Goal: Task Accomplishment & Management: Manage account settings

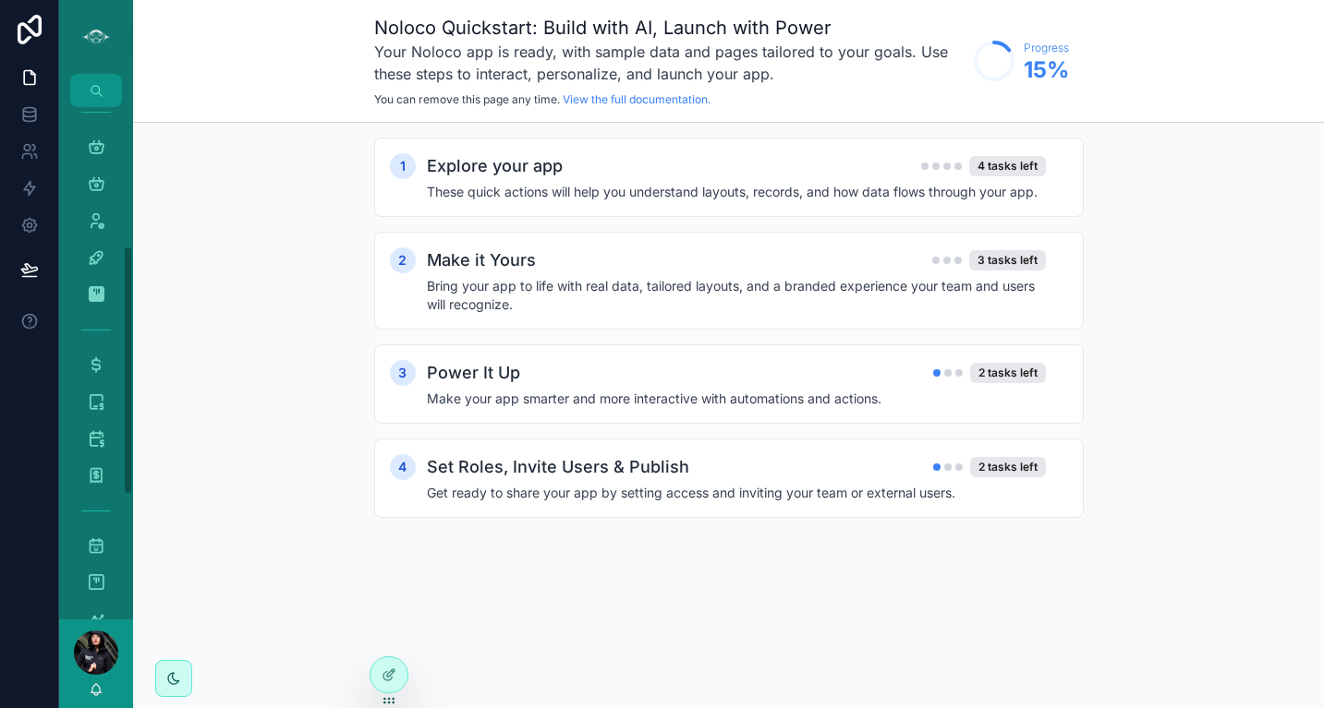
scroll to position [368, 0]
drag, startPoint x: 129, startPoint y: 228, endPoint x: 138, endPoint y: 407, distance: 179.4
click at [138, 407] on div "Master Calendar 1,763 Tour Calendar 818 Vancouver Calendar 494 Sunshine Coast C…" at bounding box center [691, 354] width 1265 height 708
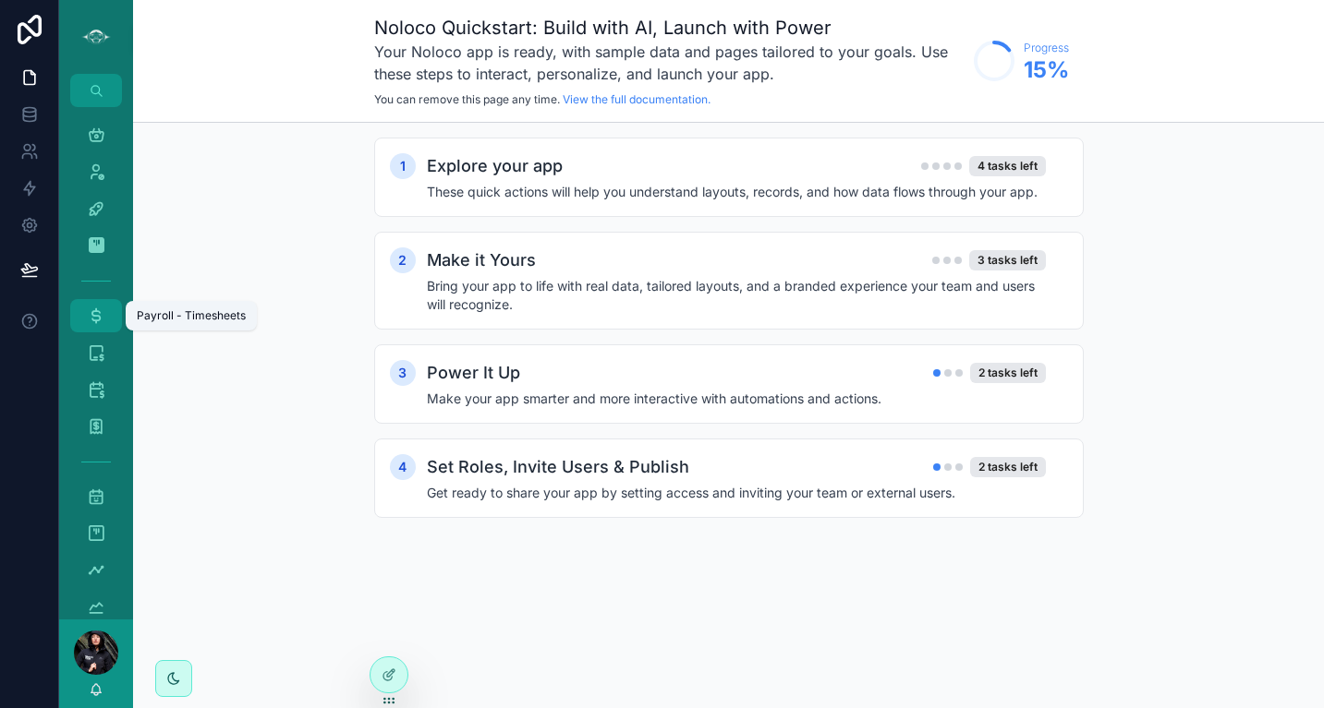
click at [94, 312] on icon "scrollable content" at bounding box center [96, 316] width 18 height 18
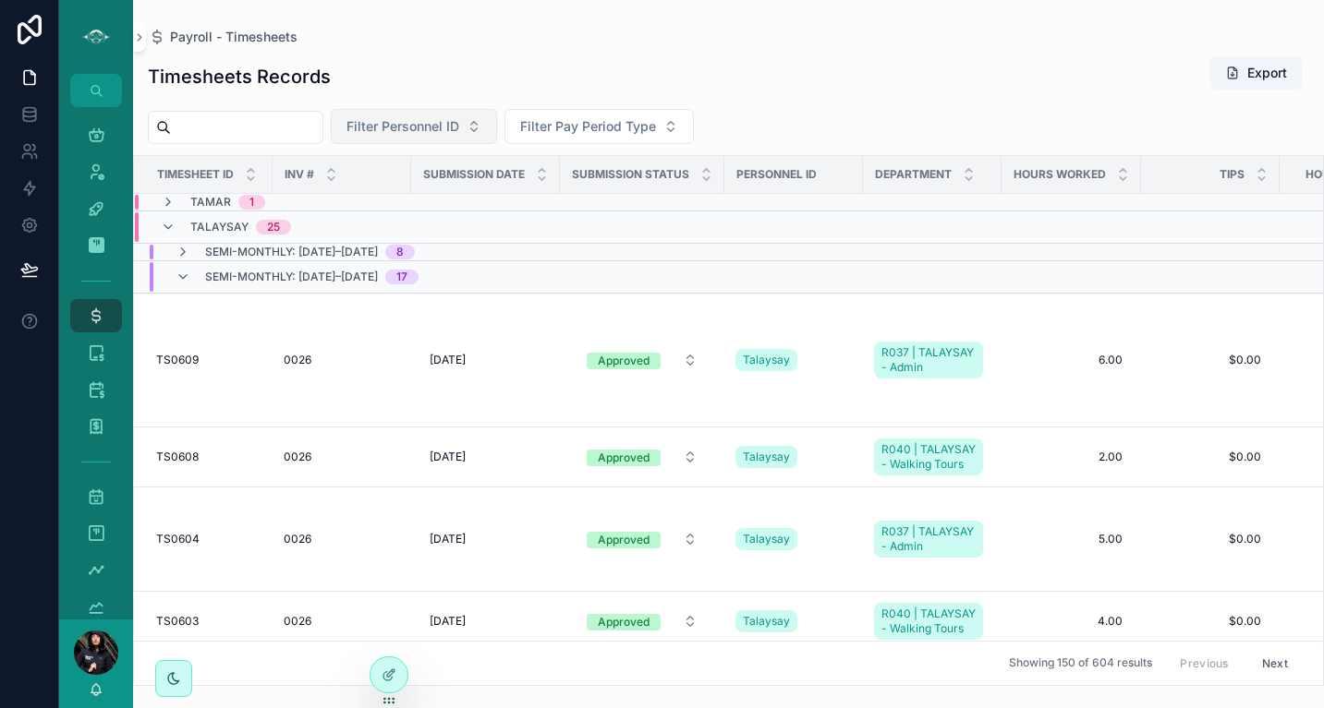
click at [497, 131] on button "Filter Personnel ID" at bounding box center [414, 126] width 166 height 35
type input "*****"
click at [430, 199] on div "[PERSON_NAME]" at bounding box center [438, 202] width 222 height 30
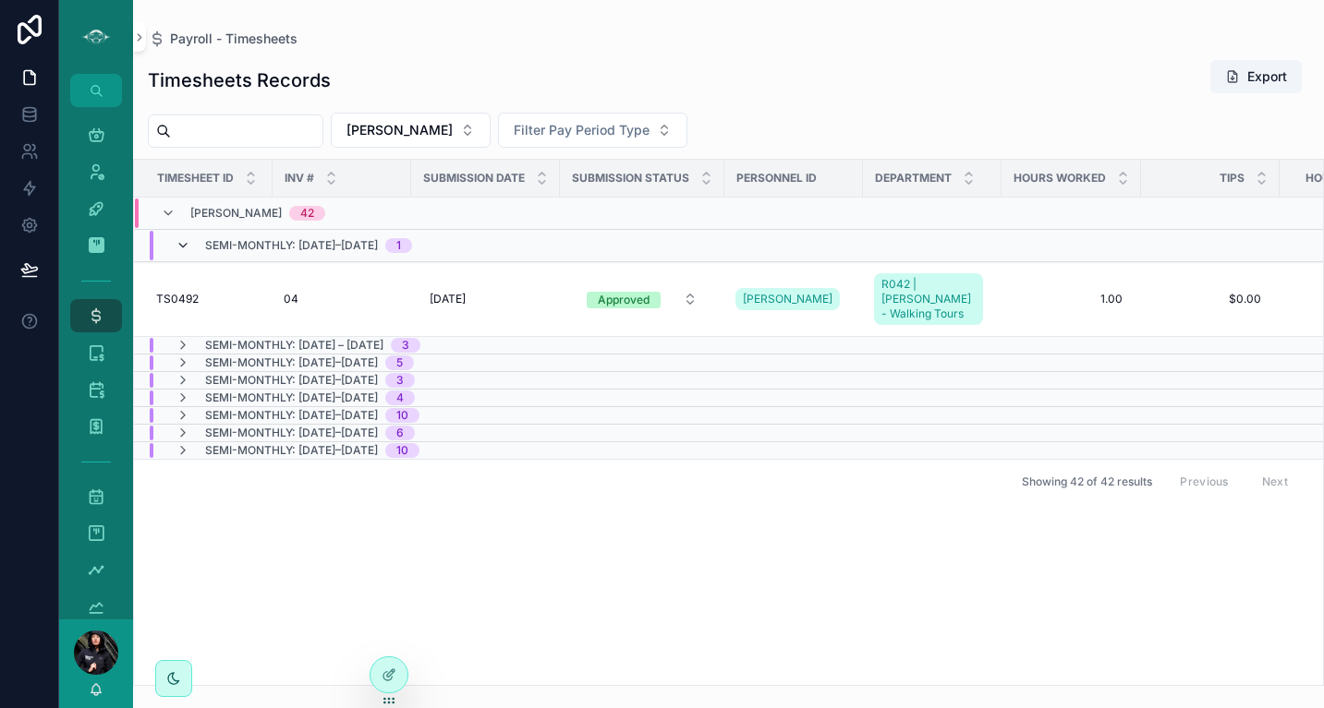
click at [184, 246] on icon "scrollable content" at bounding box center [183, 245] width 15 height 15
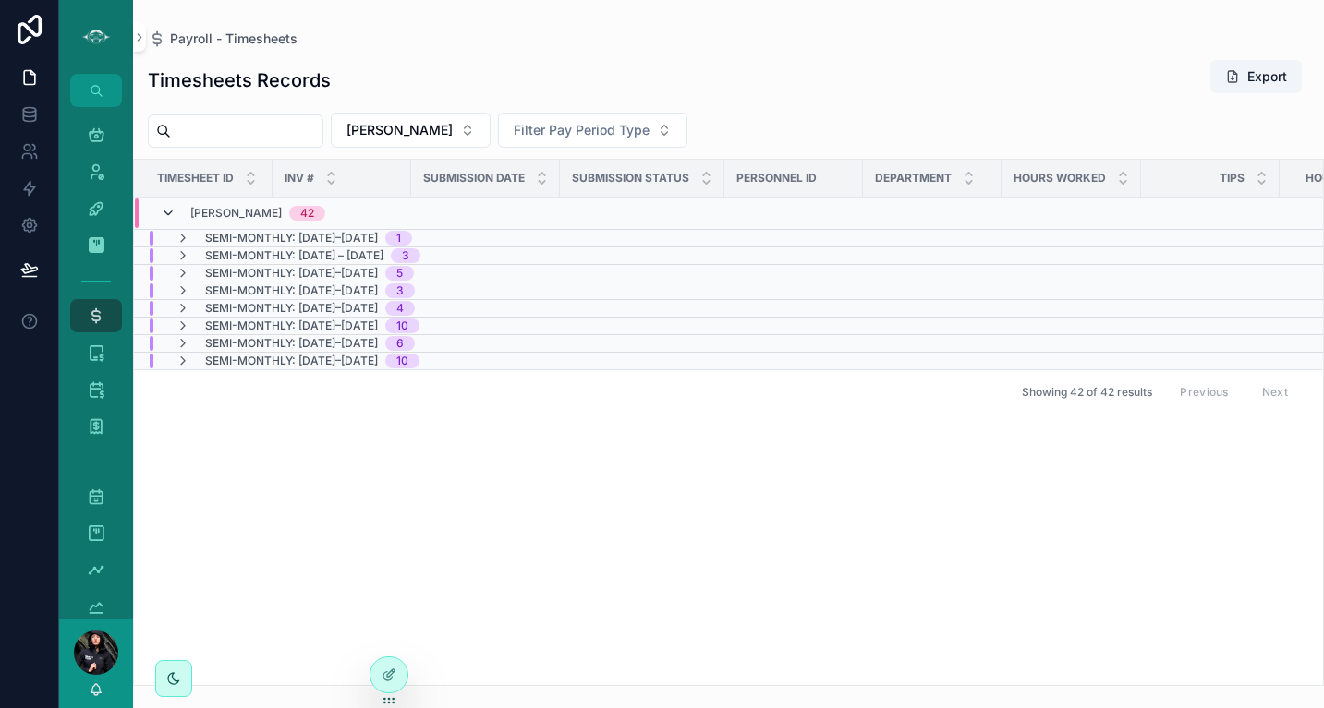
click at [169, 215] on icon "scrollable content" at bounding box center [168, 213] width 15 height 15
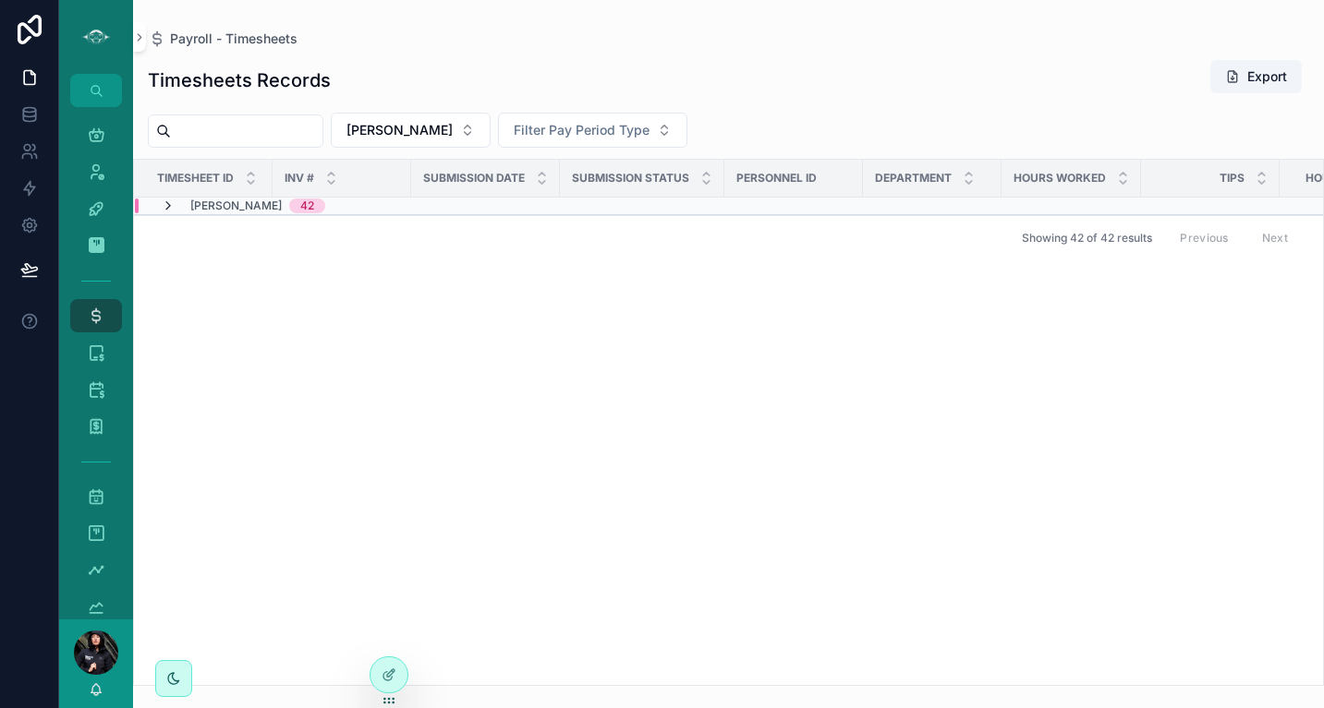
click at [168, 205] on icon "scrollable content" at bounding box center [168, 206] width 15 height 15
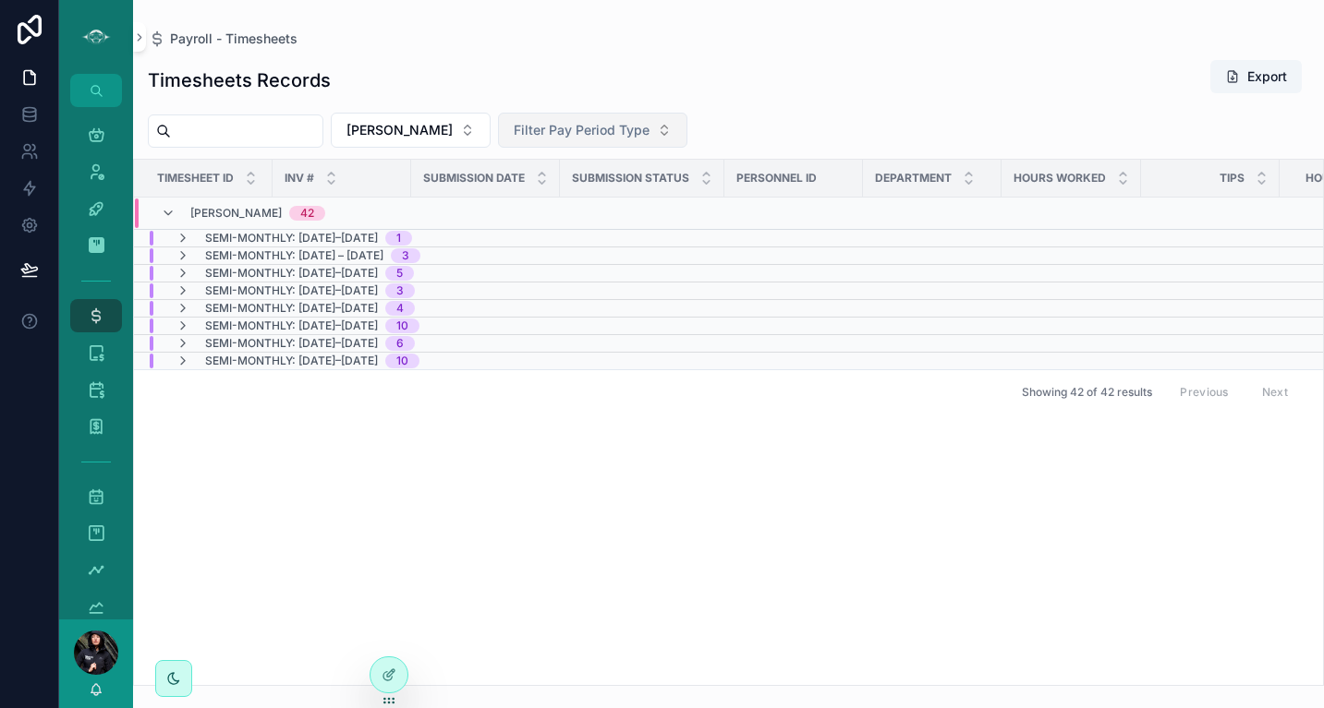
click at [587, 131] on span "Filter Pay Period Type" at bounding box center [582, 130] width 136 height 18
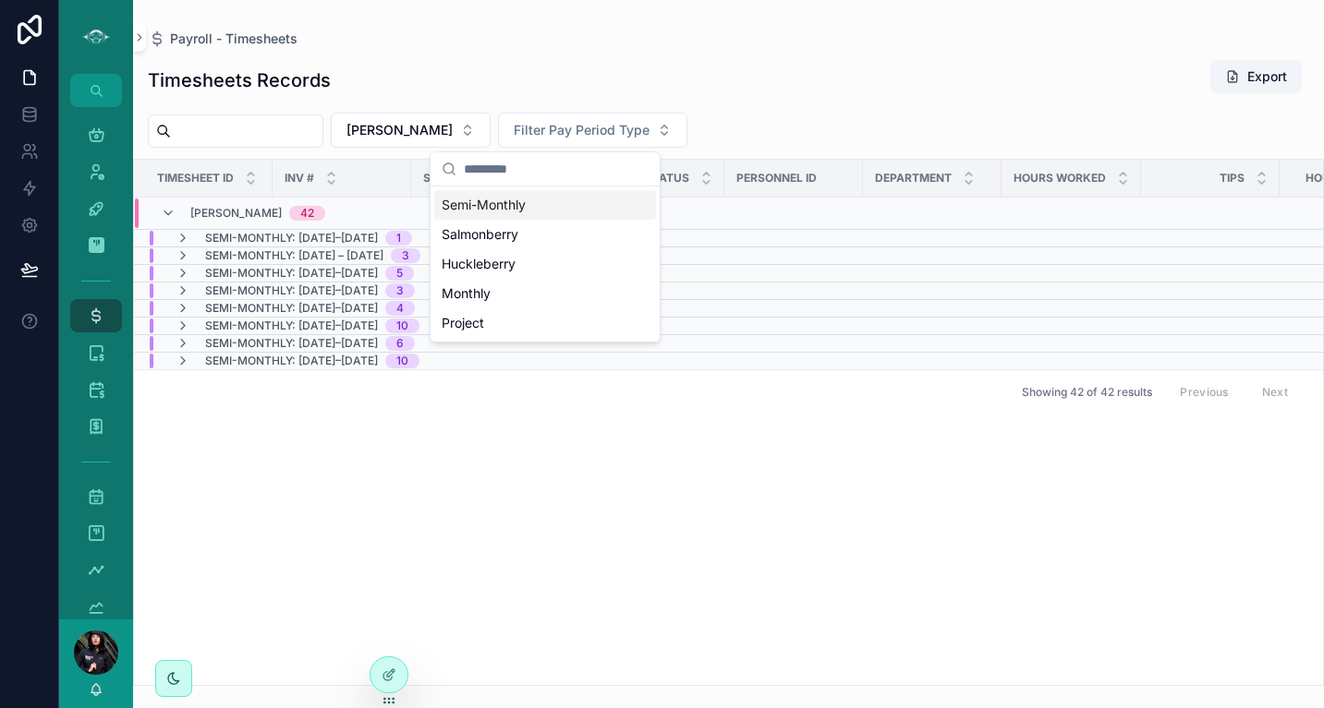
click at [566, 539] on div "Timesheet ID INV # Submission Date Submission Status Personnel ID Department Ho…" at bounding box center [728, 423] width 1189 height 526
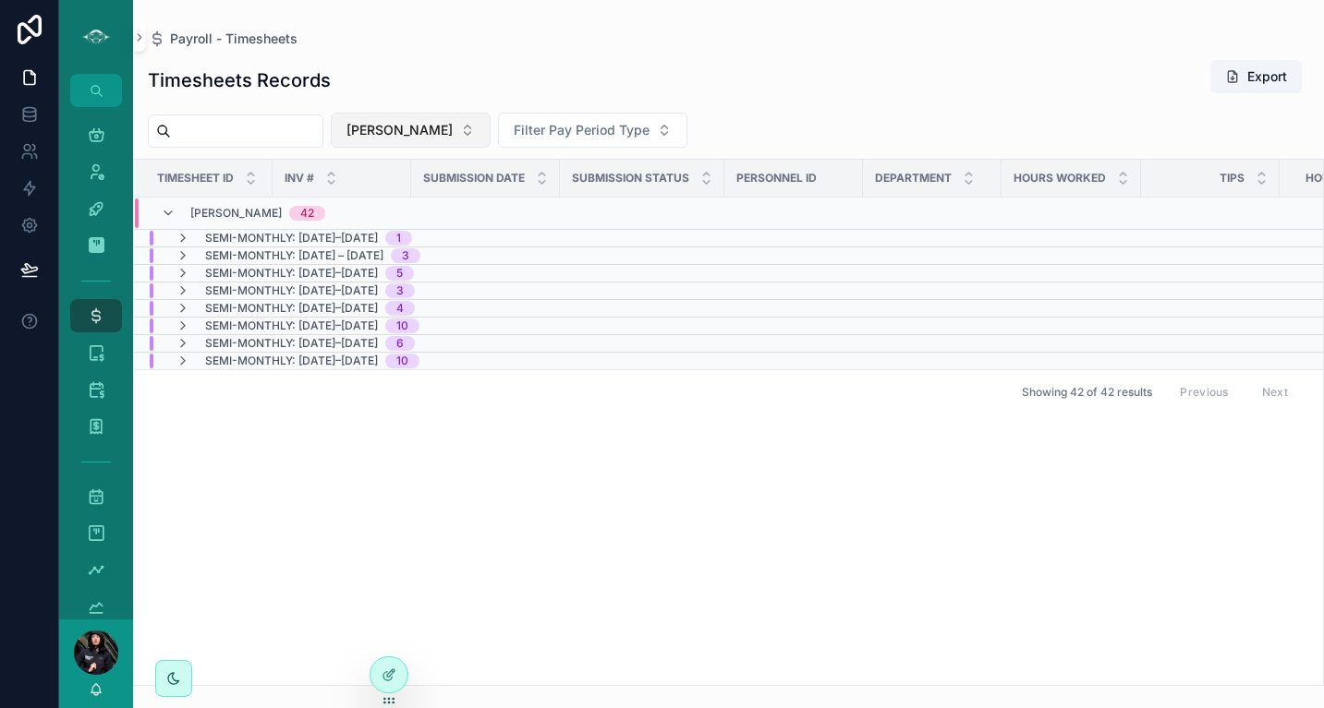
click at [422, 134] on button "[PERSON_NAME]" at bounding box center [411, 130] width 160 height 35
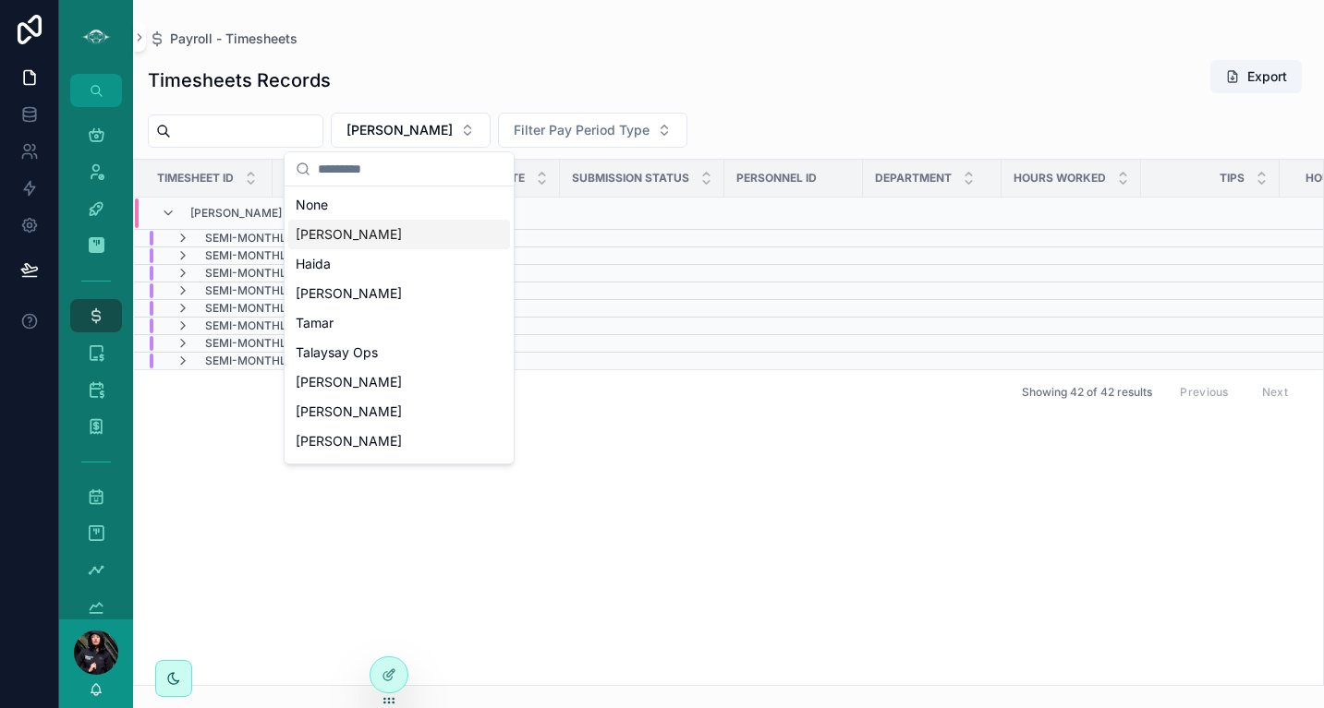
click at [392, 161] on input "scrollable content" at bounding box center [410, 168] width 185 height 33
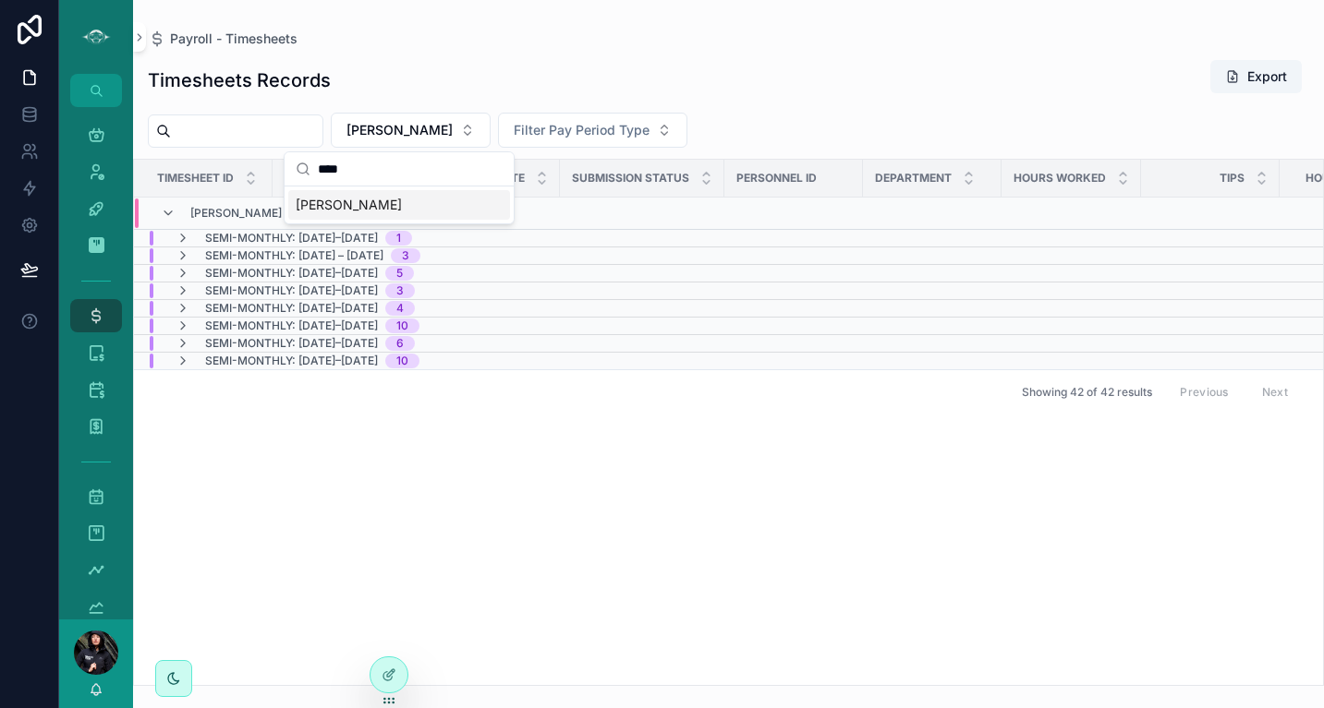
type input "****"
click at [370, 202] on div "[PERSON_NAME]" at bounding box center [399, 205] width 222 height 30
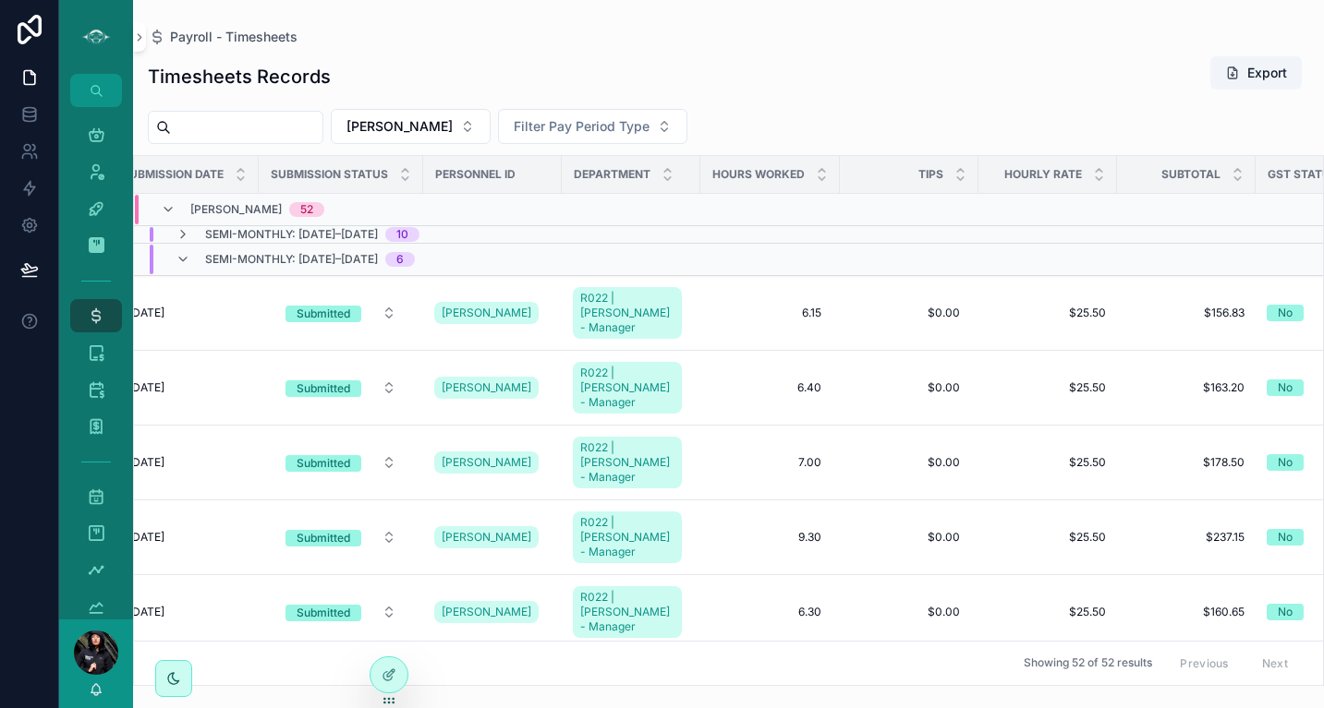
scroll to position [0, 180]
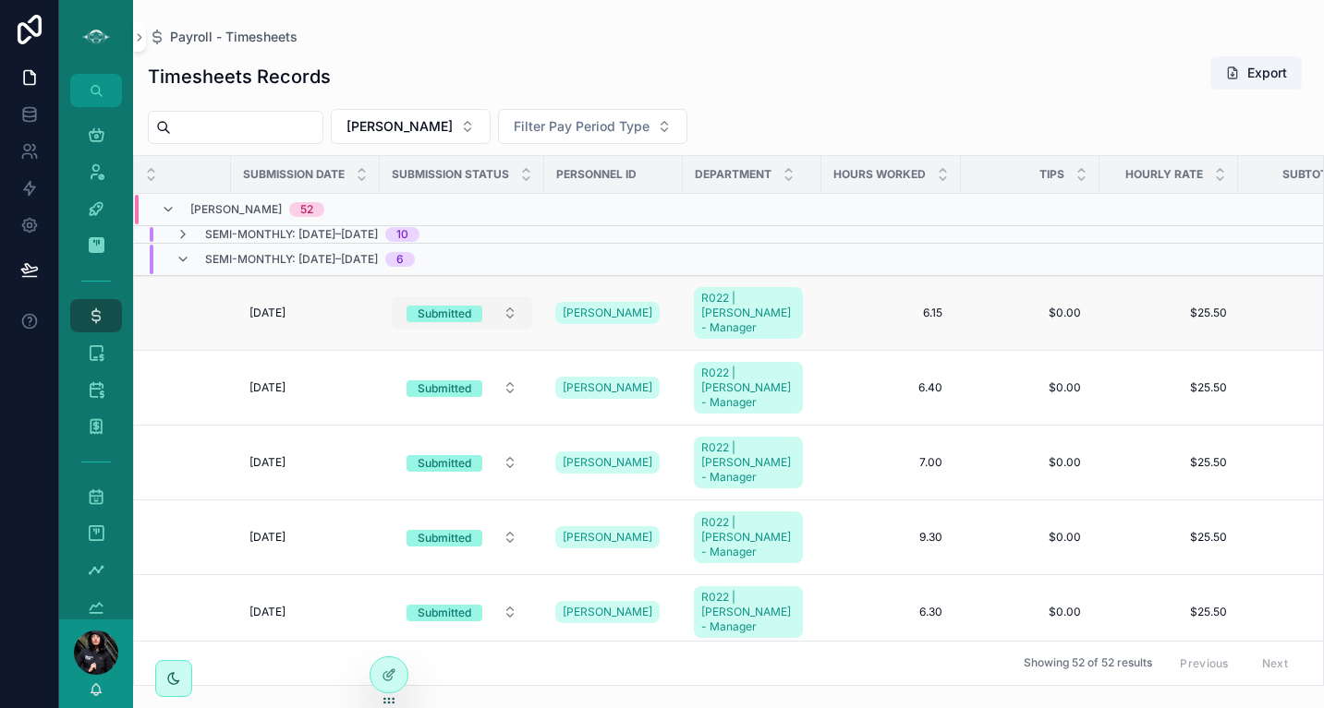
click at [512, 309] on button "Submitted" at bounding box center [462, 313] width 140 height 33
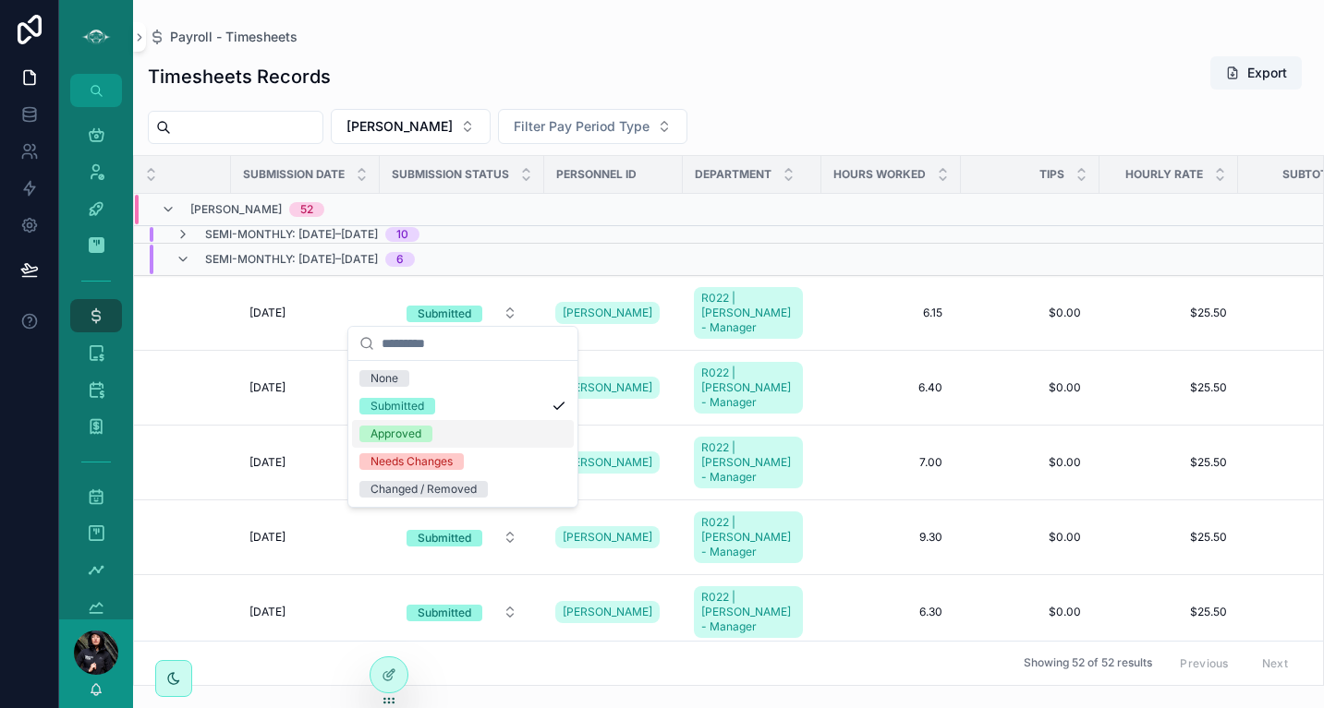
click at [407, 437] on div "Approved" at bounding box center [395, 434] width 51 height 17
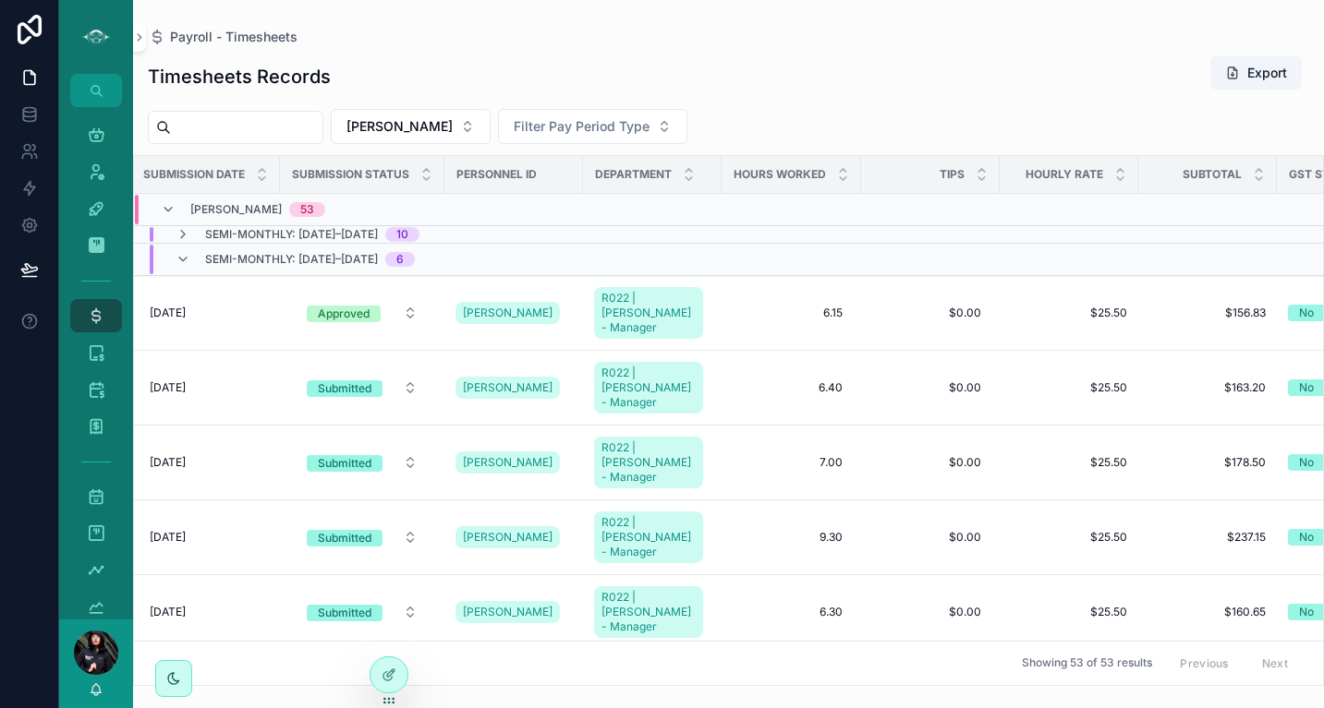
scroll to position [0, 281]
click at [341, 381] on div "Submitted" at bounding box center [344, 389] width 54 height 17
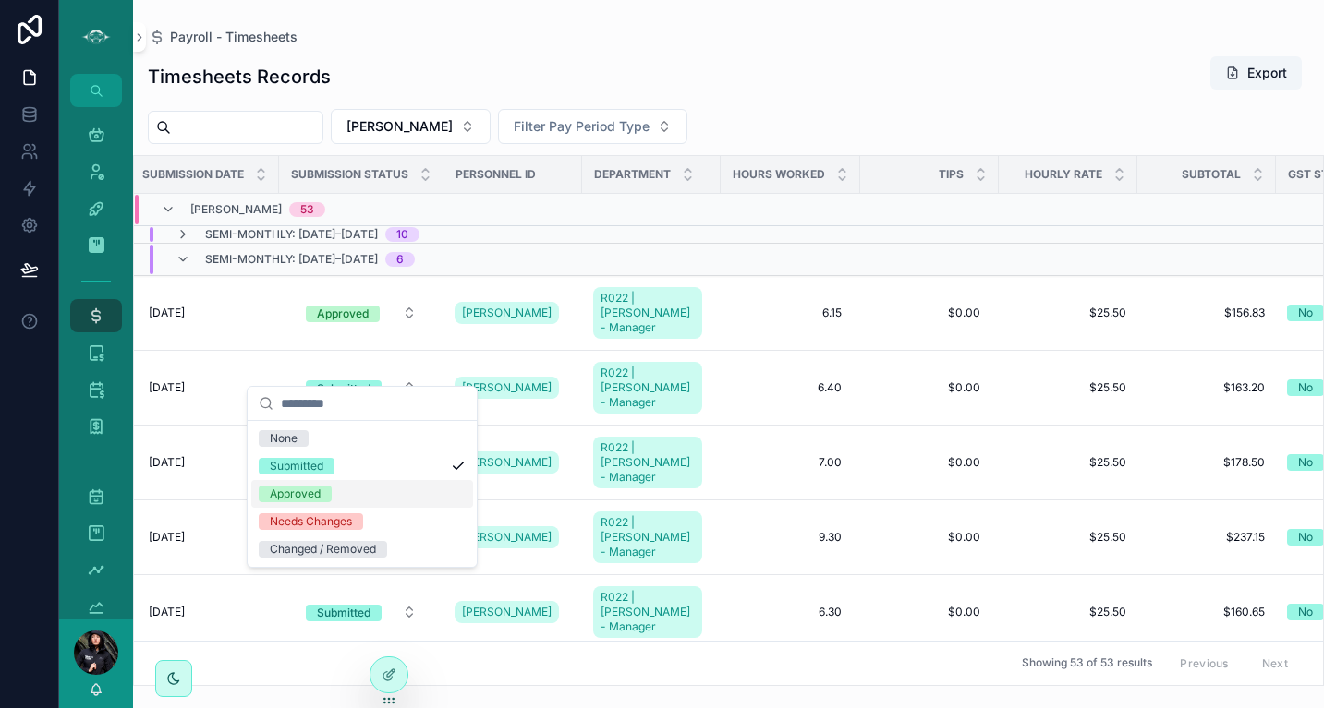
click at [311, 494] on div "Approved" at bounding box center [295, 494] width 51 height 17
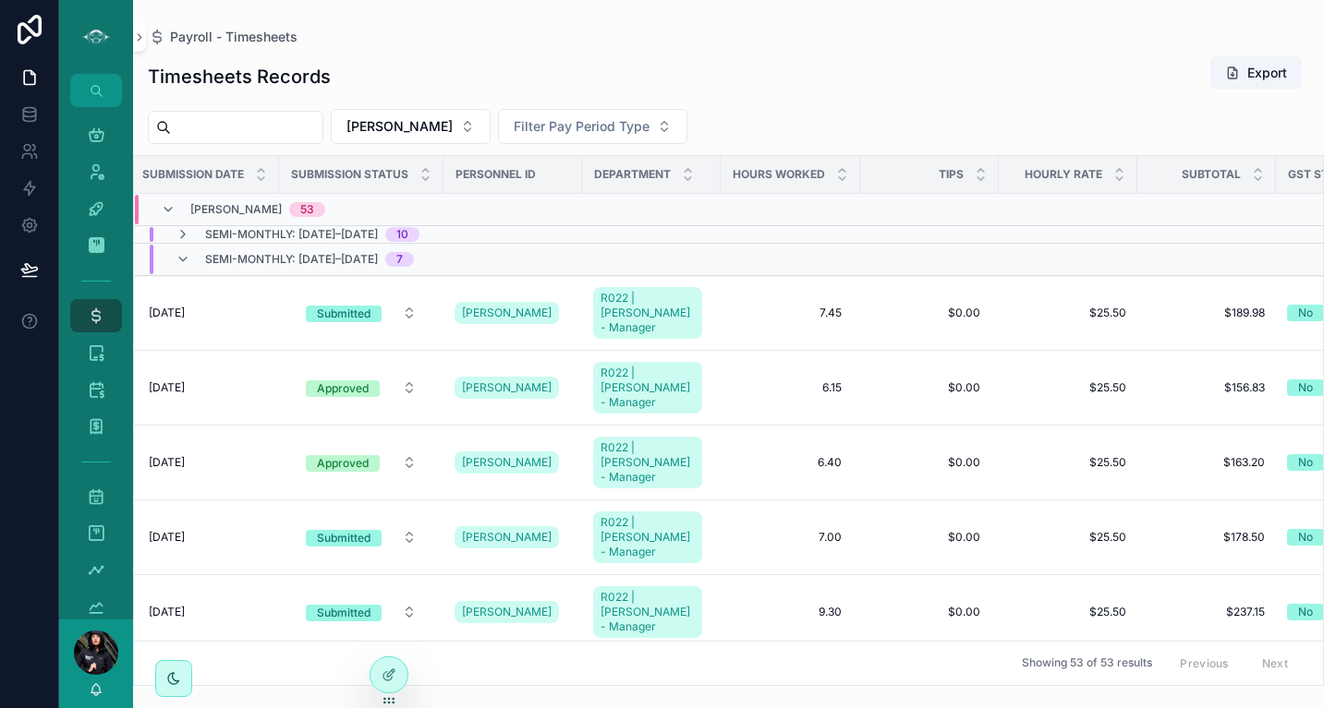
click at [353, 455] on div "Approved" at bounding box center [343, 463] width 52 height 17
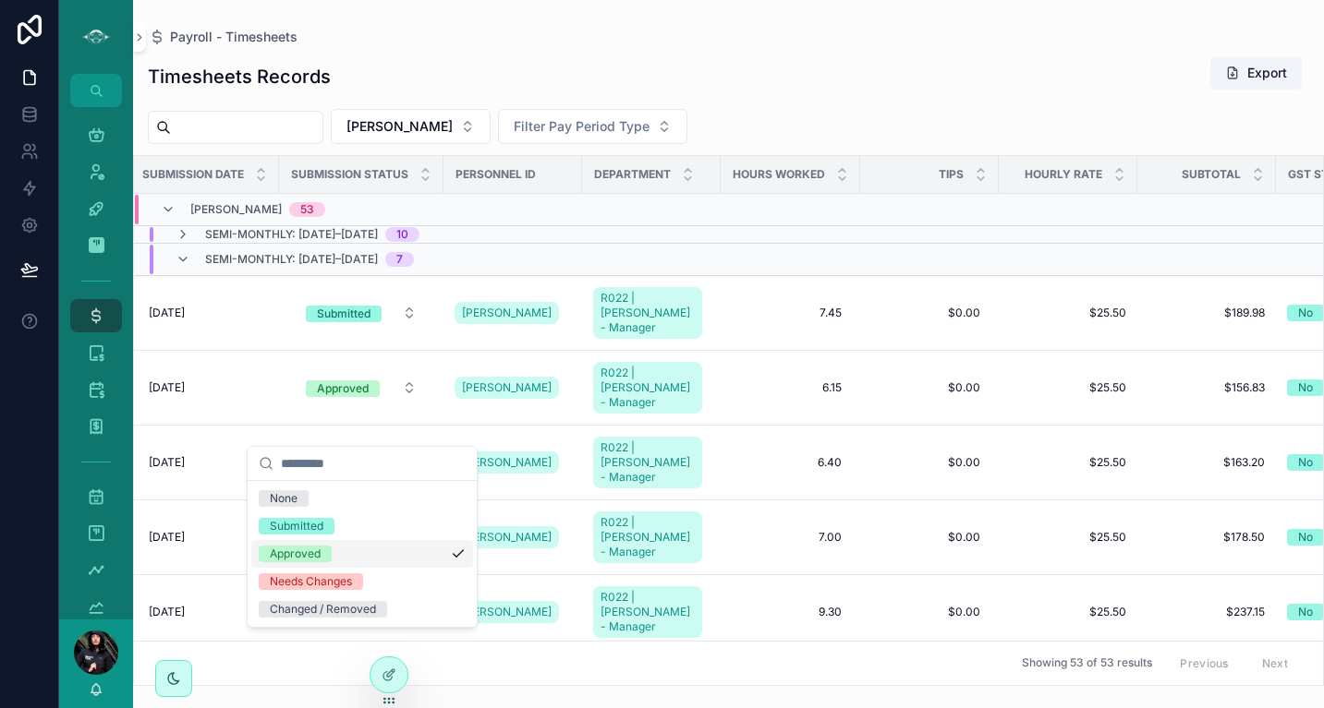
click at [309, 555] on div "Approved" at bounding box center [295, 554] width 51 height 17
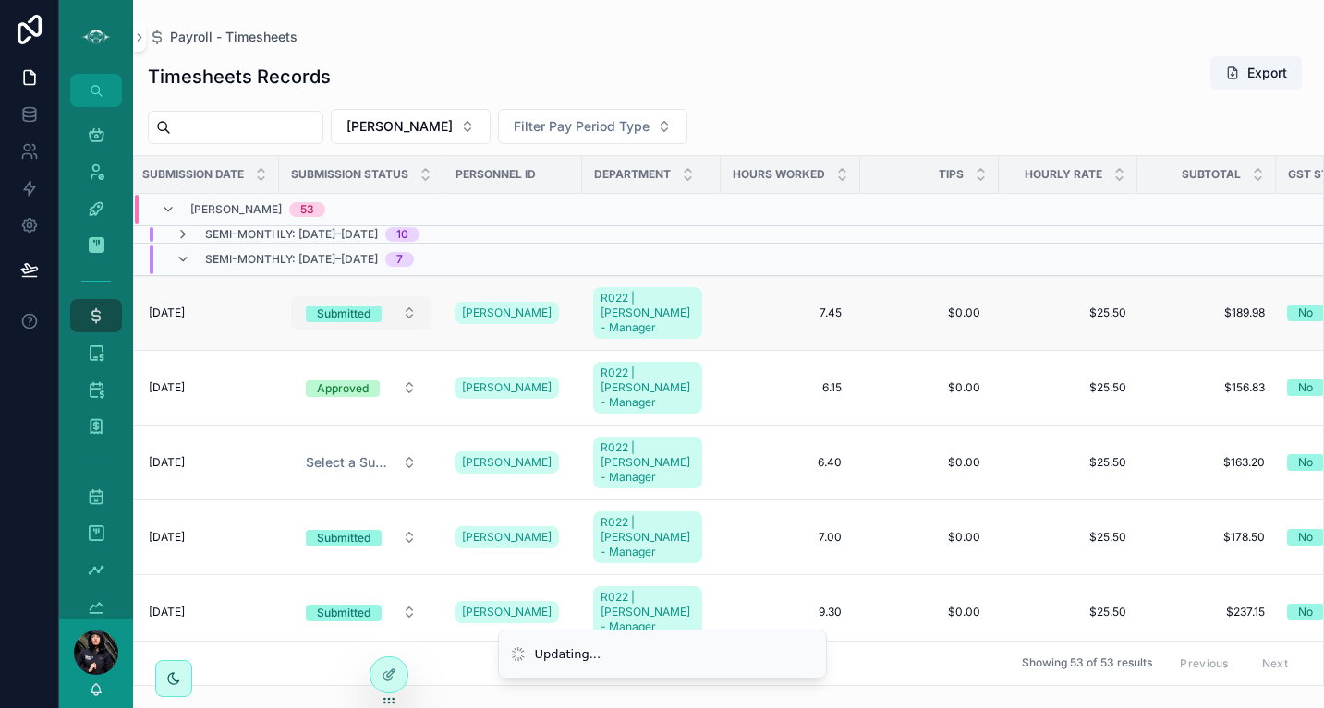
click at [412, 306] on button "Submitted" at bounding box center [361, 313] width 140 height 33
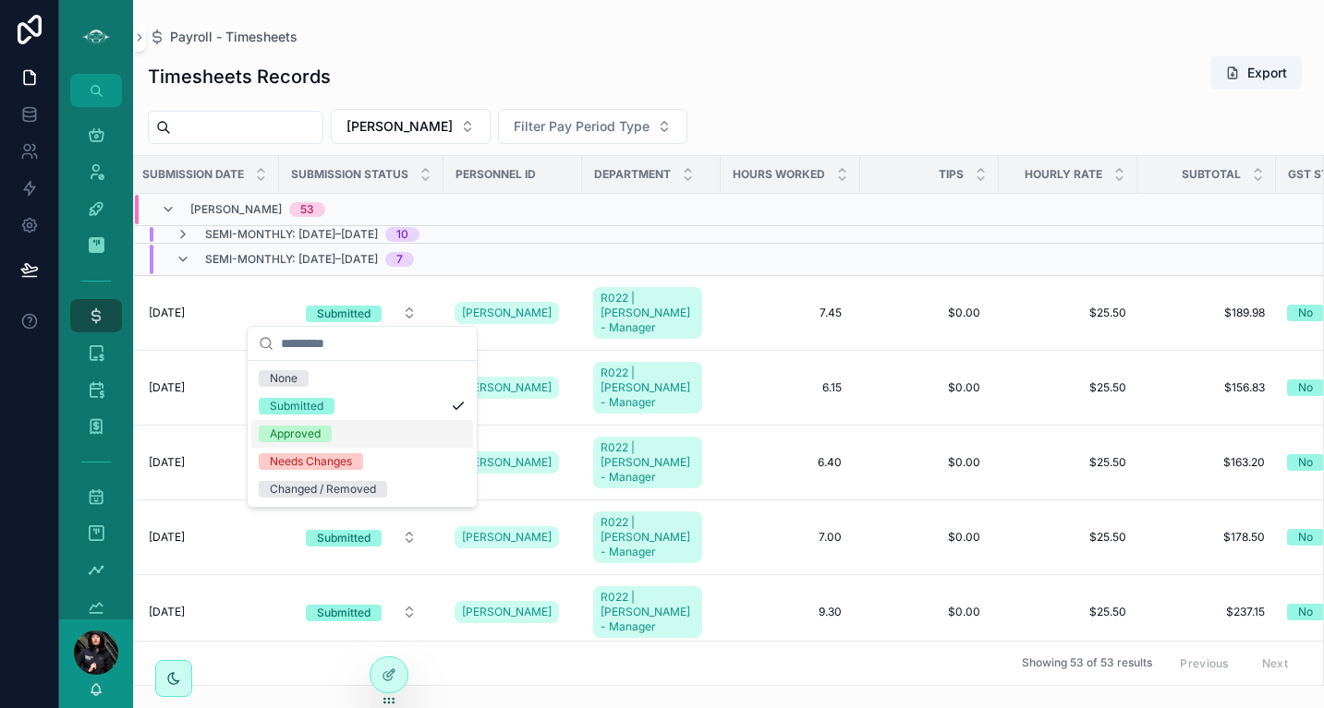
click at [299, 438] on div "Approved" at bounding box center [295, 434] width 51 height 17
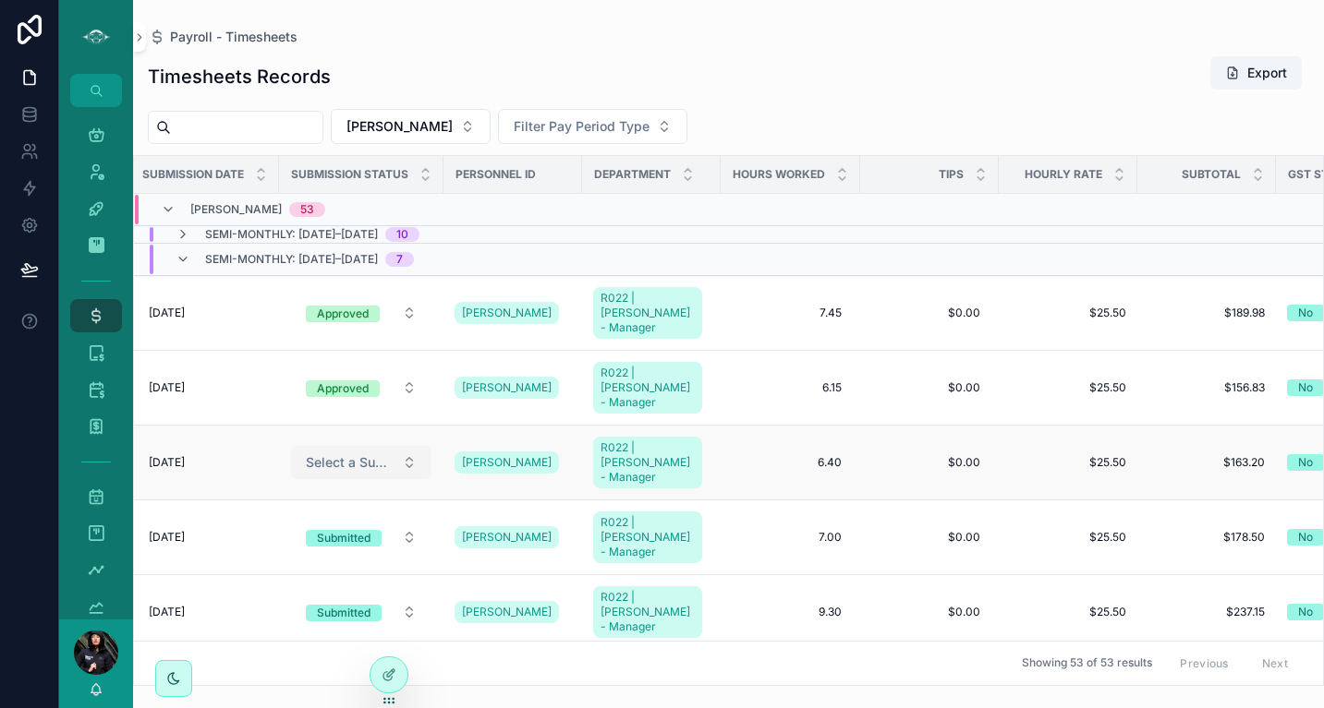
click at [417, 446] on button "Select a Submission Status" at bounding box center [361, 462] width 140 height 33
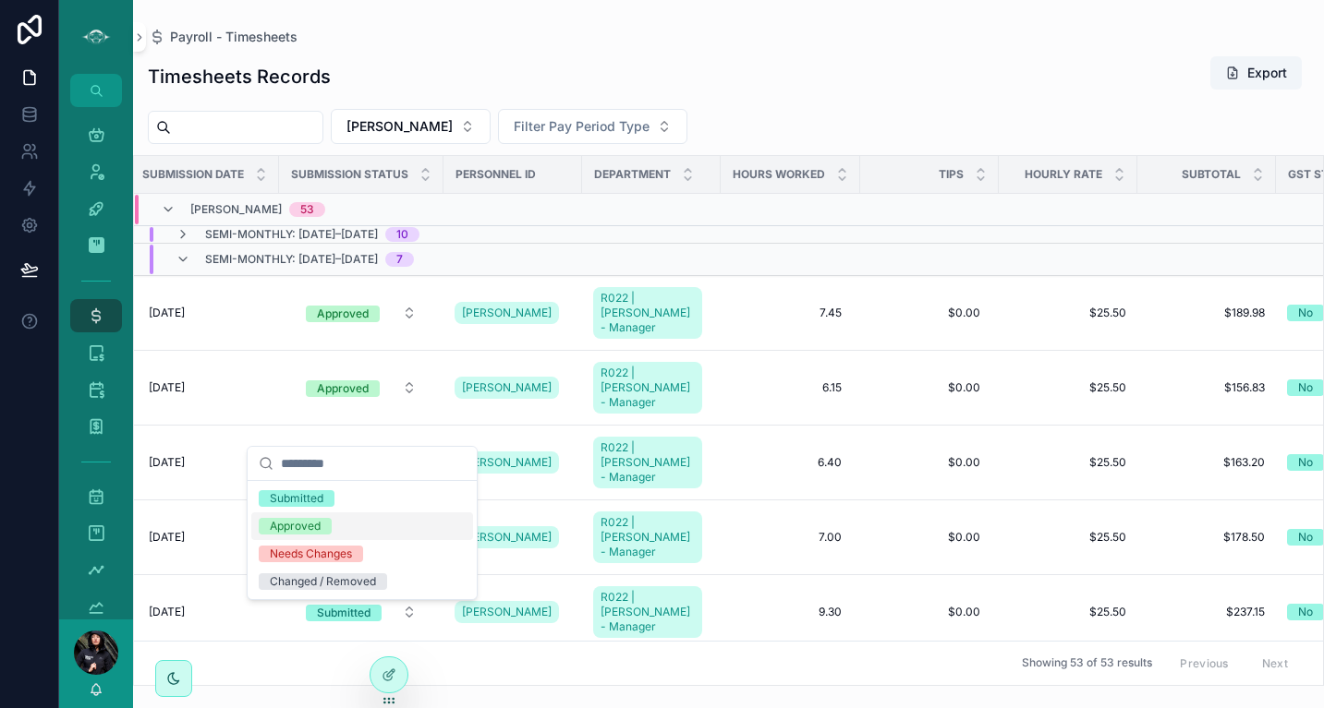
click at [299, 527] on div "Approved" at bounding box center [295, 526] width 51 height 17
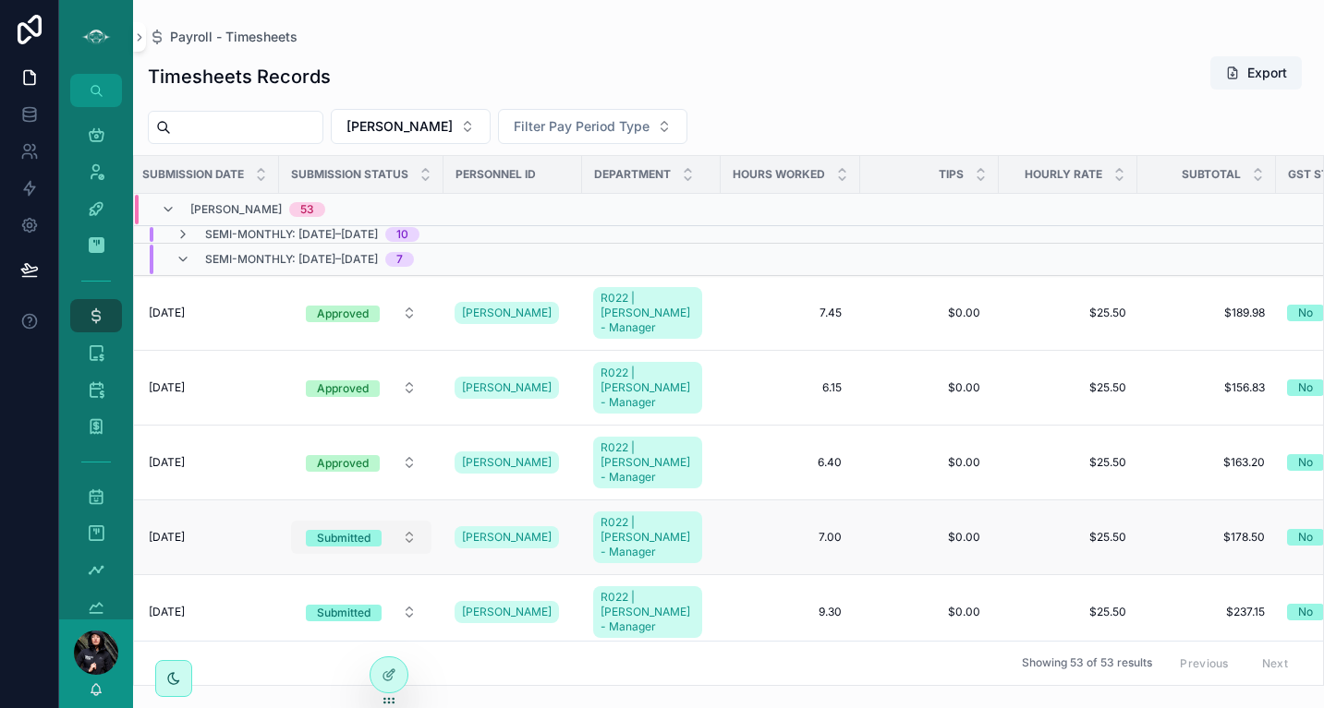
click at [413, 521] on button "Submitted" at bounding box center [361, 537] width 140 height 33
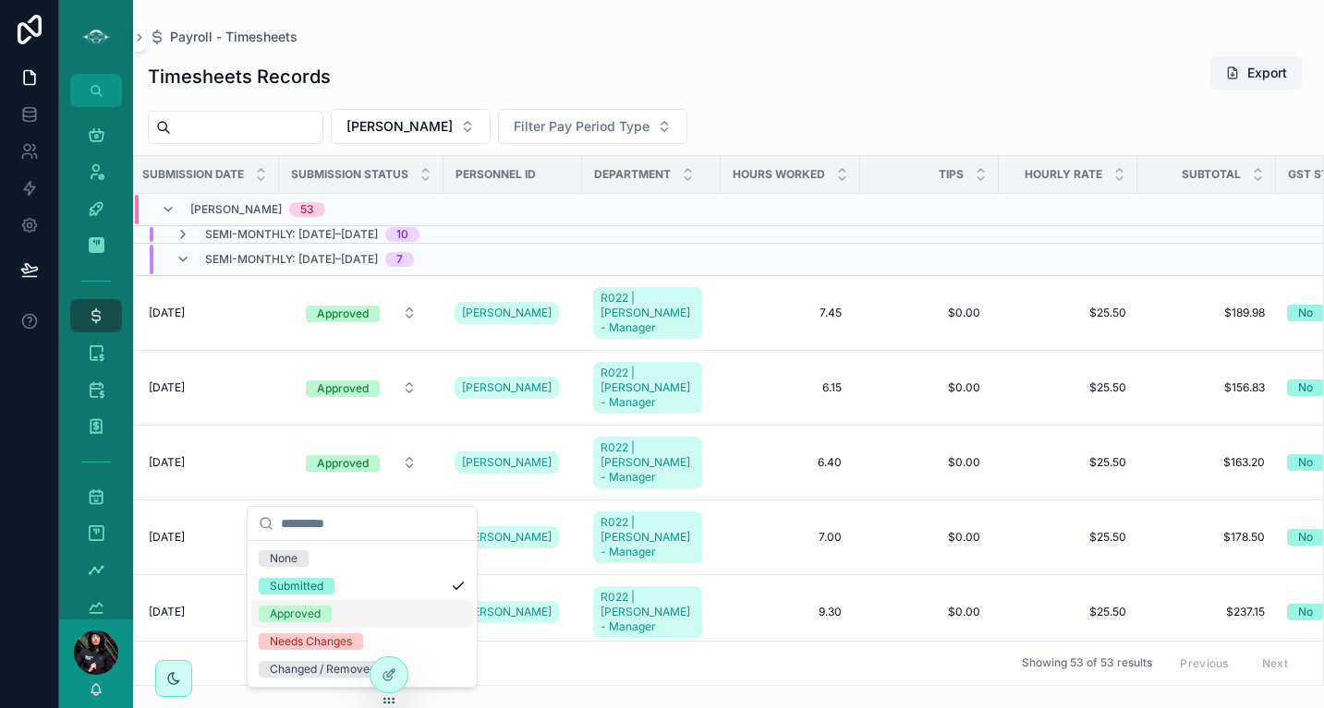
click at [301, 611] on div "Approved" at bounding box center [295, 614] width 51 height 17
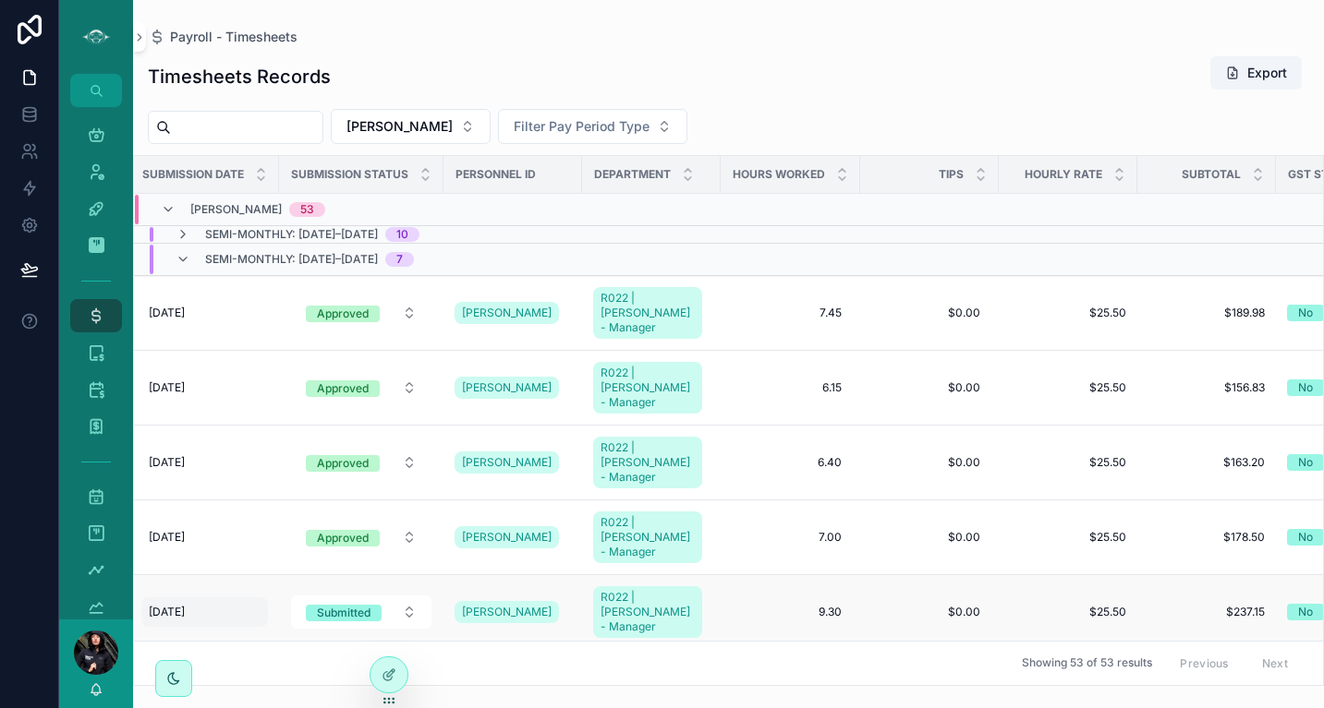
click at [178, 605] on span "[DATE]" at bounding box center [167, 612] width 36 height 15
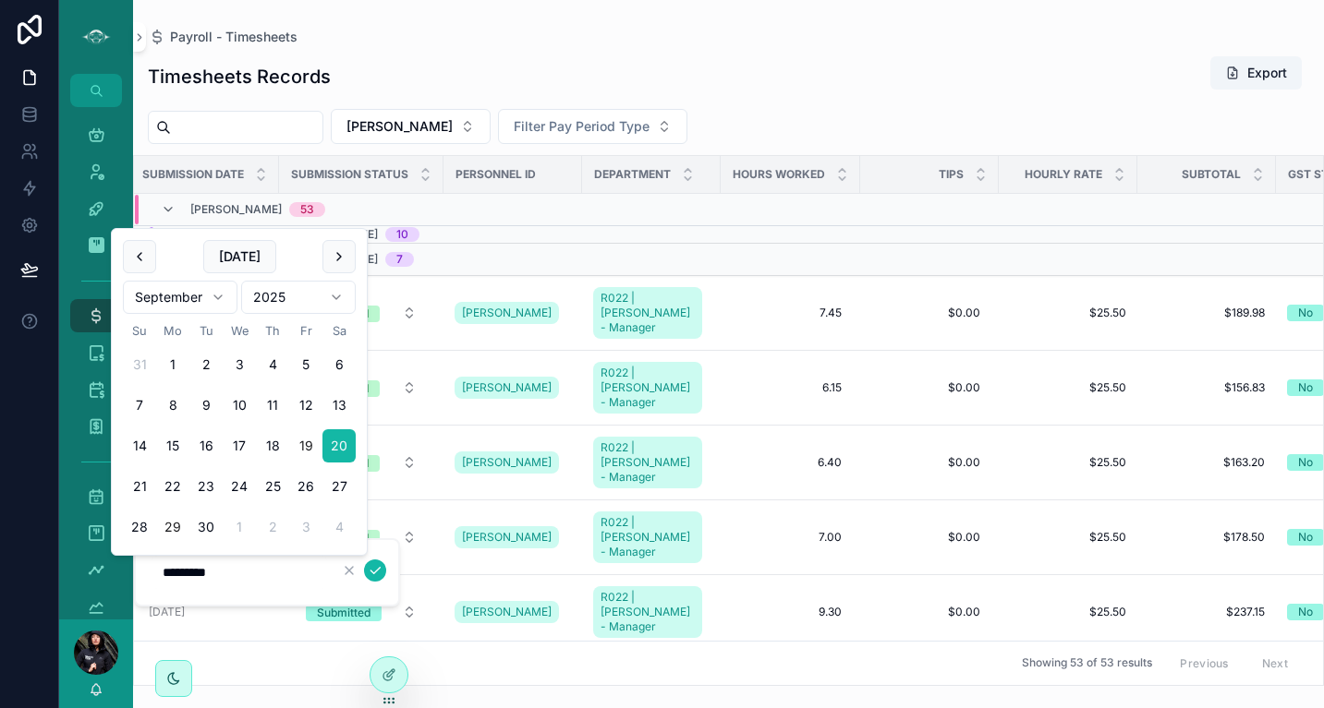
click at [309, 442] on button "19" at bounding box center [305, 446] width 33 height 33
type input "*********"
click at [377, 572] on icon "scrollable content" at bounding box center [375, 570] width 15 height 15
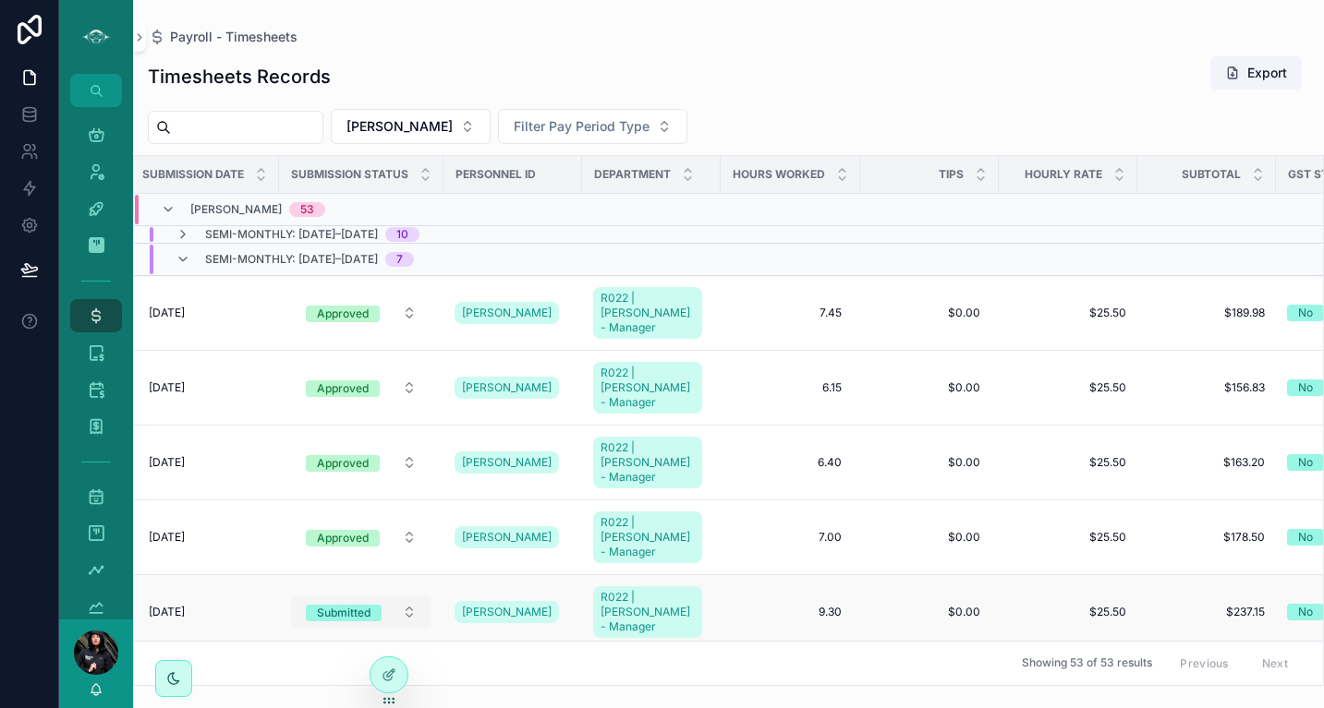
click at [409, 596] on button "Submitted" at bounding box center [361, 612] width 140 height 33
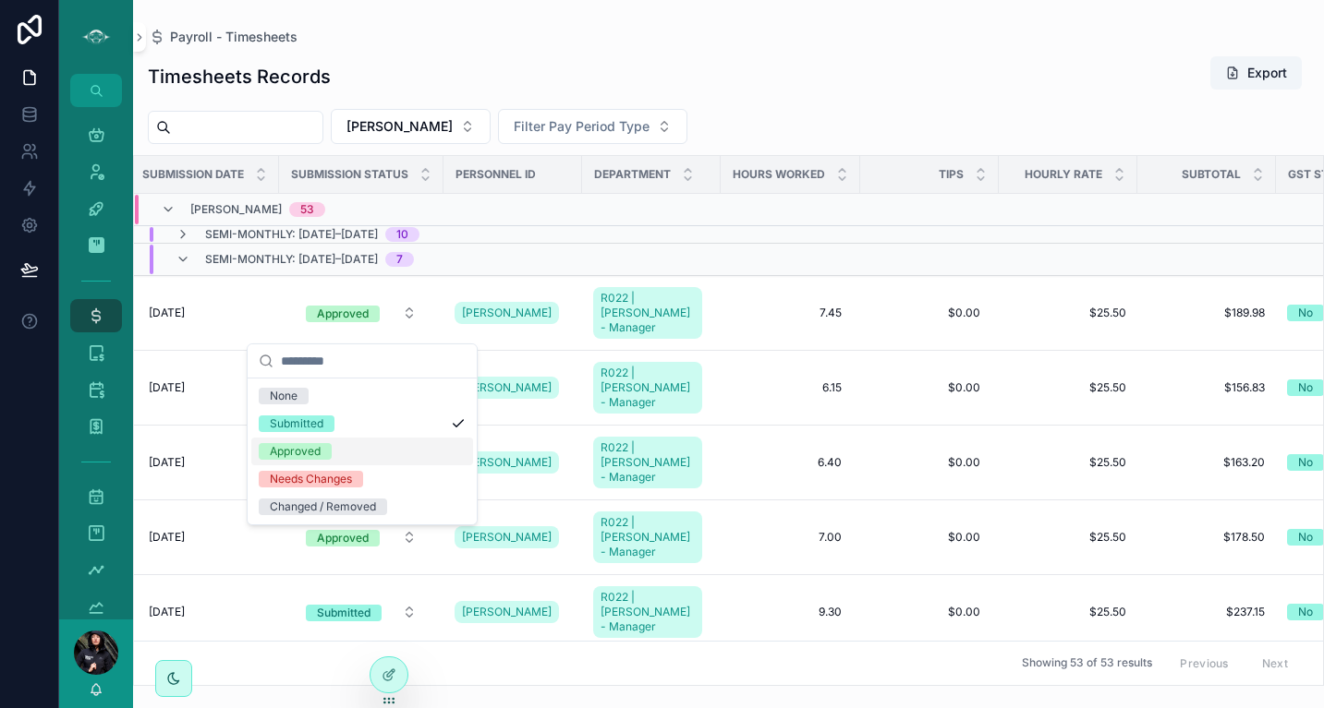
click at [301, 451] on div "Approved" at bounding box center [295, 451] width 51 height 17
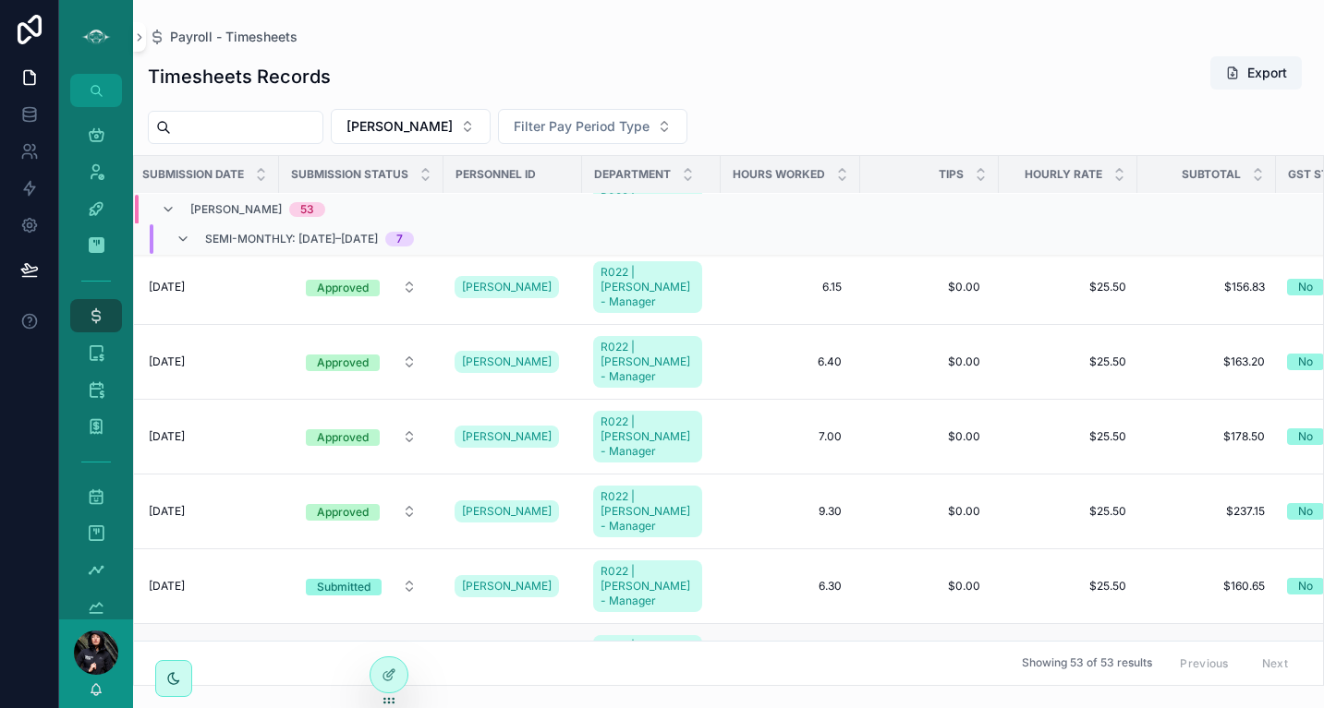
scroll to position [221, 281]
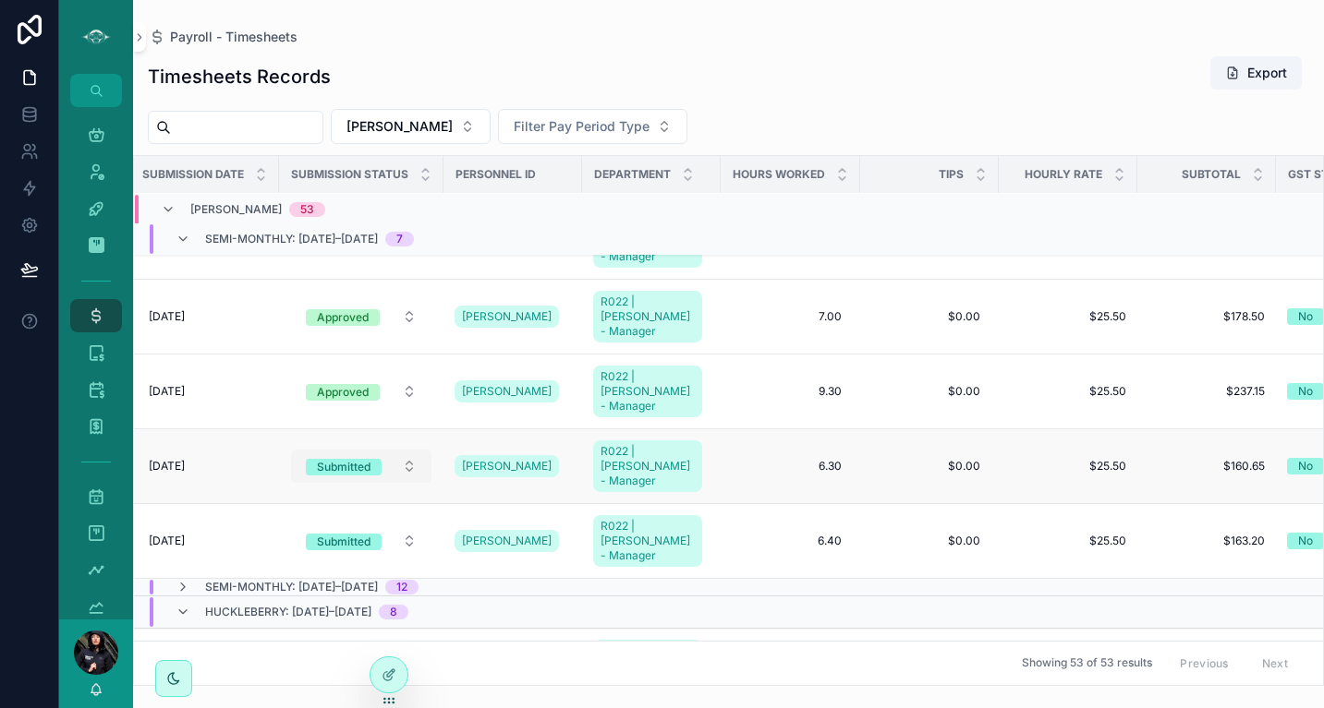
click at [415, 450] on button "Submitted" at bounding box center [361, 466] width 140 height 33
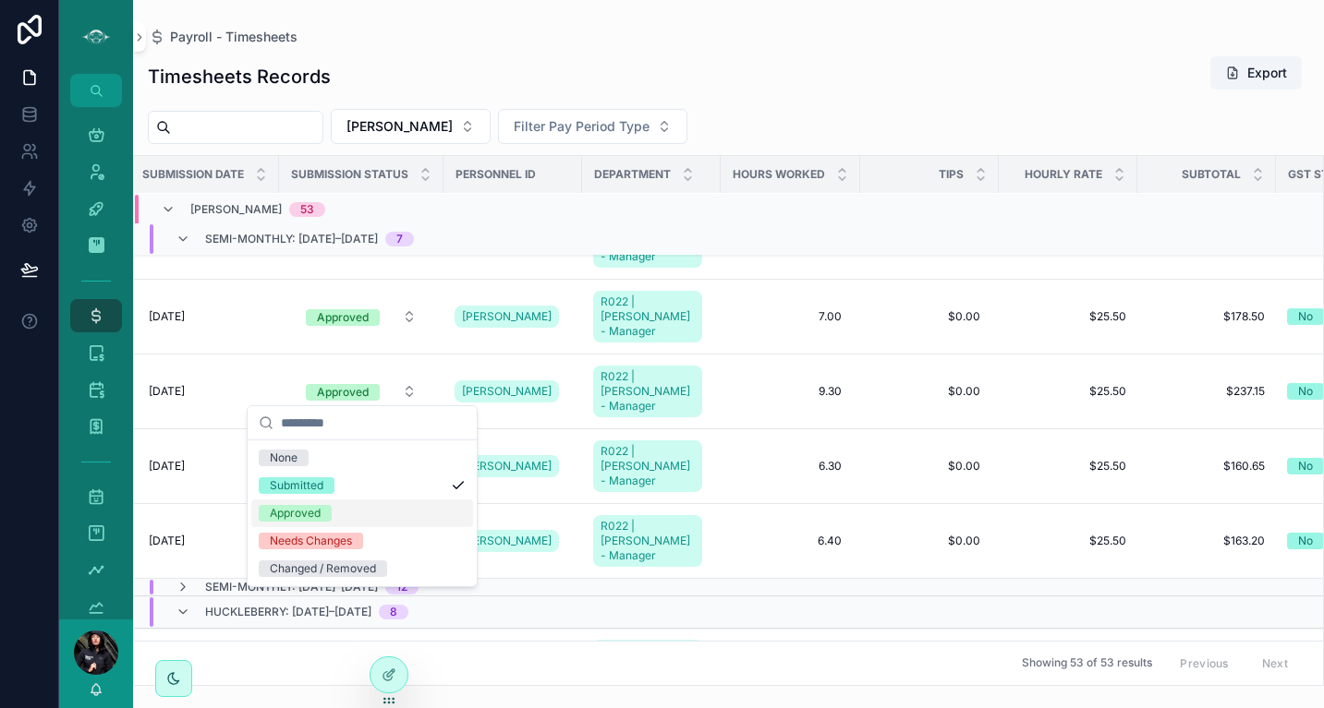
click at [317, 507] on div "Approved" at bounding box center [295, 513] width 51 height 17
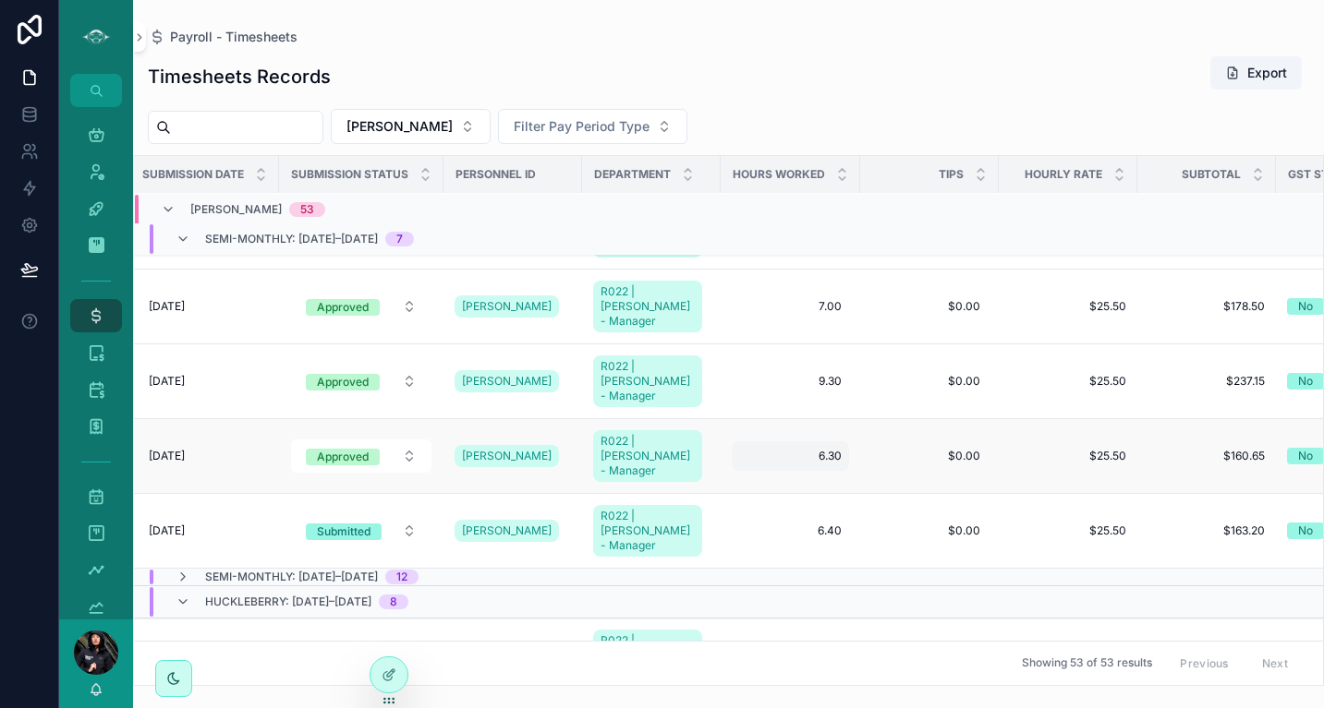
scroll to position [217, 281]
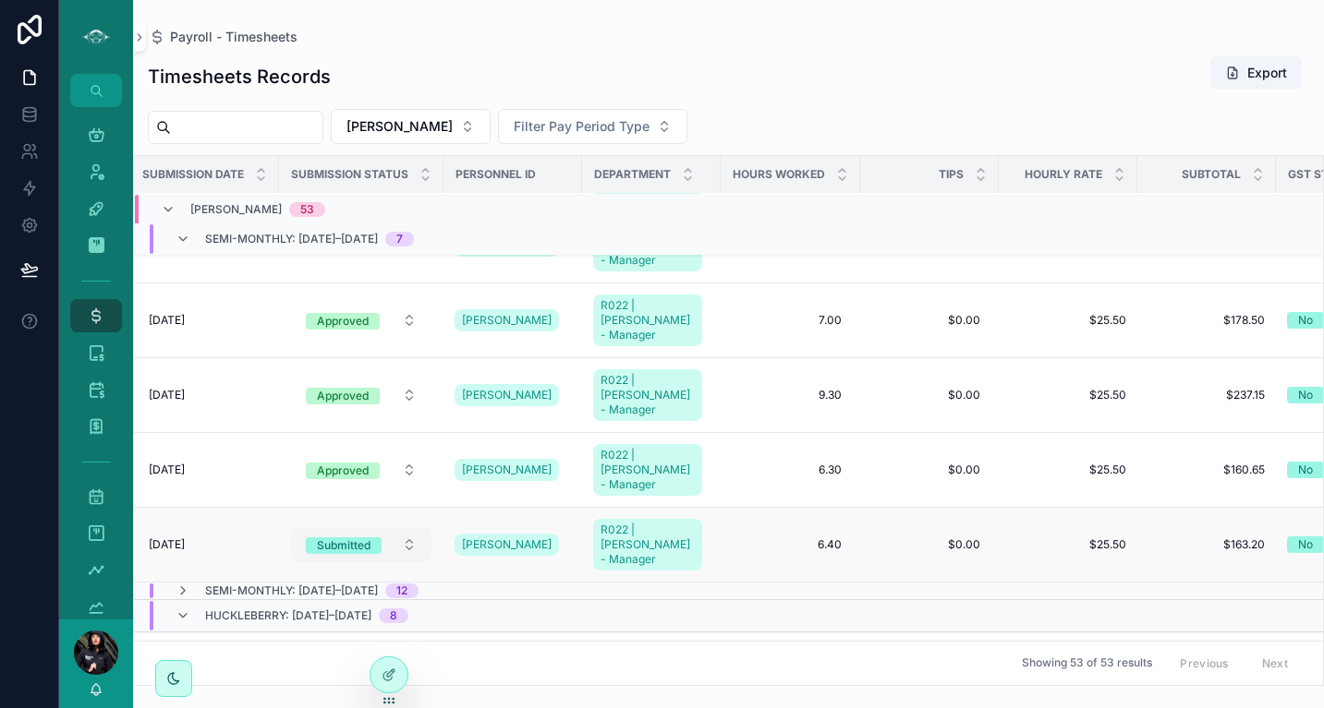
click at [418, 528] on button "Submitted" at bounding box center [361, 544] width 140 height 33
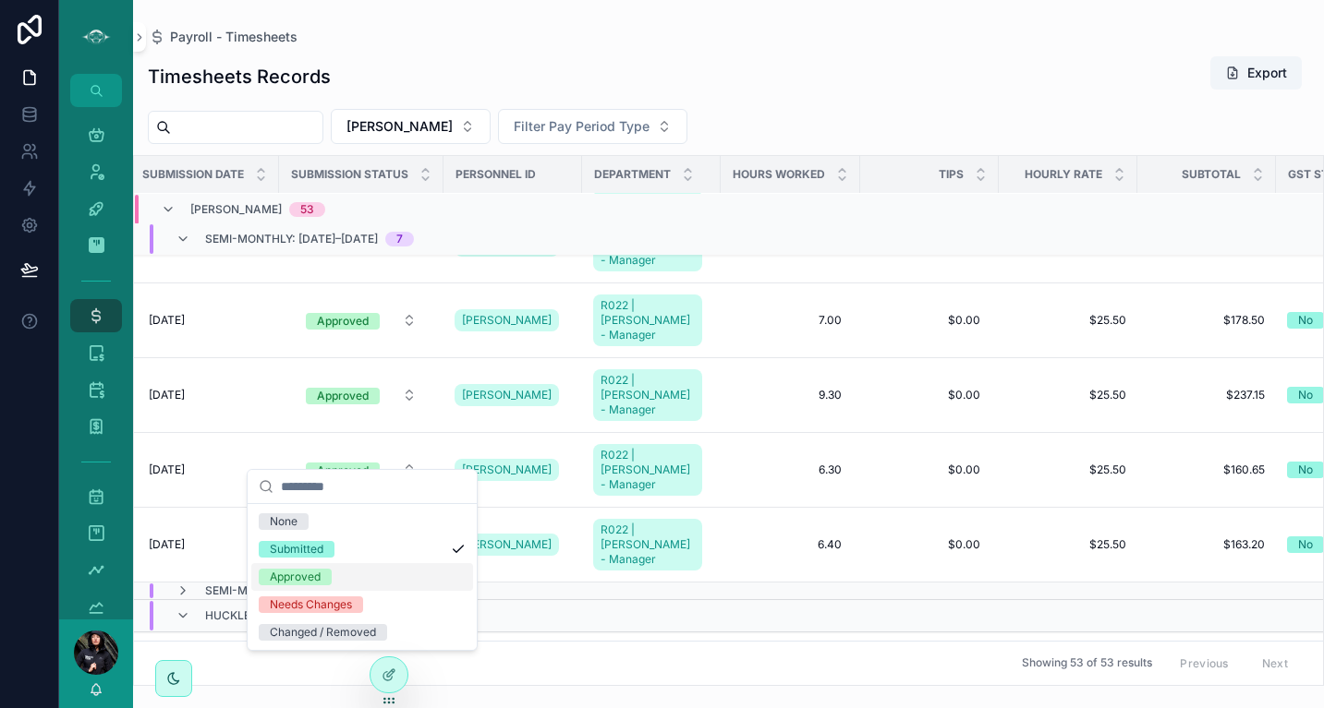
click at [307, 576] on div "Approved" at bounding box center [295, 577] width 51 height 17
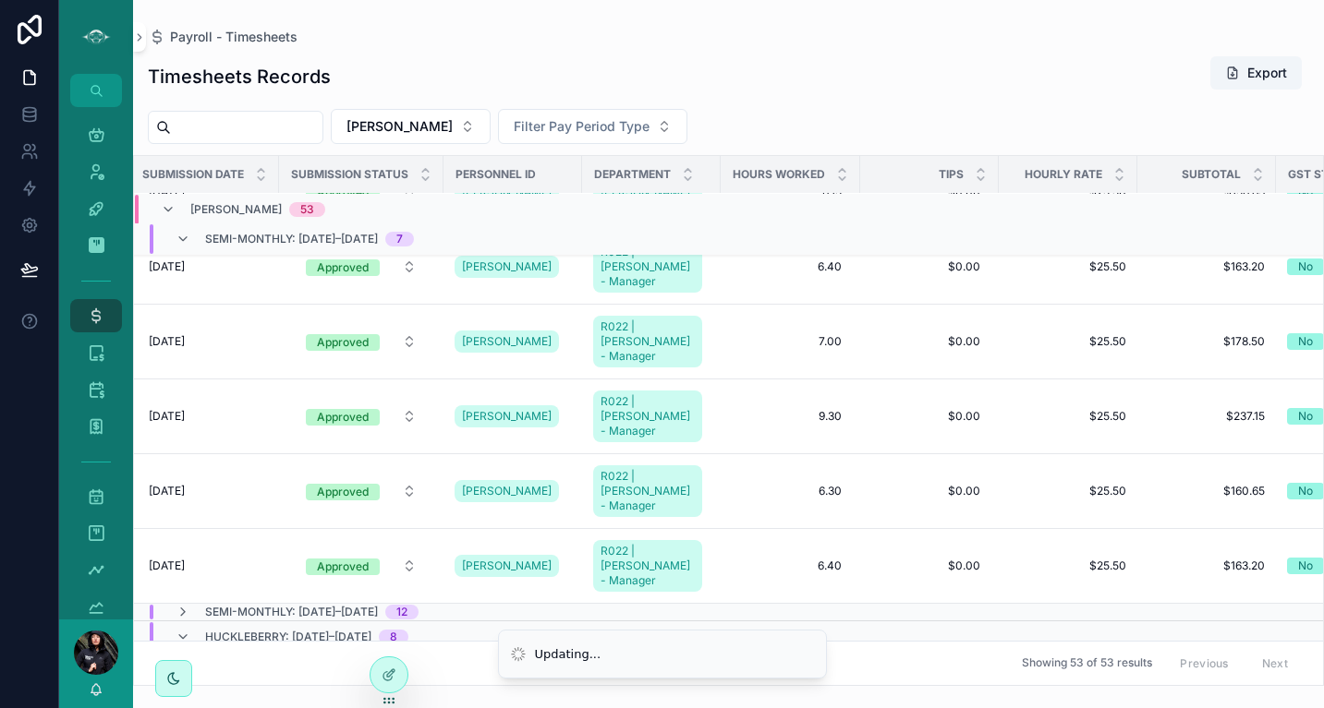
scroll to position [79, 281]
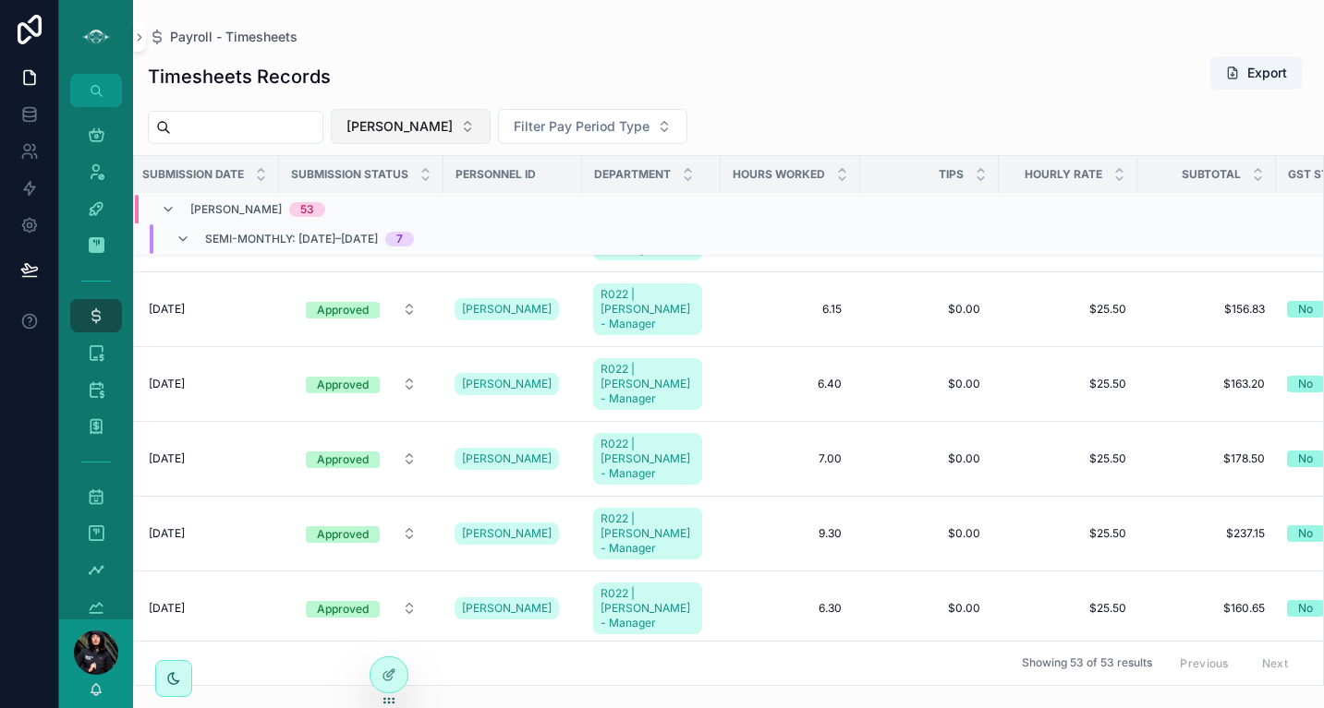
click at [414, 121] on button "[PERSON_NAME]" at bounding box center [411, 126] width 160 height 35
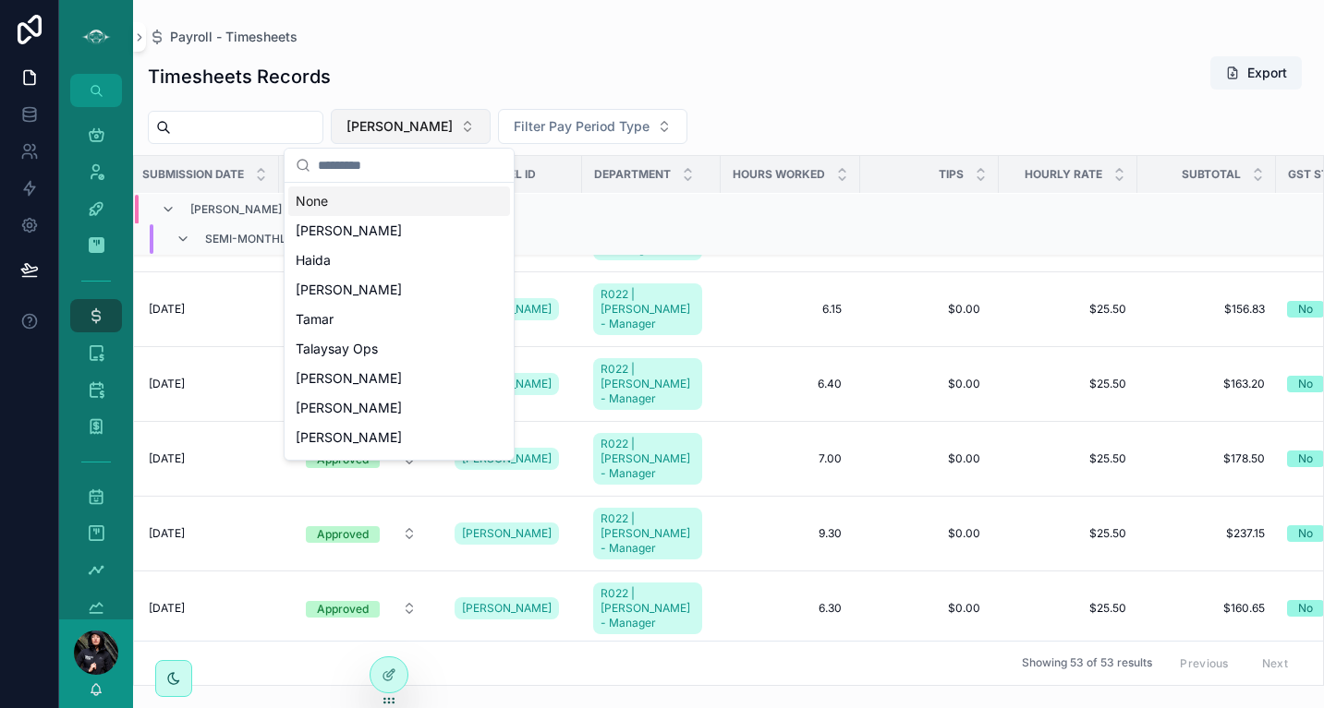
click at [424, 130] on button "[PERSON_NAME]" at bounding box center [411, 126] width 160 height 35
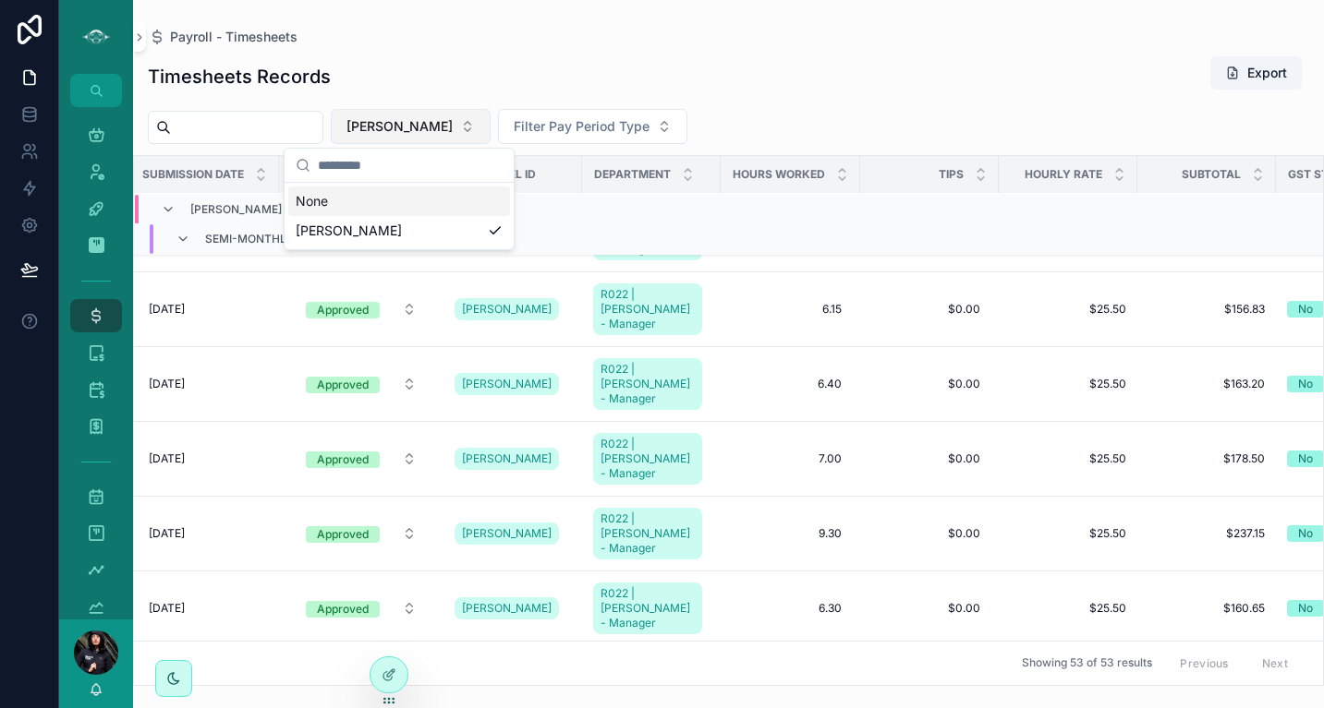
scroll to position [0, 281]
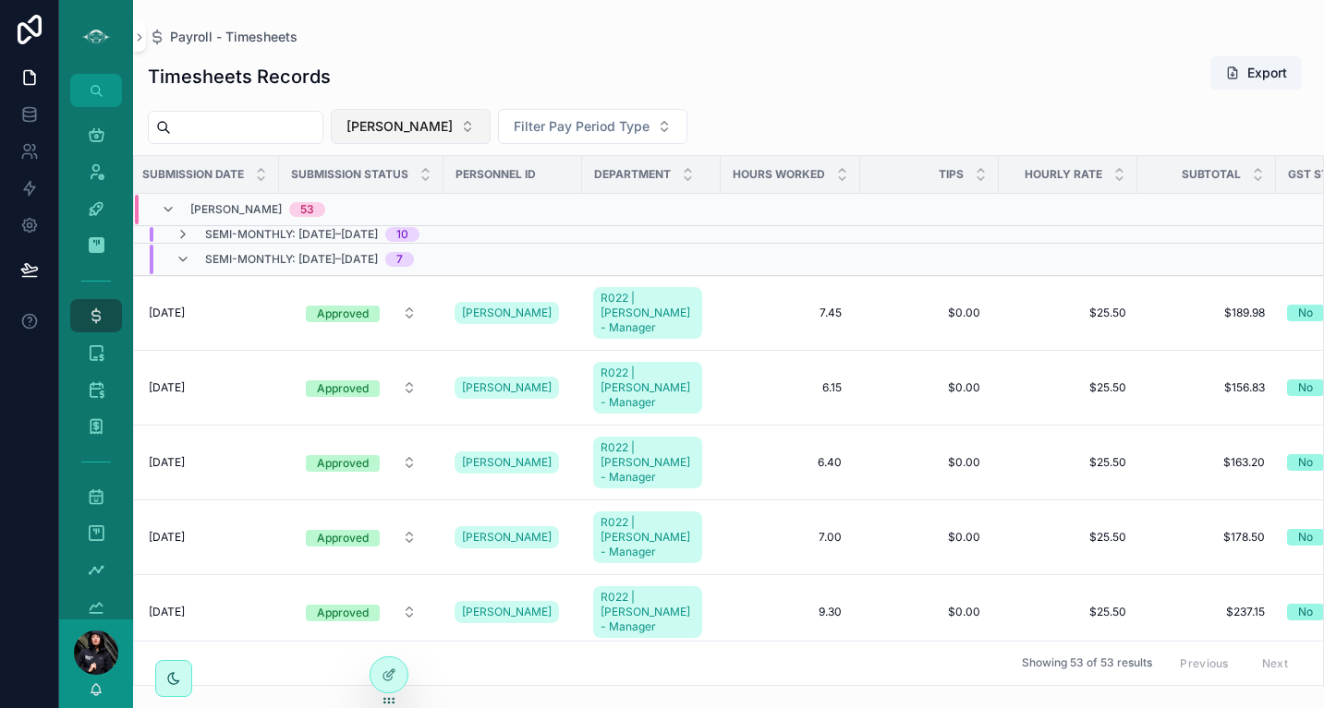
click at [424, 130] on button "[PERSON_NAME]" at bounding box center [411, 126] width 160 height 35
type input "****"
click at [356, 197] on div "[PERSON_NAME]" at bounding box center [399, 202] width 222 height 30
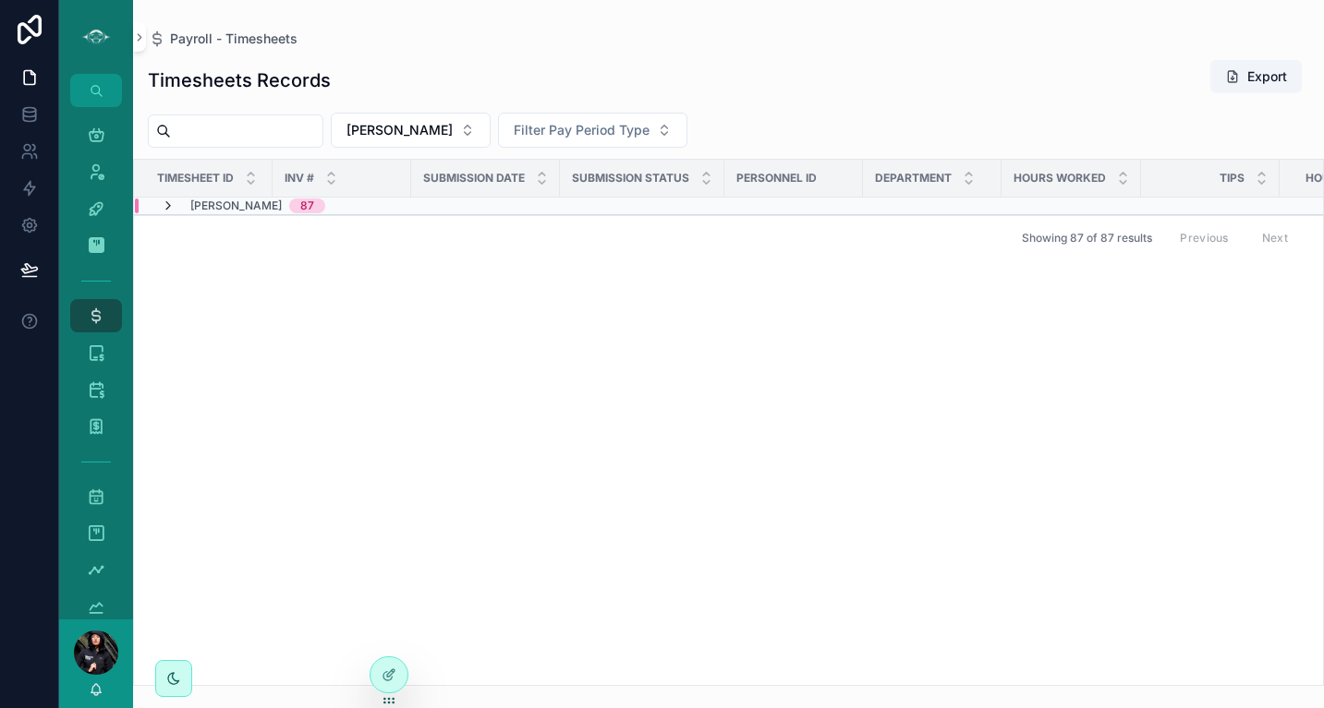
click at [167, 204] on icon "scrollable content" at bounding box center [168, 206] width 15 height 15
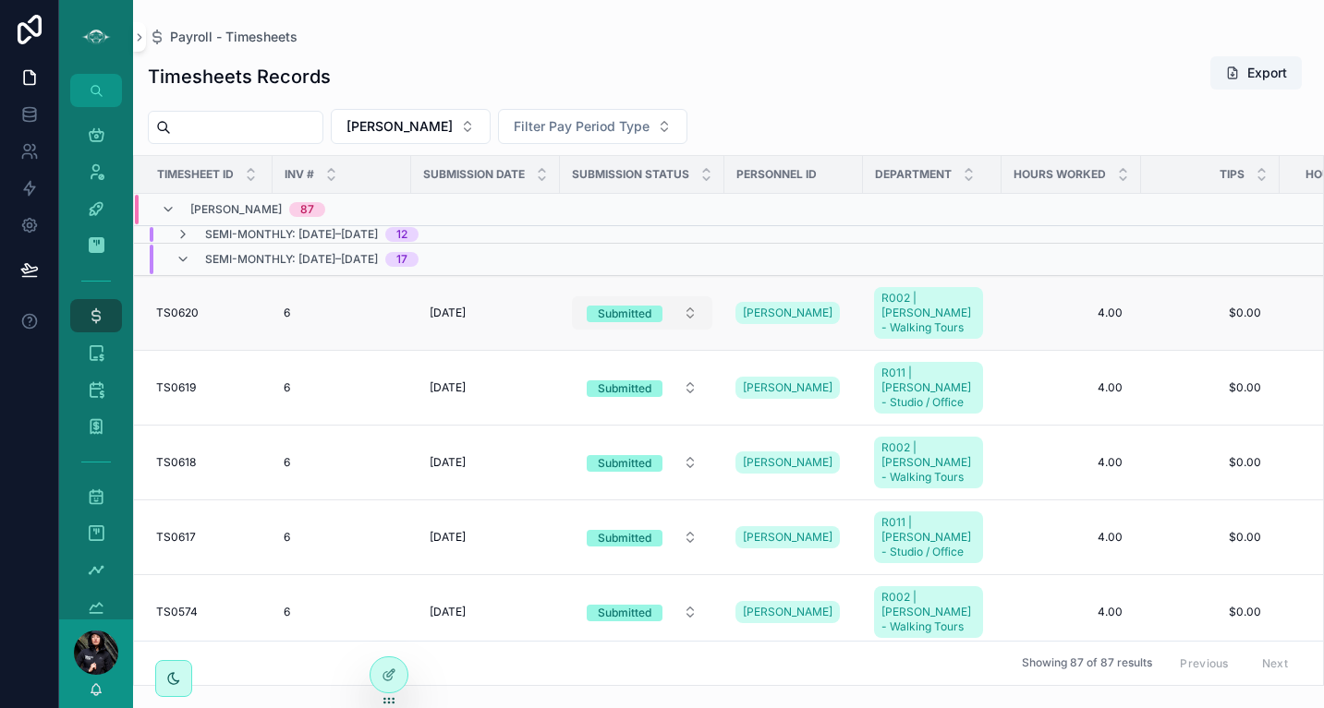
click at [625, 315] on div "Submitted" at bounding box center [625, 314] width 54 height 17
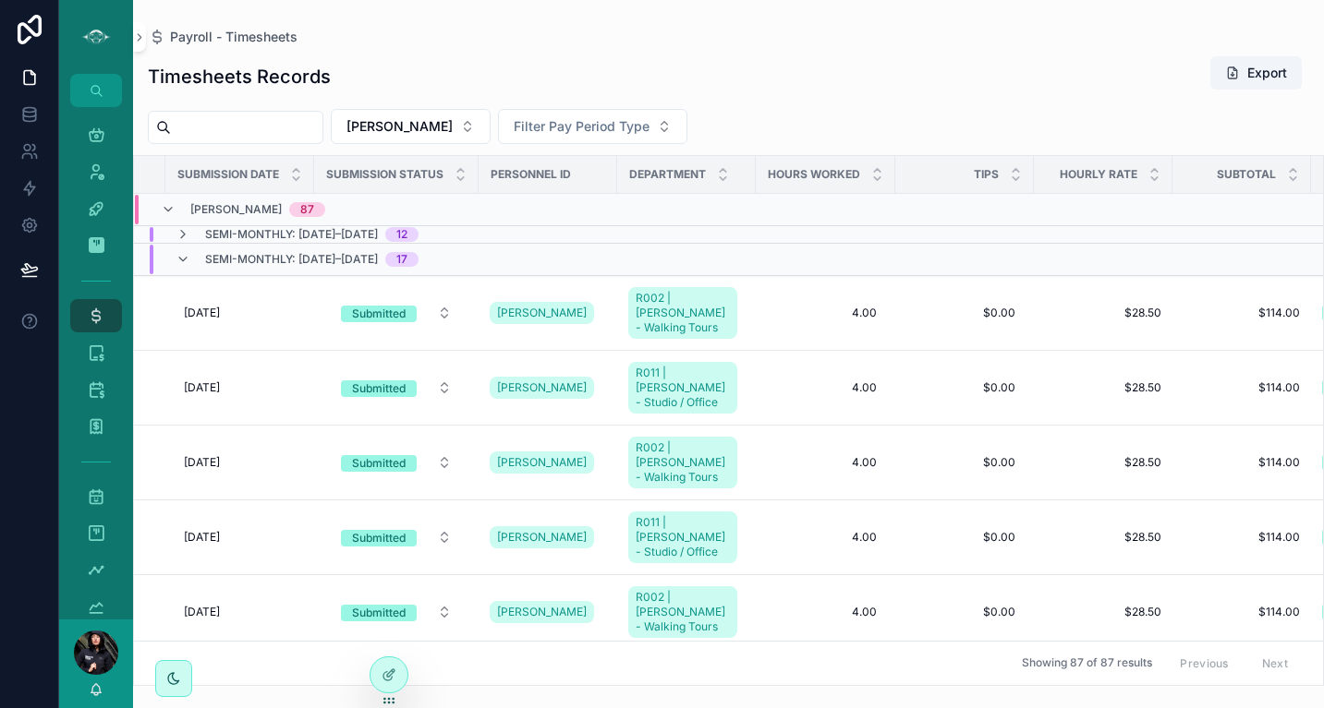
scroll to position [0, 256]
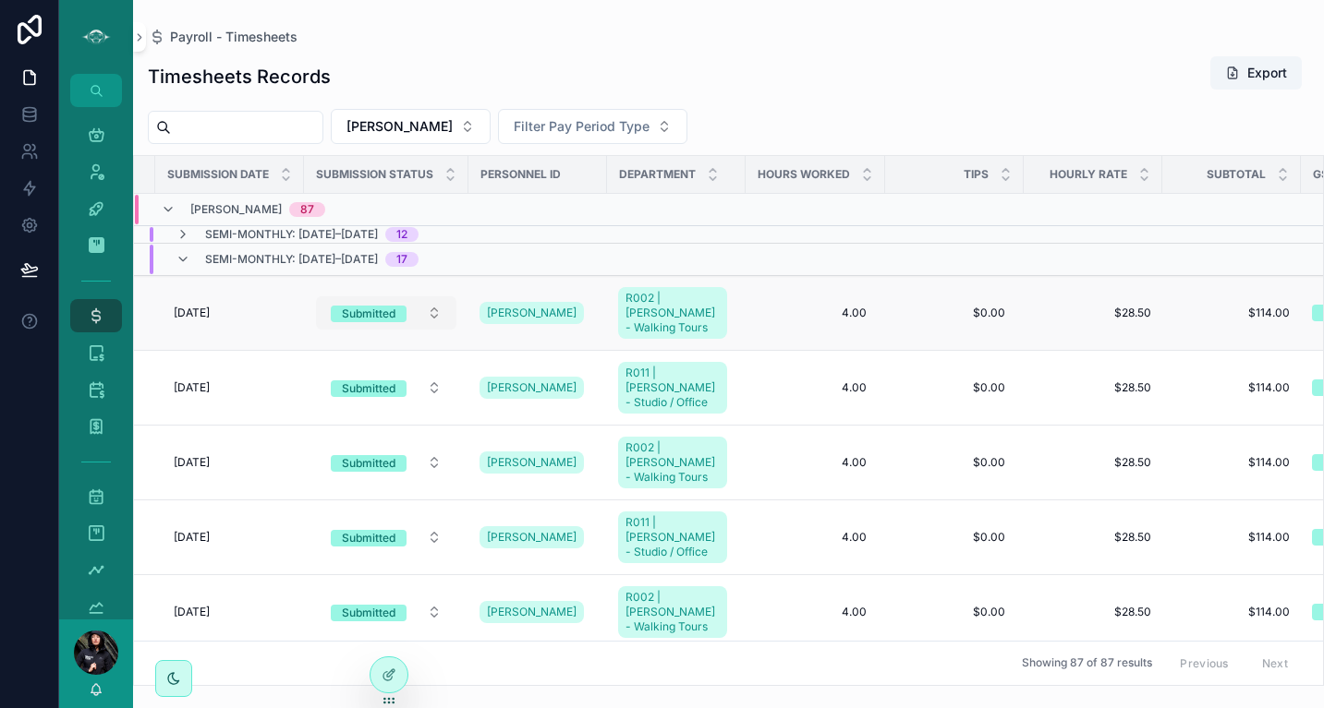
click at [371, 313] on div "Submitted" at bounding box center [369, 314] width 54 height 17
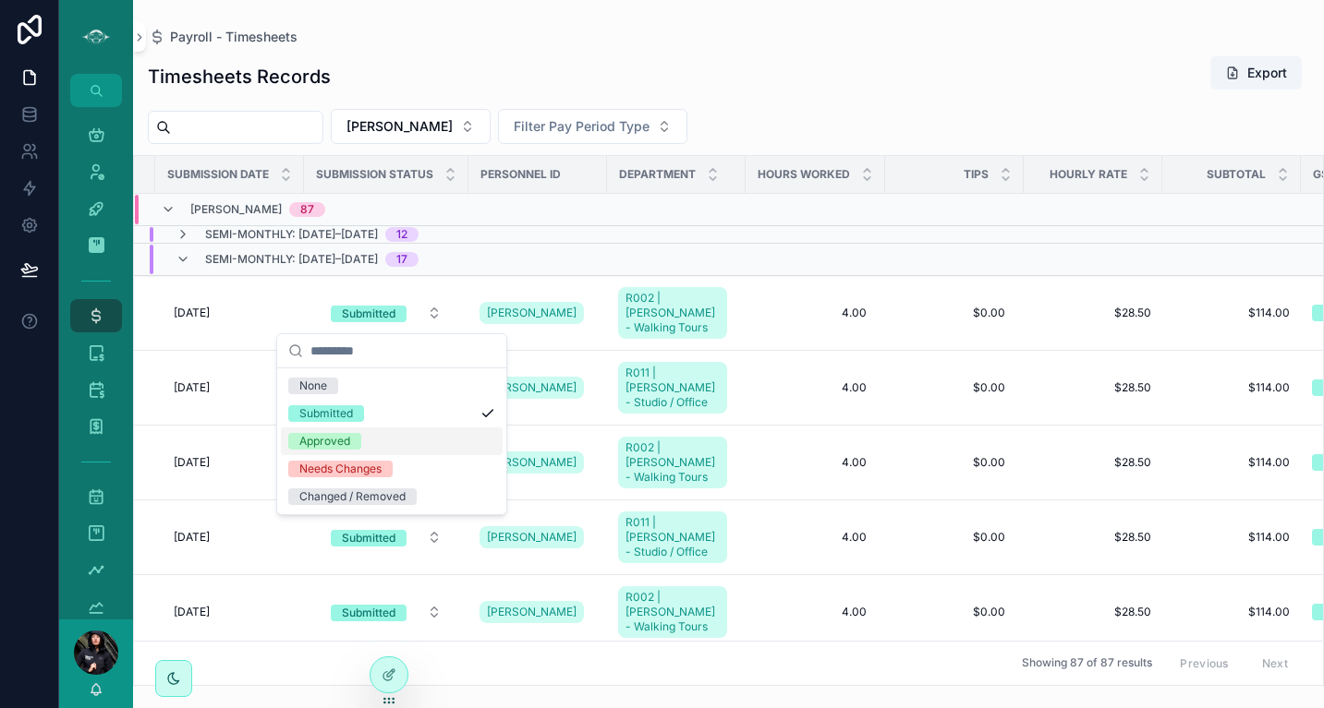
click at [353, 444] on span "Approved" at bounding box center [324, 441] width 73 height 17
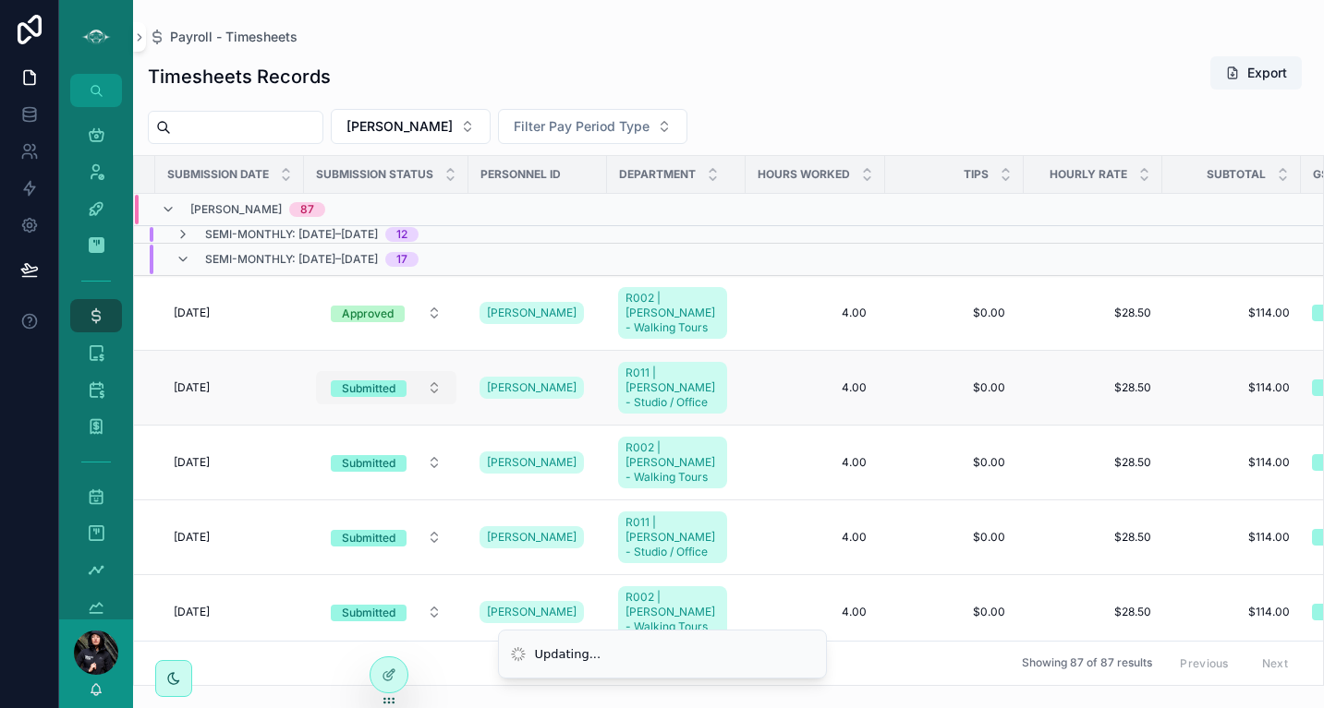
click at [384, 381] on div "Submitted" at bounding box center [369, 389] width 54 height 17
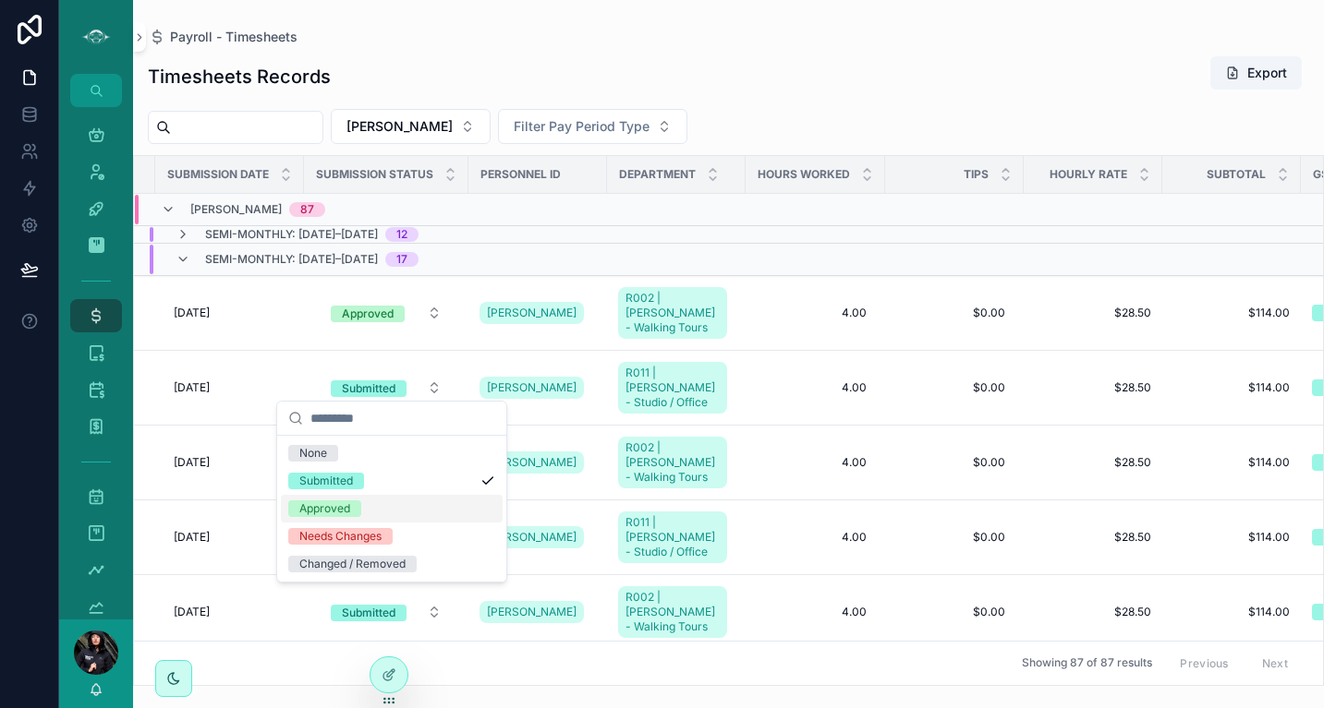
click at [334, 508] on div "Approved" at bounding box center [324, 509] width 51 height 17
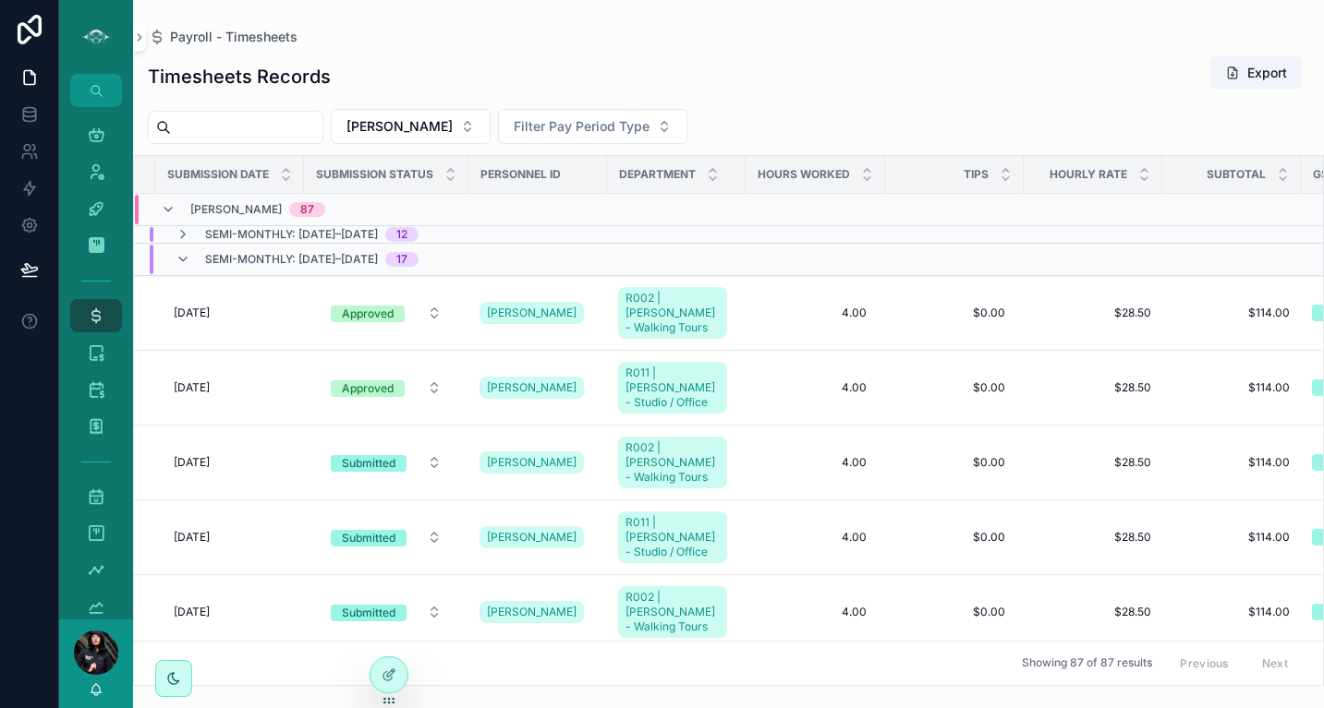
click at [382, 455] on div "Submitted" at bounding box center [369, 463] width 54 height 17
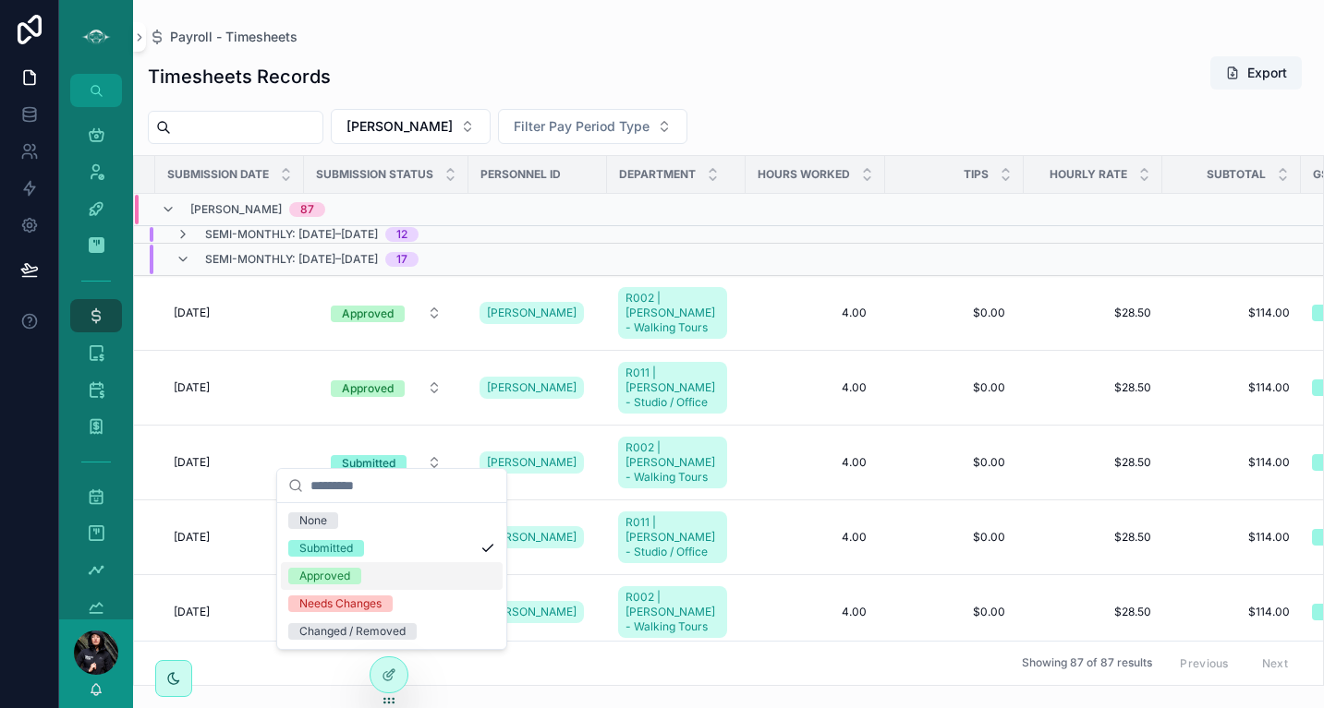
click at [328, 573] on div "Approved" at bounding box center [324, 576] width 51 height 17
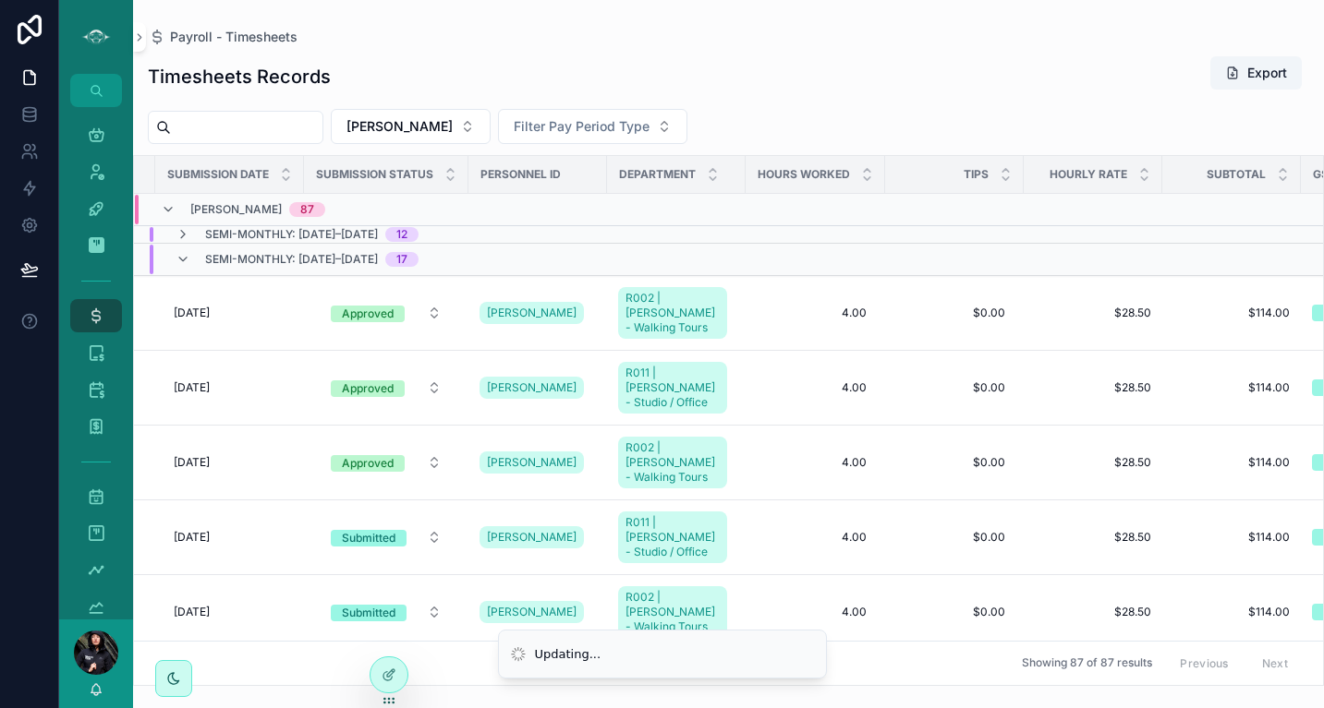
click at [380, 530] on div "Submitted" at bounding box center [369, 538] width 54 height 17
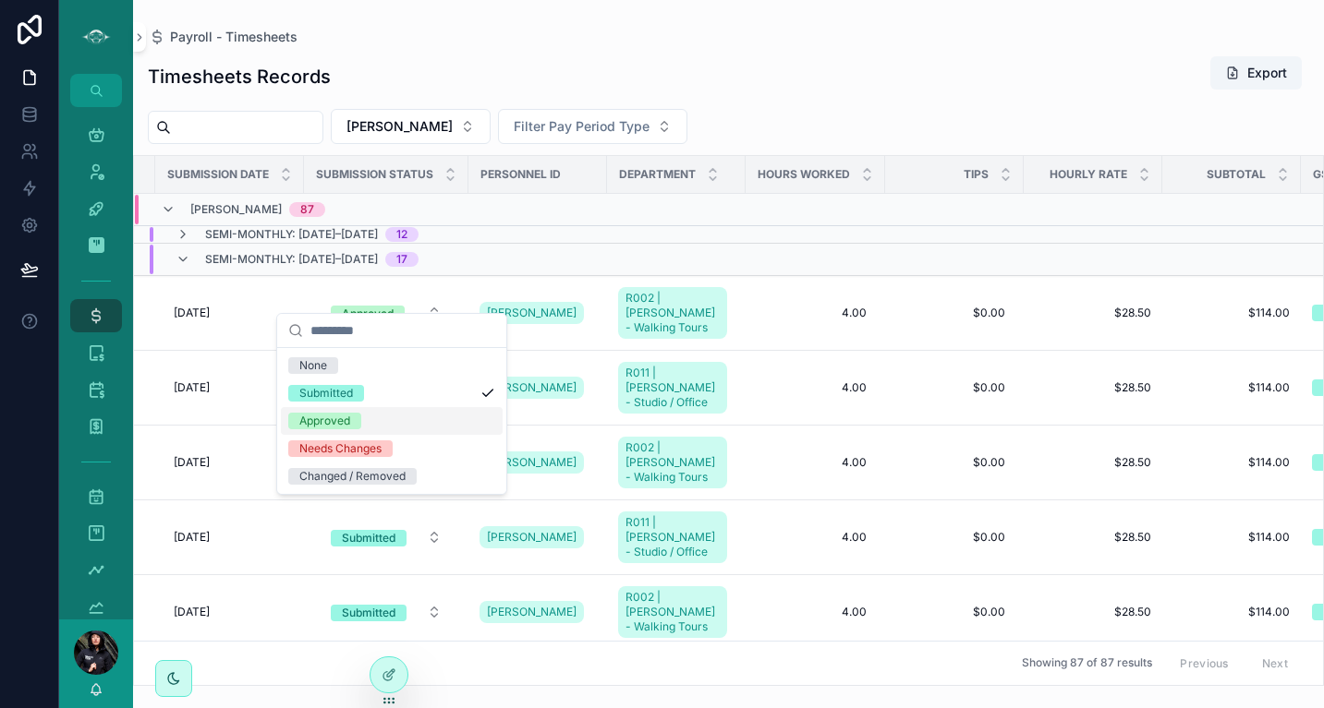
click at [346, 414] on div "Approved" at bounding box center [324, 421] width 51 height 17
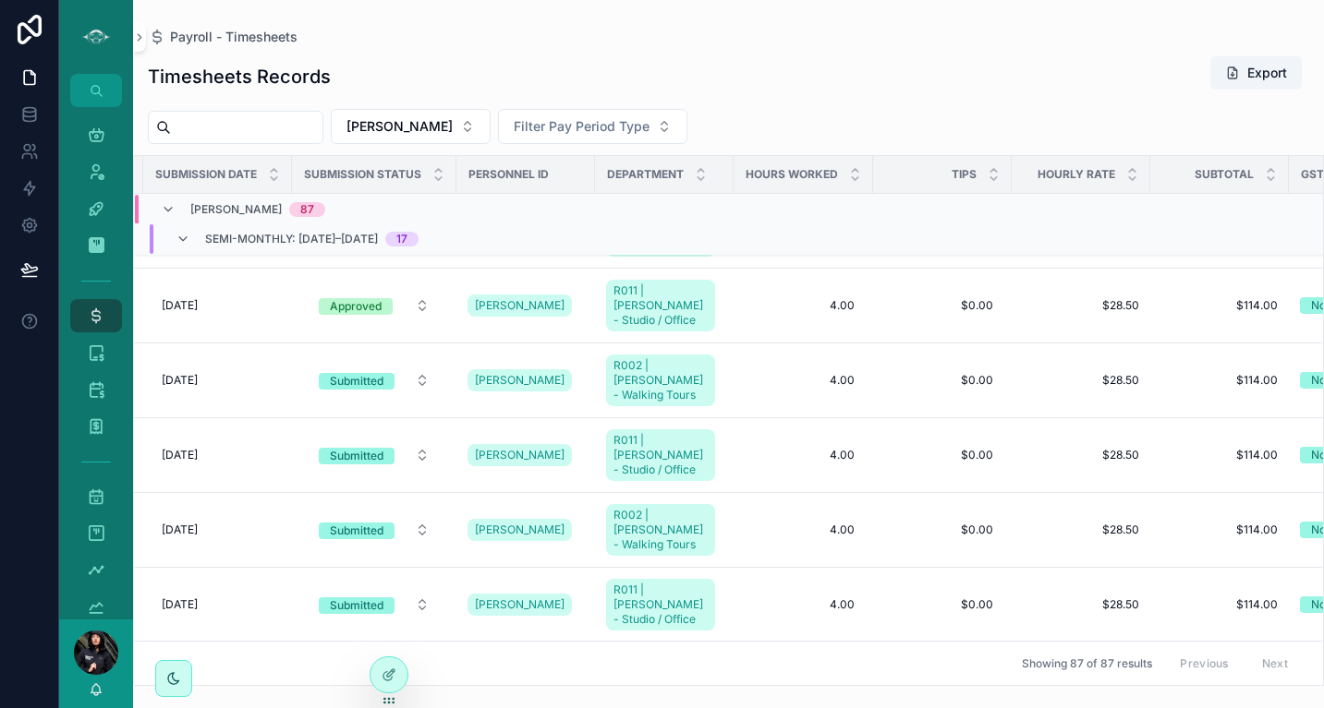
scroll to position [232, 275]
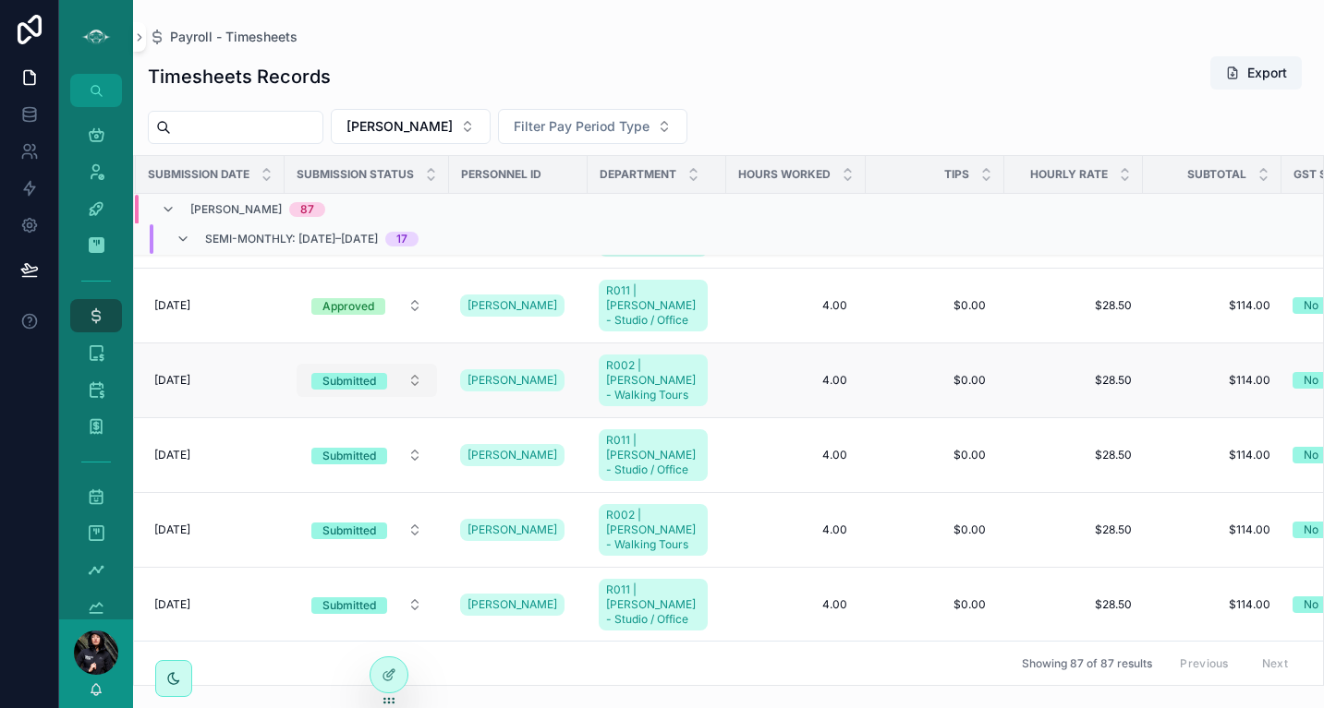
click at [348, 373] on div "Submitted" at bounding box center [349, 381] width 54 height 17
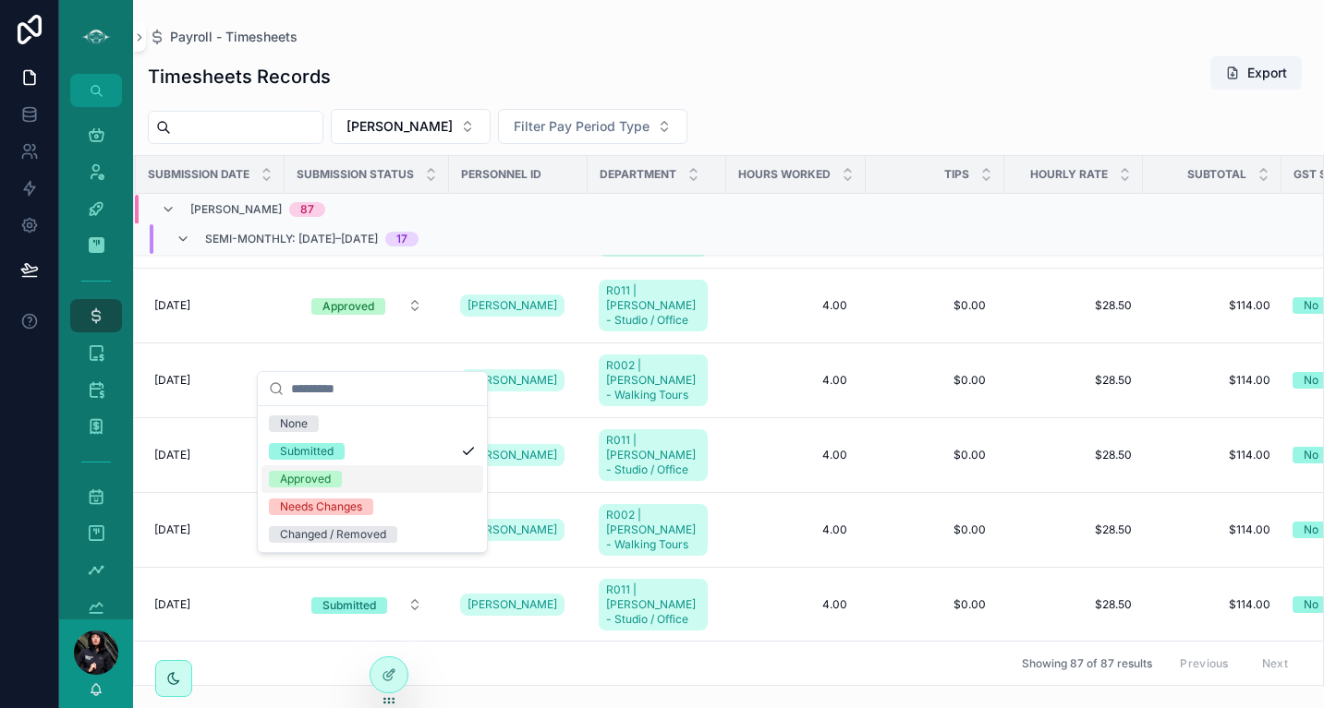
click at [328, 473] on div "Approved" at bounding box center [305, 479] width 51 height 17
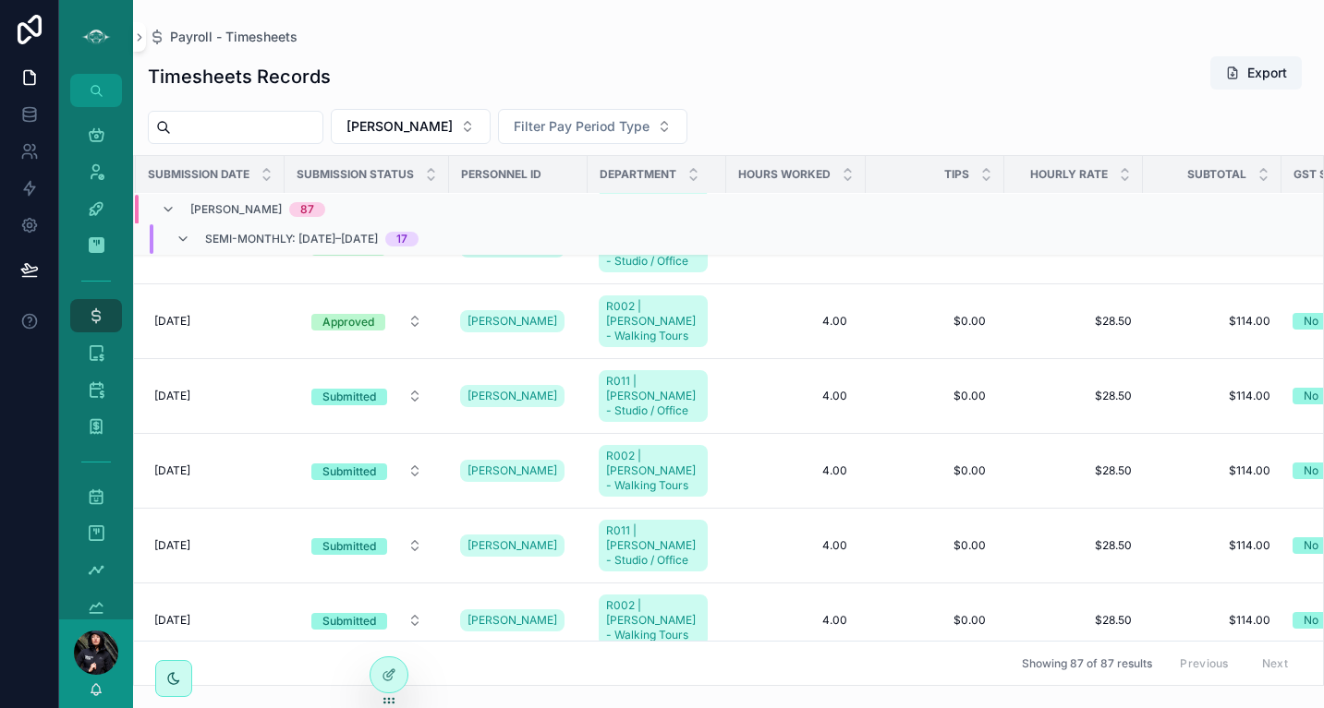
scroll to position [0, 275]
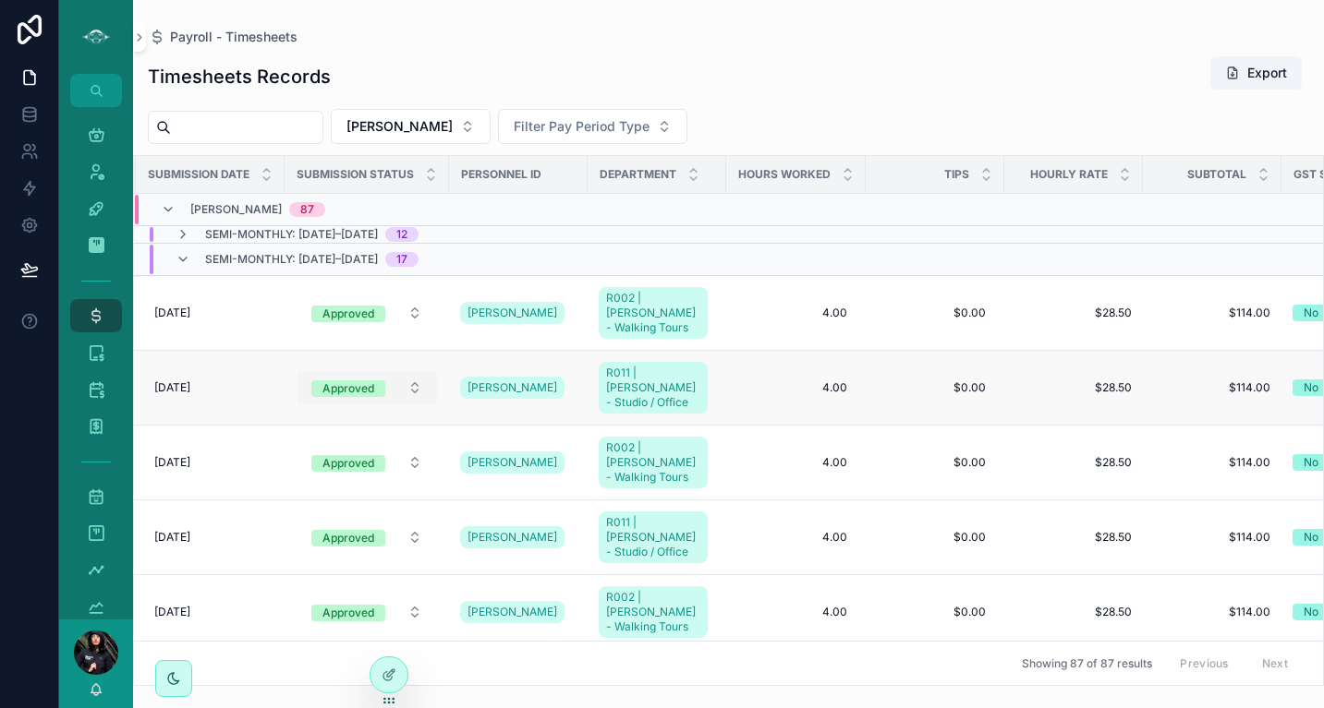
click at [366, 371] on button "Approved" at bounding box center [367, 387] width 140 height 33
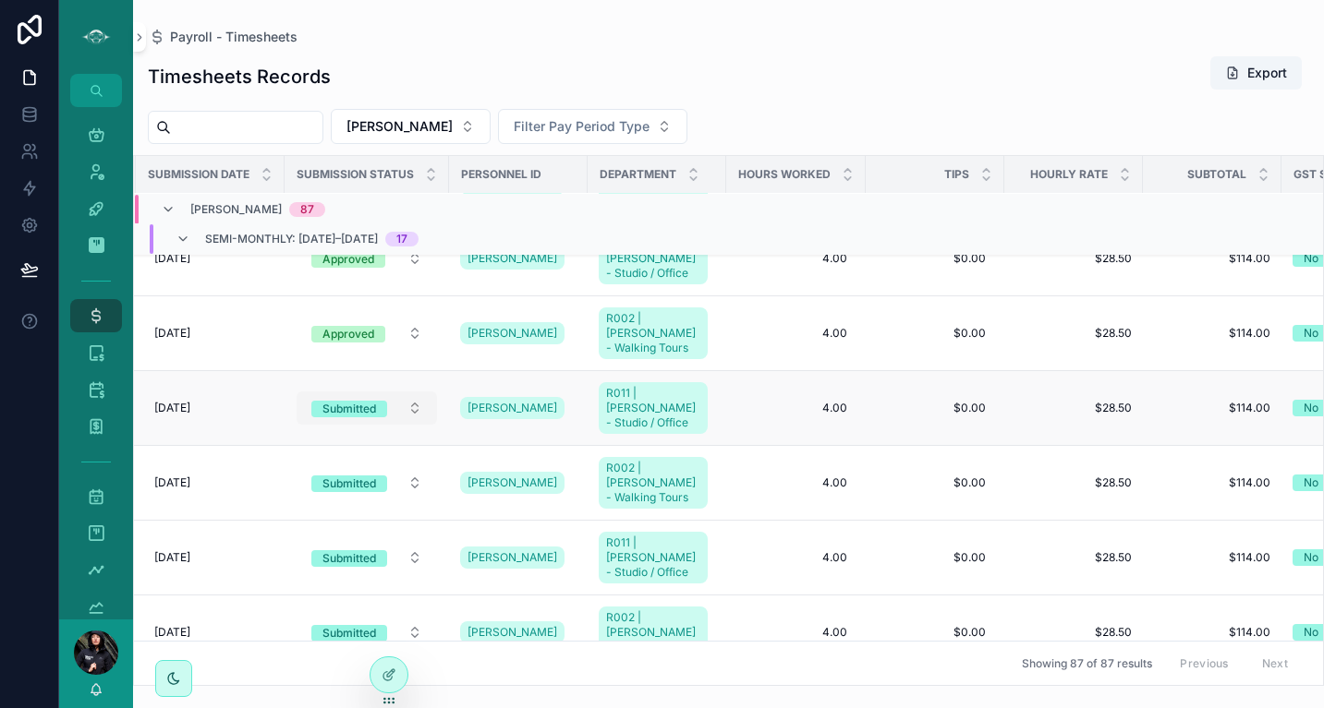
click at [339, 401] on div "Submitted" at bounding box center [349, 409] width 54 height 17
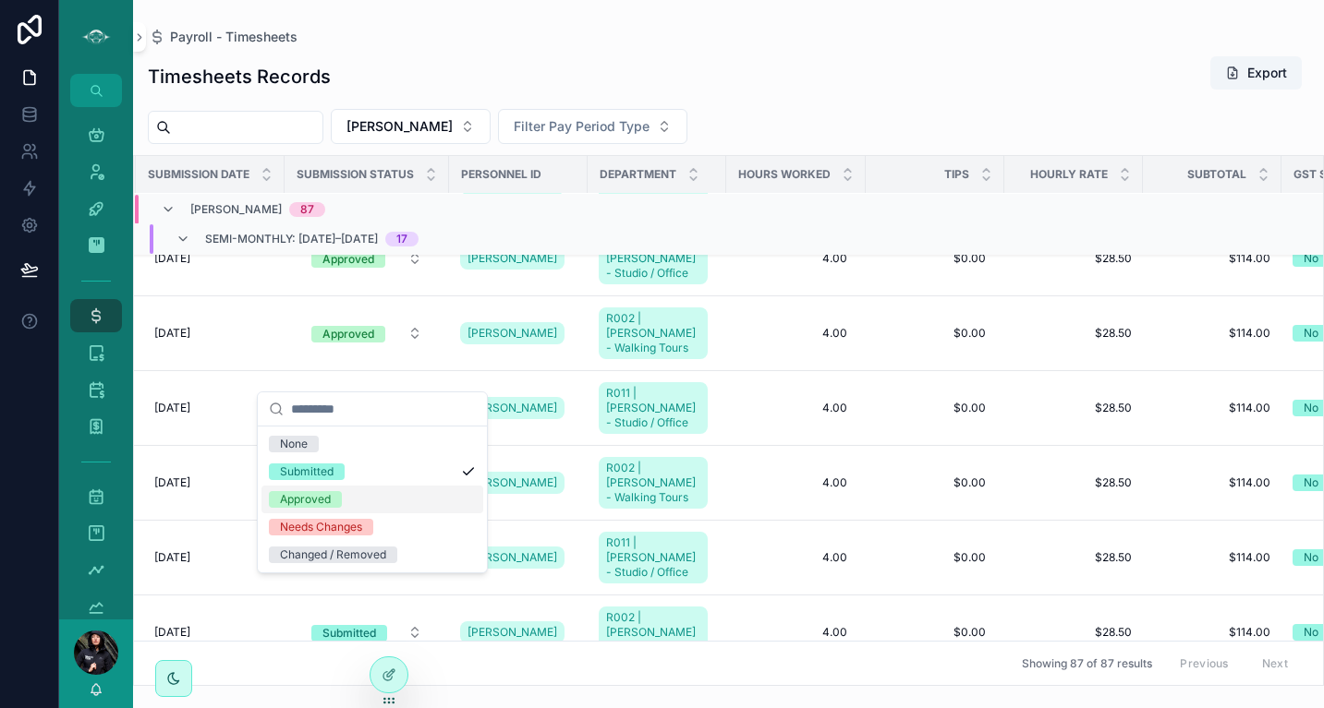
click at [319, 496] on div "Approved" at bounding box center [305, 499] width 51 height 17
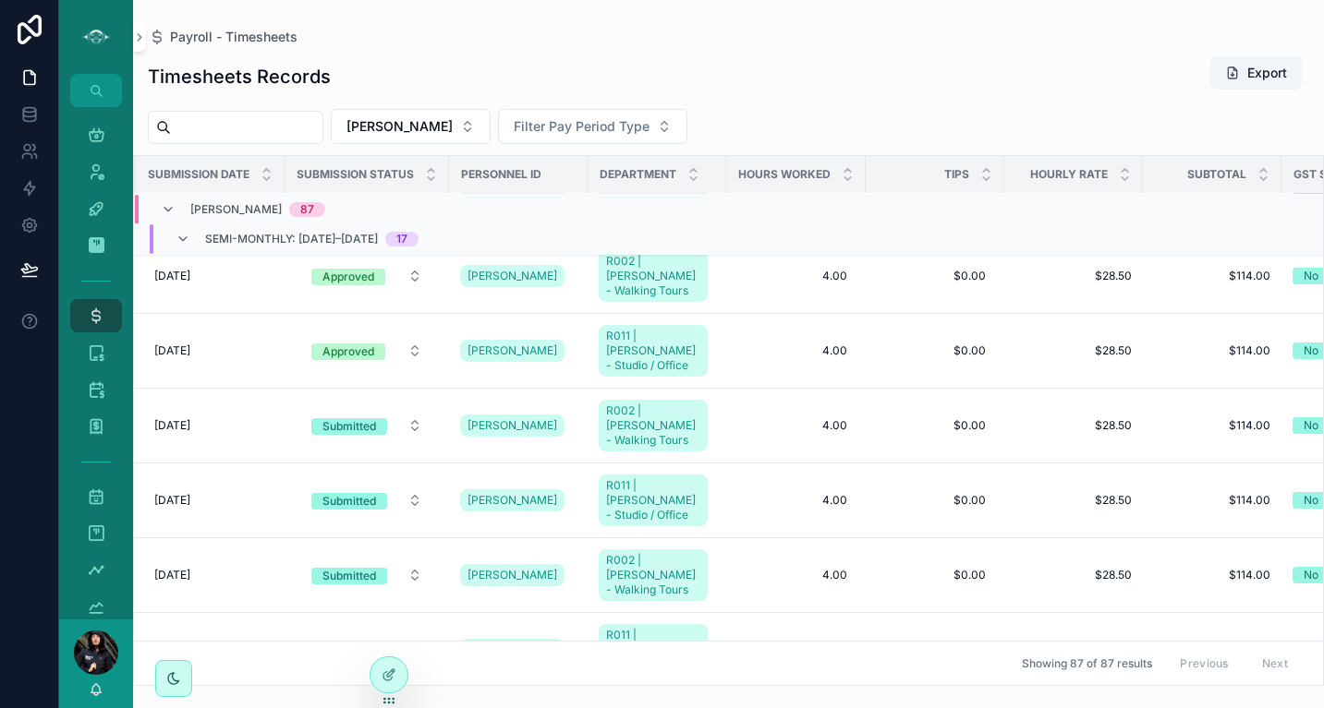
scroll to position [332, 275]
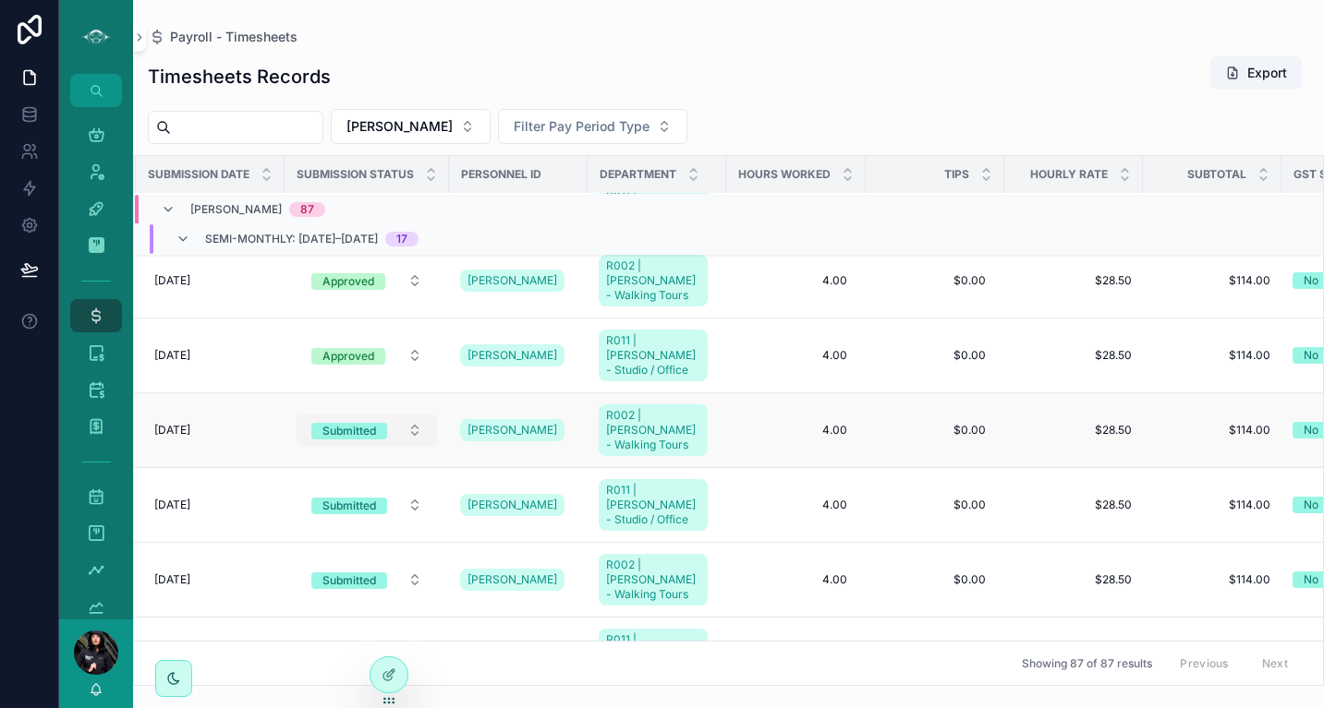
click at [362, 423] on div "Submitted" at bounding box center [349, 431] width 54 height 17
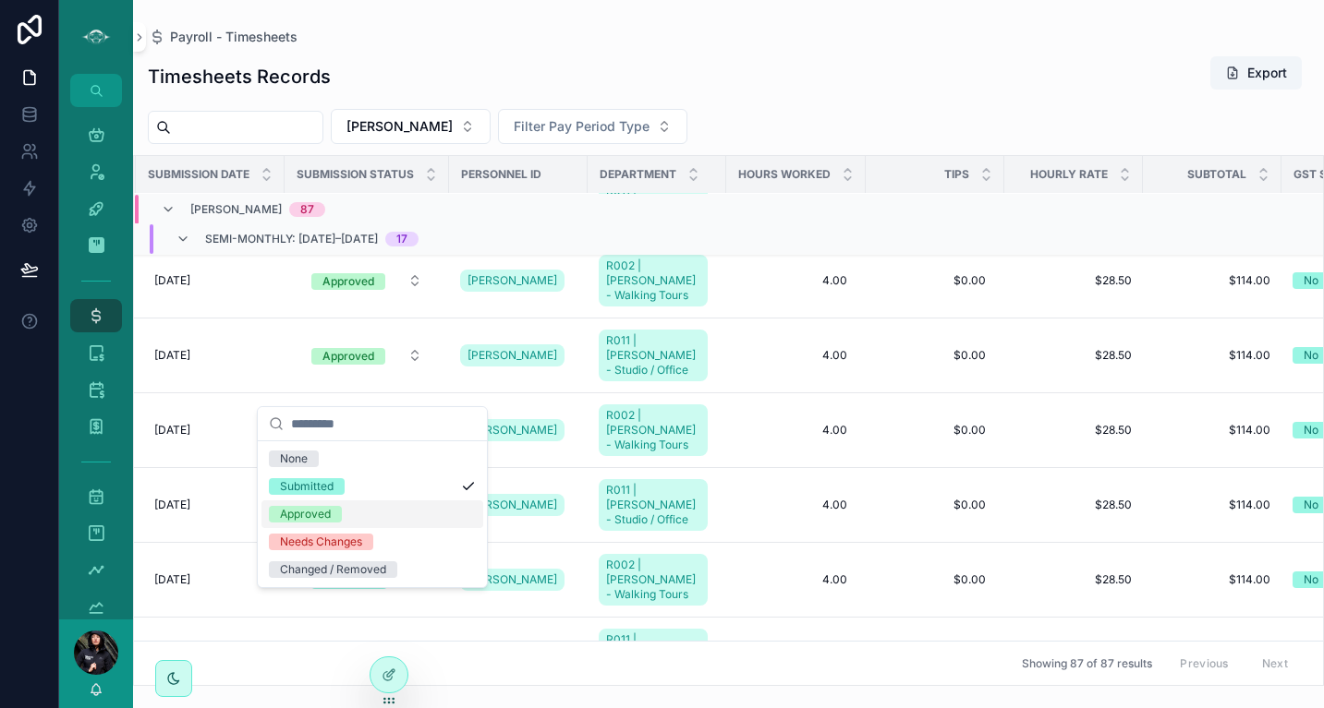
click at [311, 515] on div "Approved" at bounding box center [305, 514] width 51 height 17
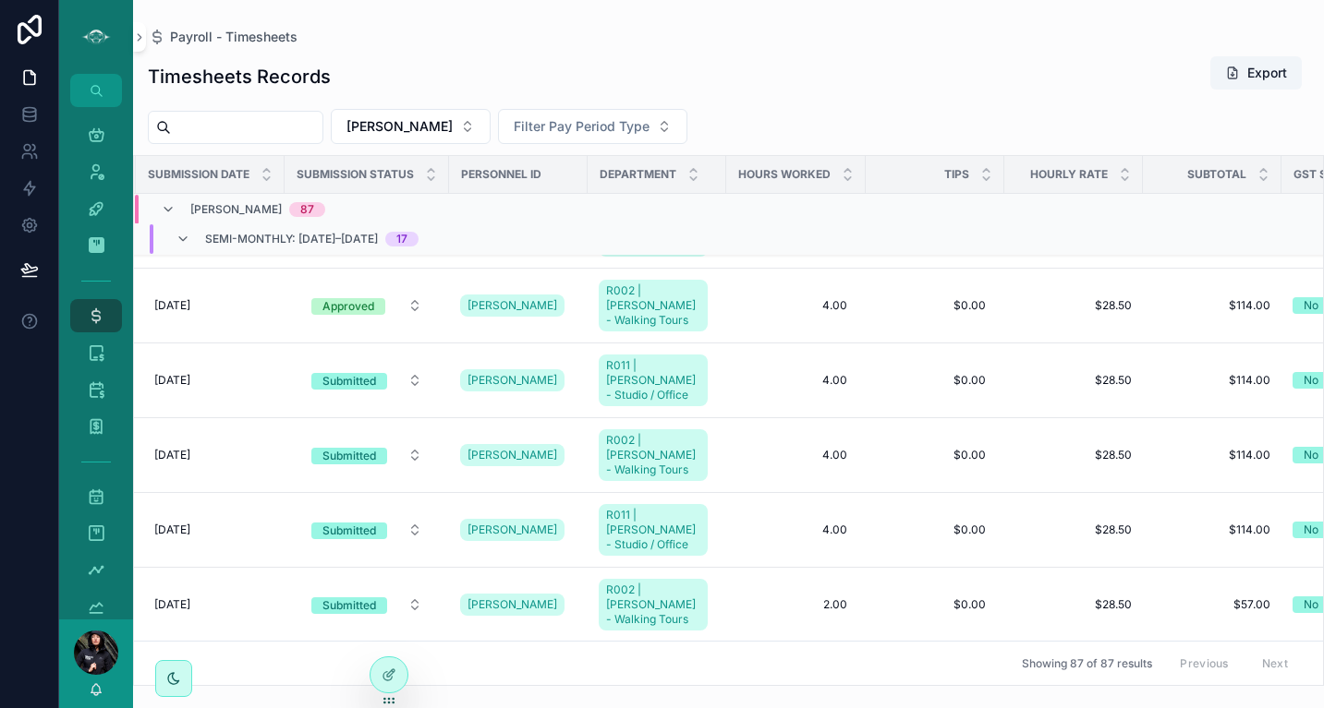
scroll to position [503, 275]
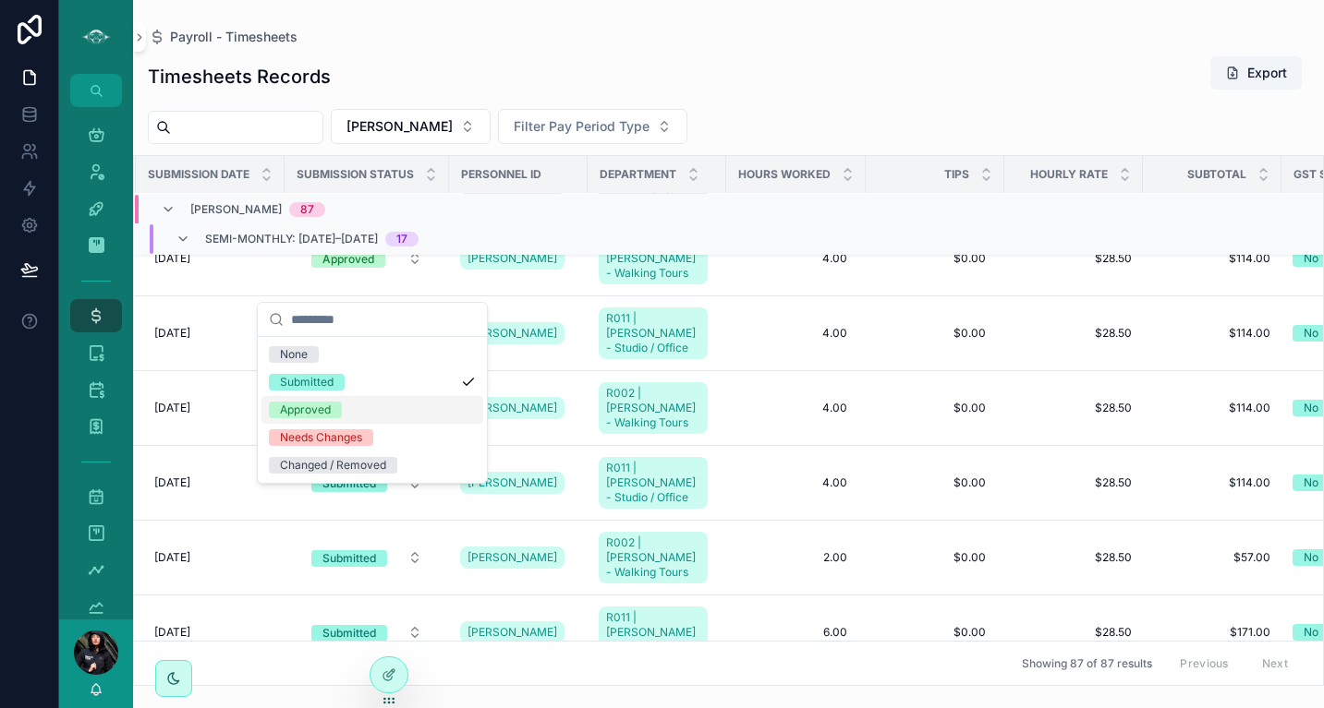
click at [313, 406] on div "Approved" at bounding box center [305, 410] width 51 height 17
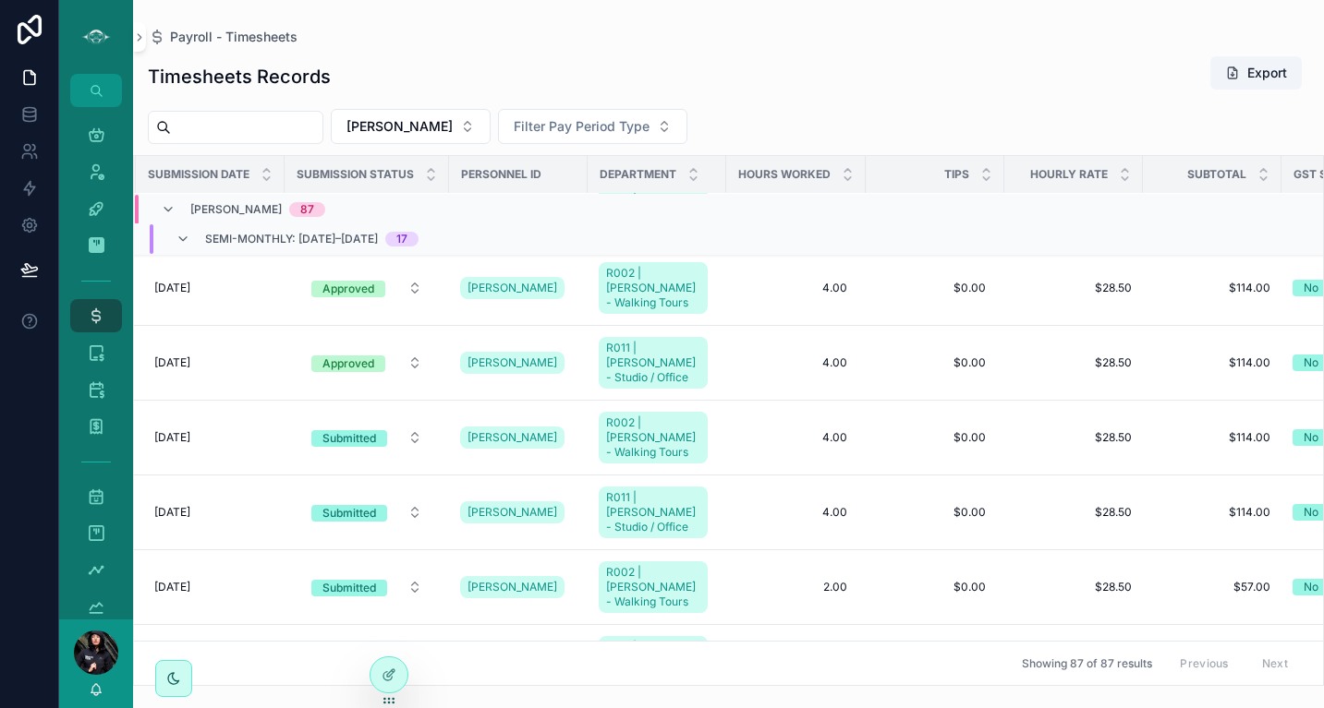
scroll to position [516, 275]
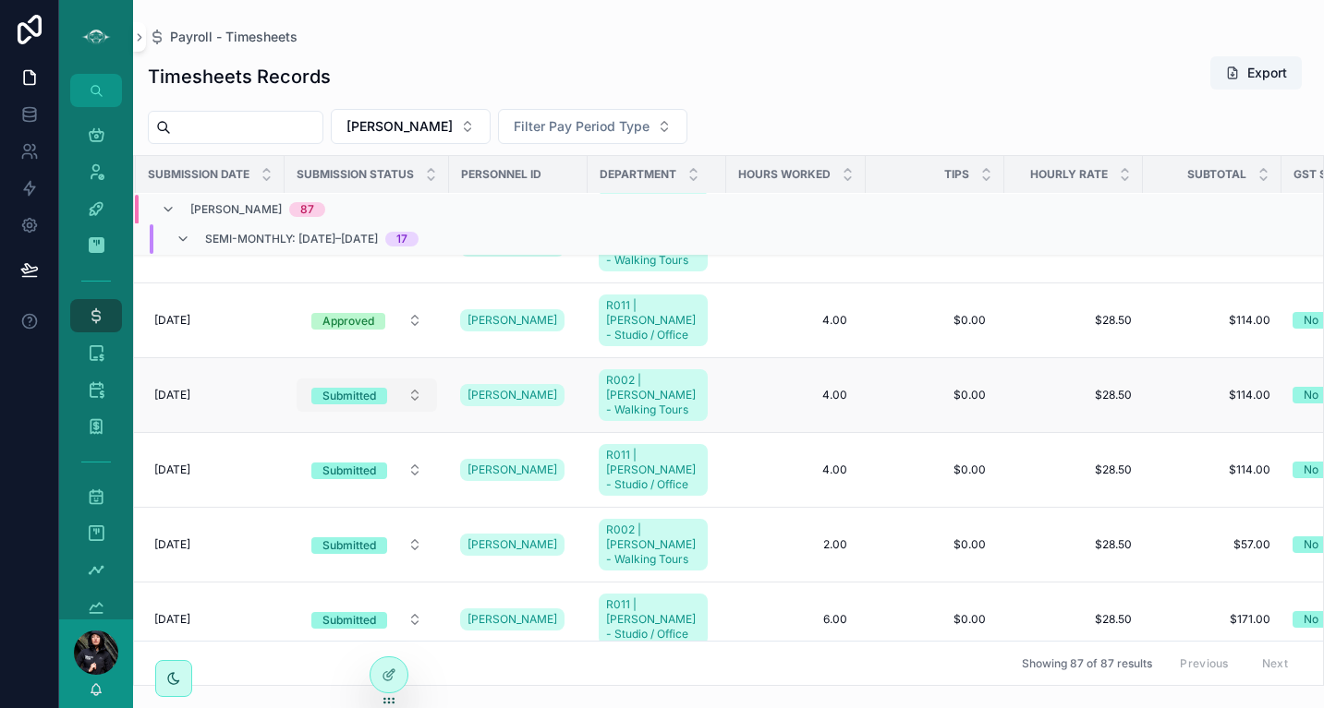
click at [362, 388] on div "Submitted" at bounding box center [349, 396] width 54 height 17
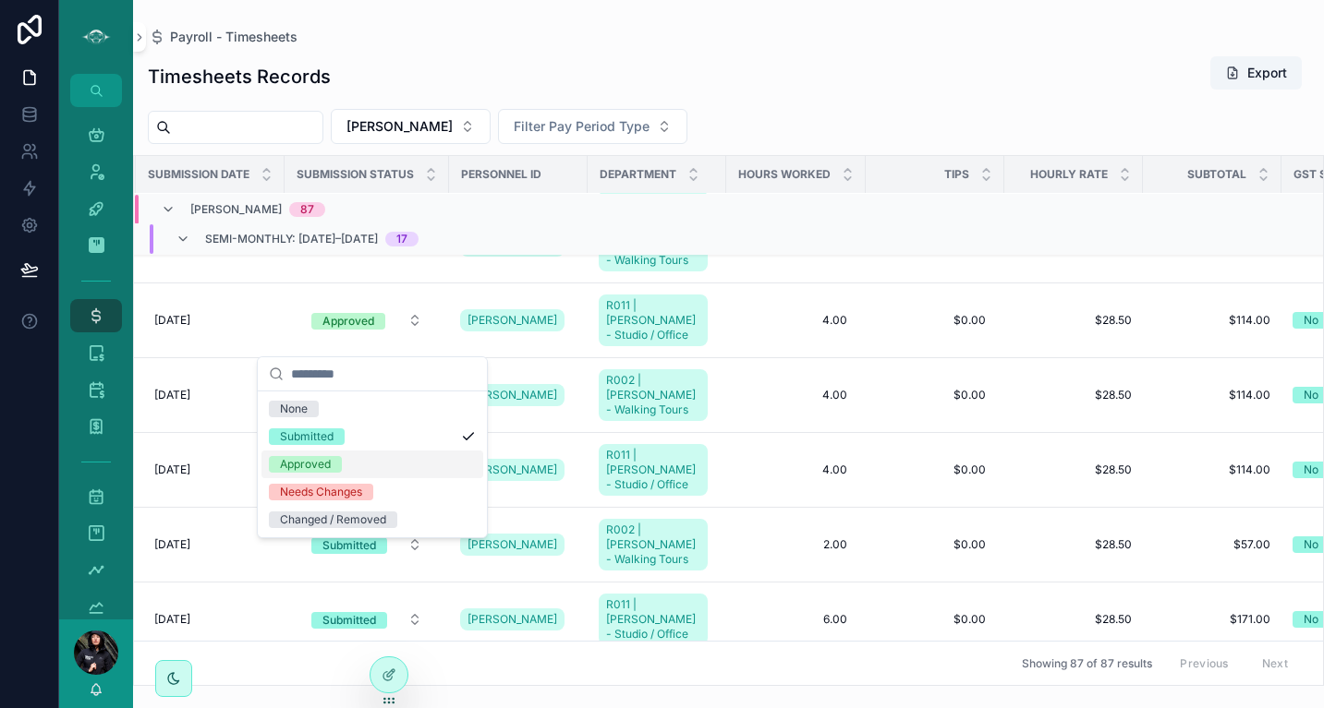
click at [331, 463] on div "Approved" at bounding box center [305, 464] width 51 height 17
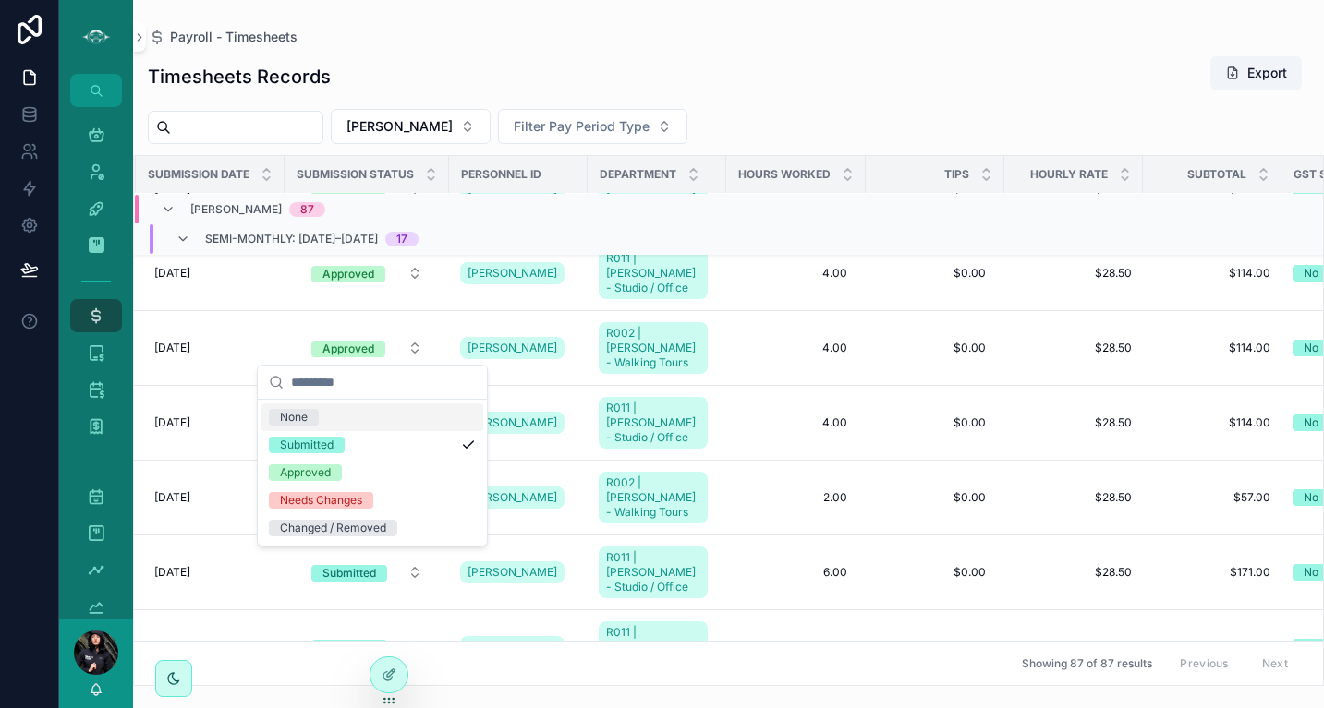
scroll to position [575, 275]
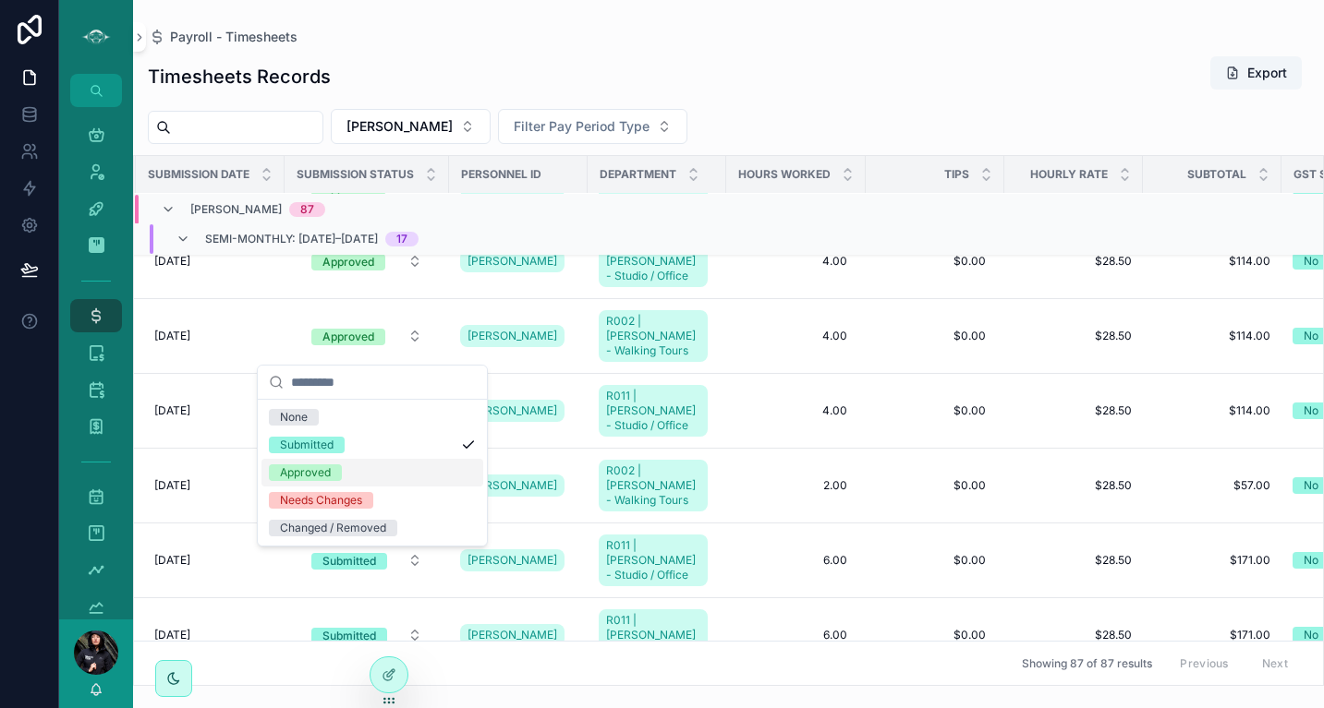
click at [344, 466] on div "Approved" at bounding box center [372, 473] width 222 height 28
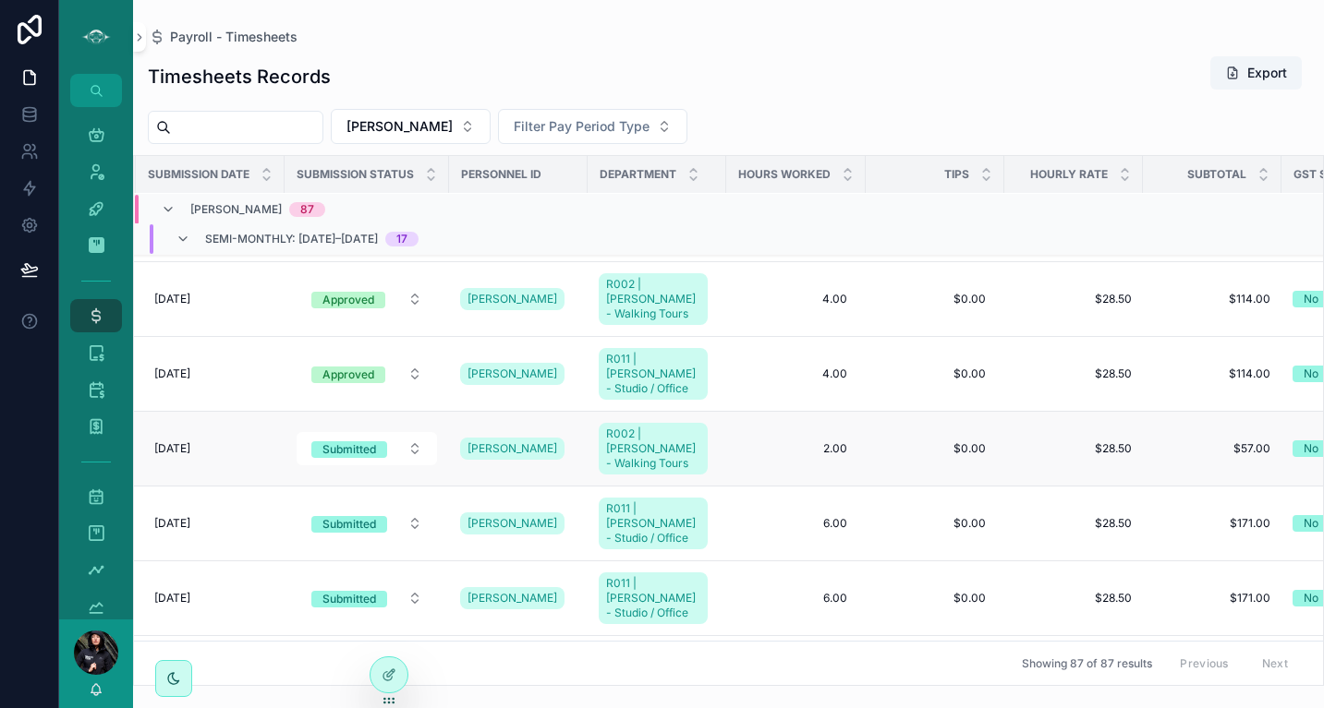
scroll to position [725, 275]
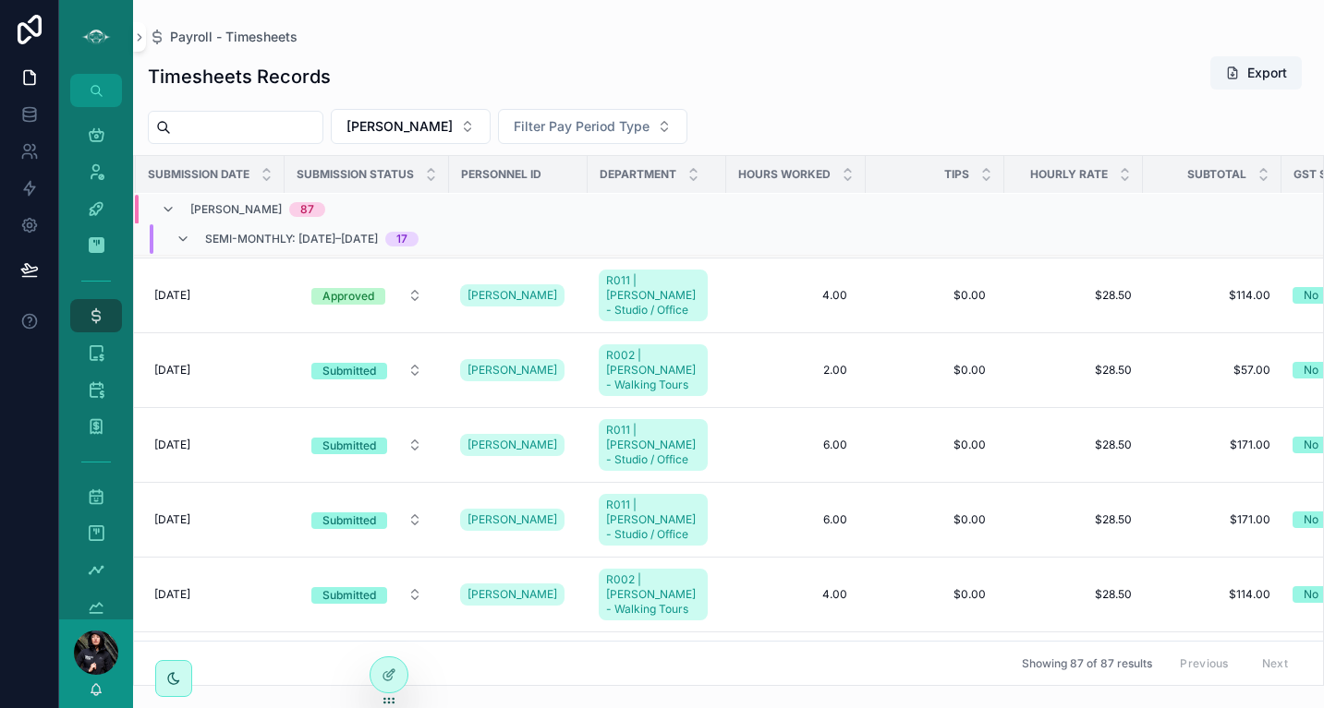
click at [357, 363] on div "Submitted" at bounding box center [349, 371] width 54 height 17
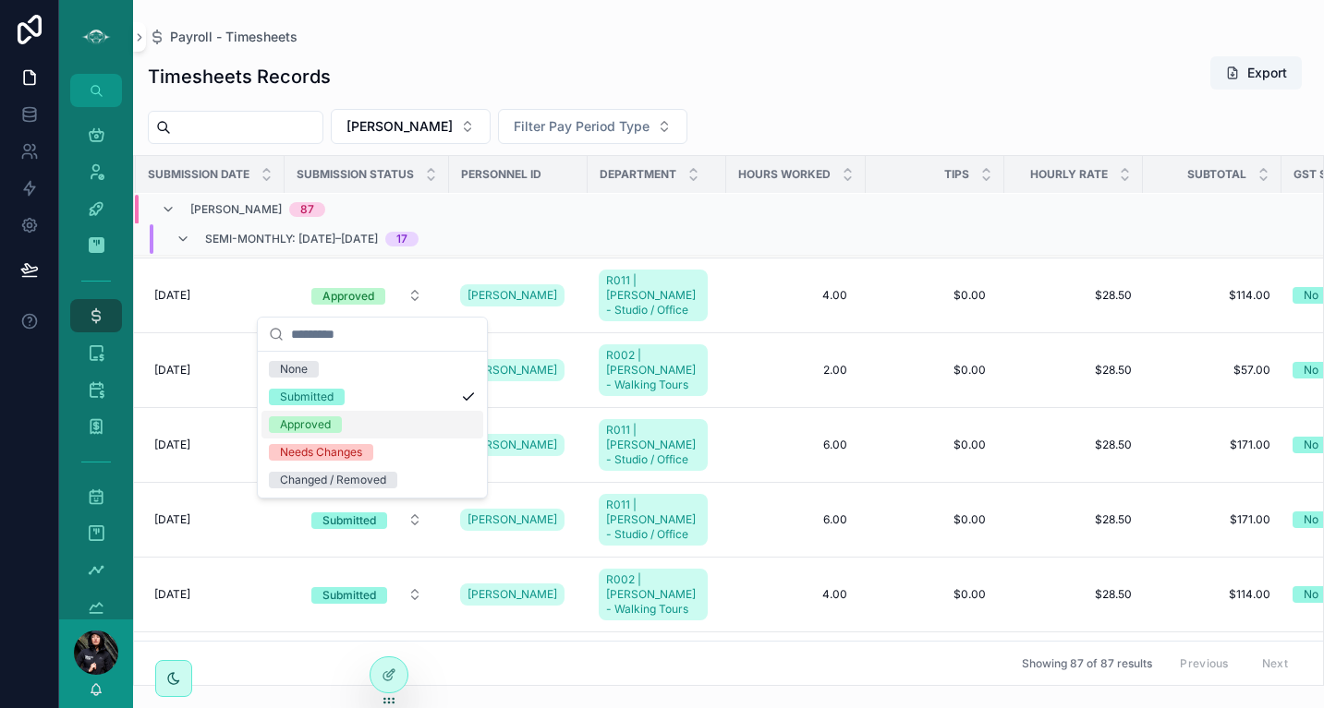
click at [316, 422] on div "Approved" at bounding box center [305, 425] width 51 height 17
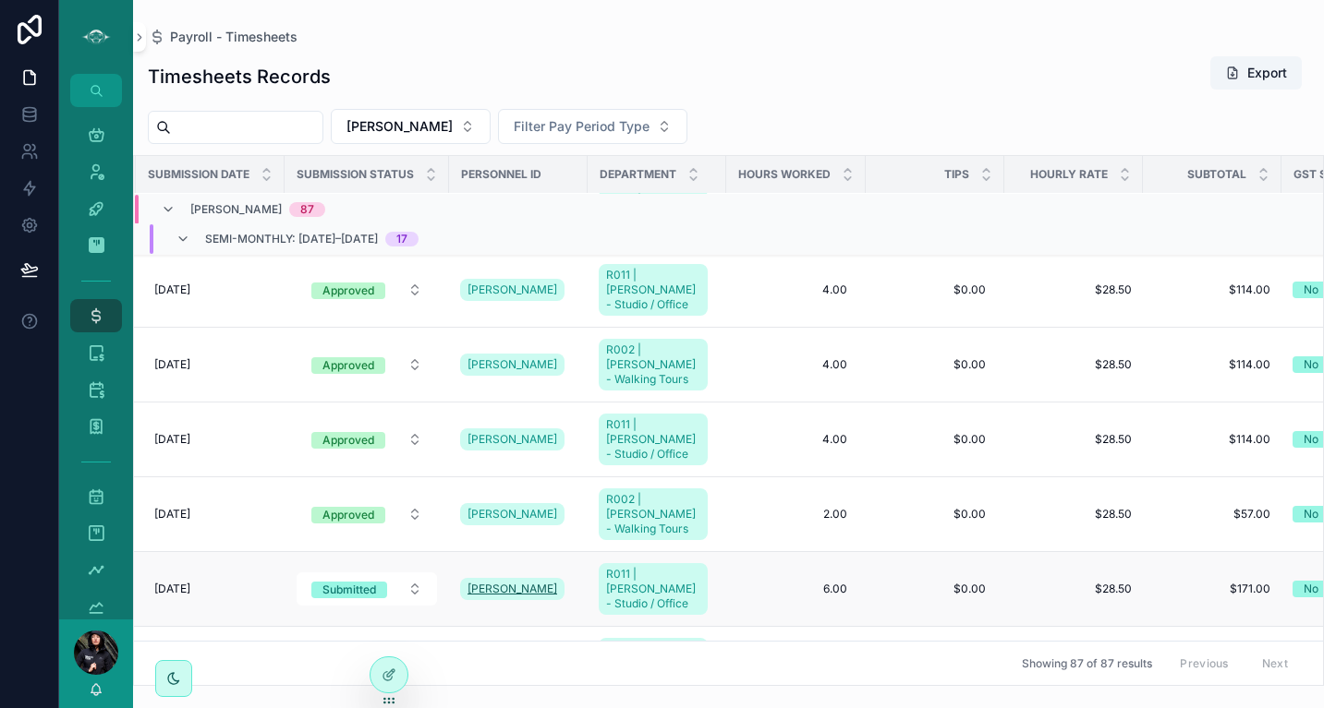
scroll to position [687, 275]
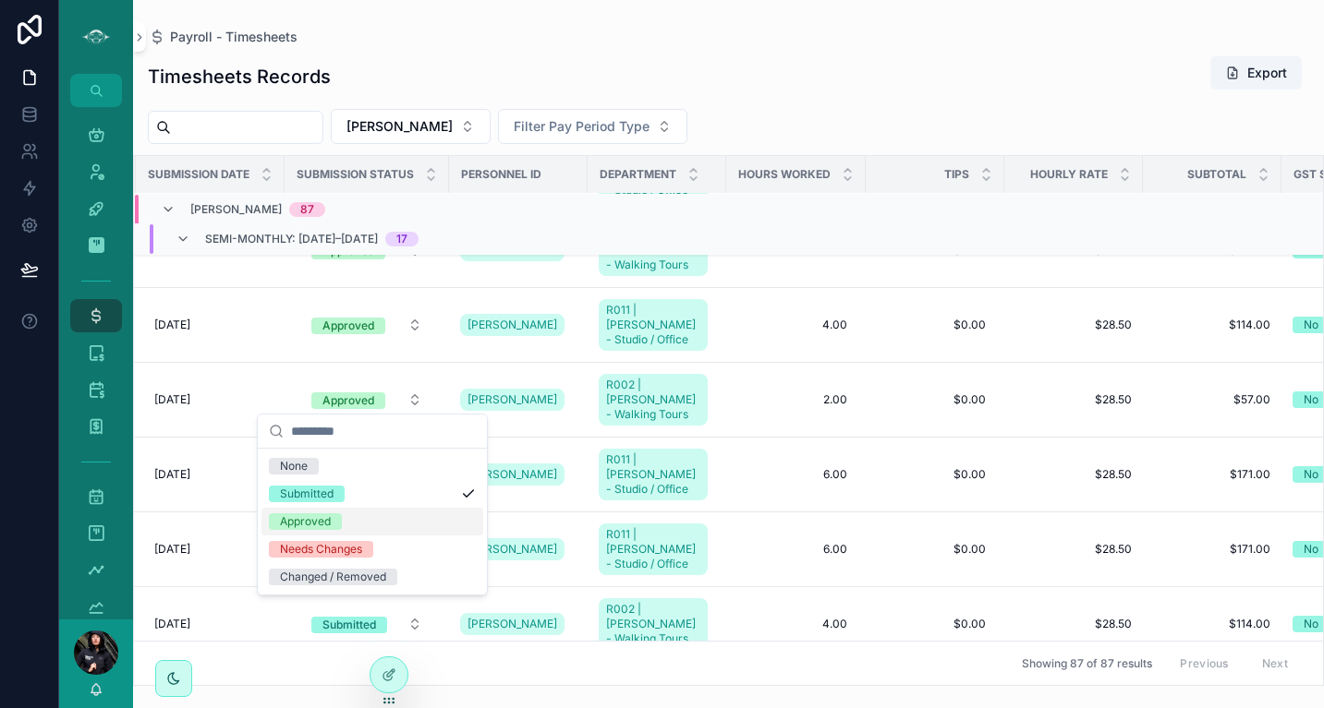
click at [303, 520] on div "Approved" at bounding box center [305, 522] width 51 height 17
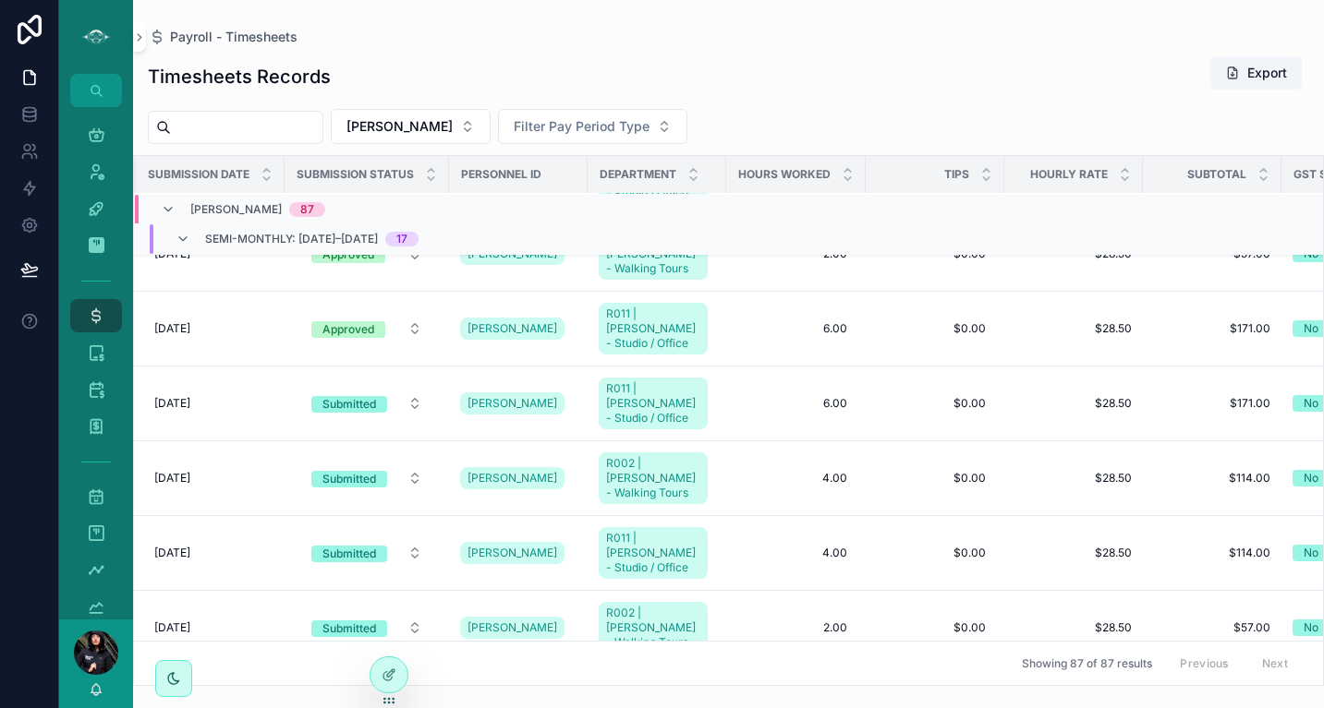
scroll to position [786, 275]
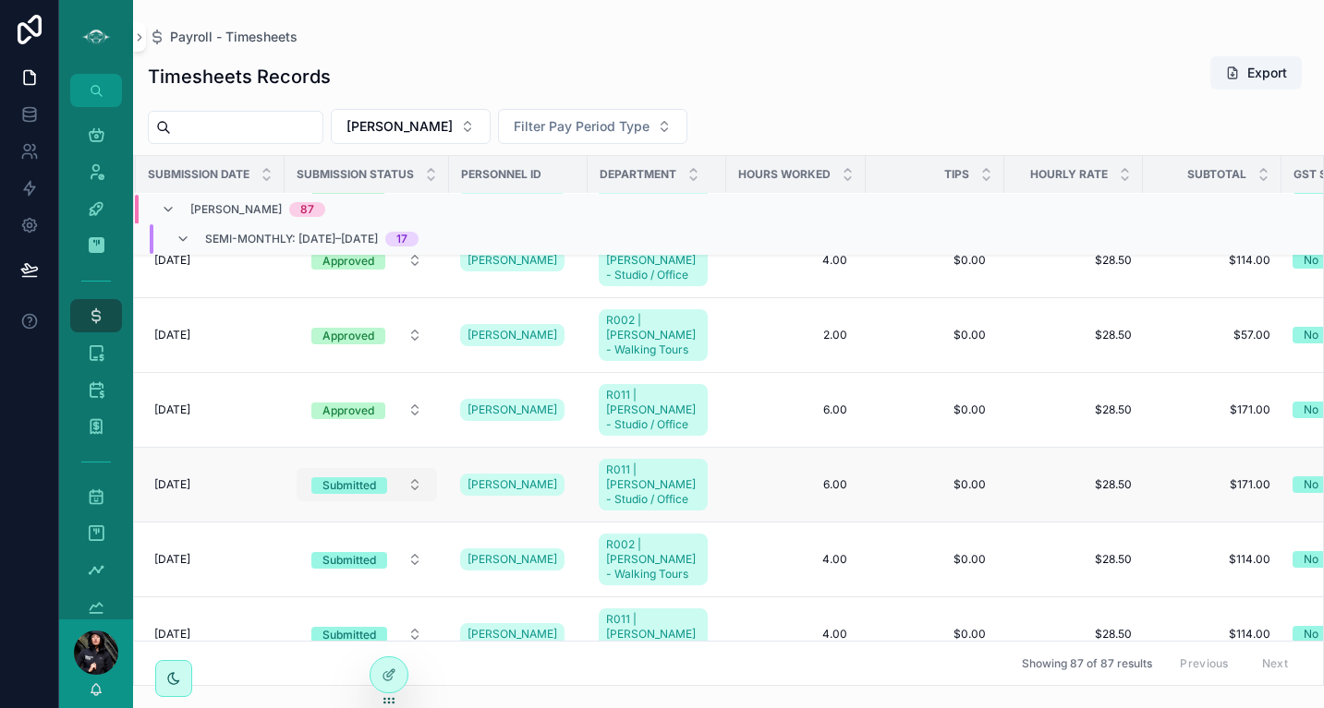
click at [367, 478] on div "Submitted" at bounding box center [349, 486] width 54 height 17
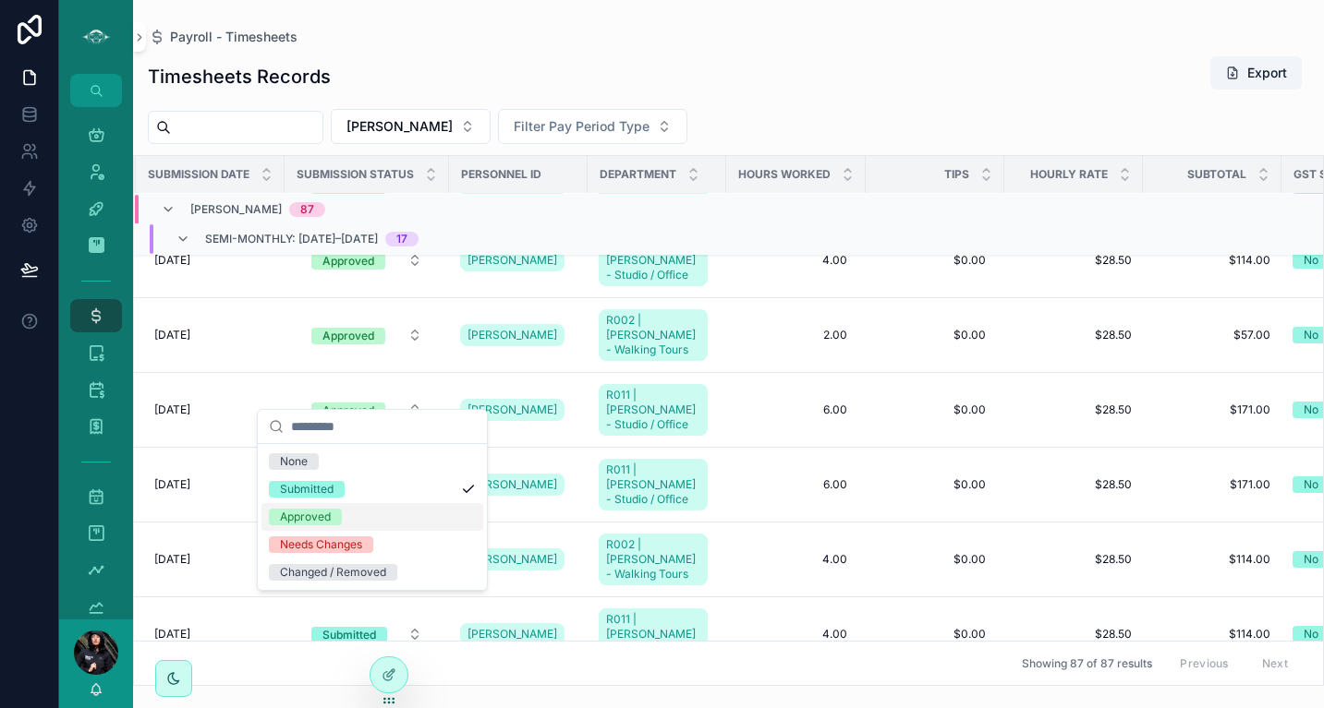
click at [310, 519] on div "Approved" at bounding box center [305, 517] width 51 height 17
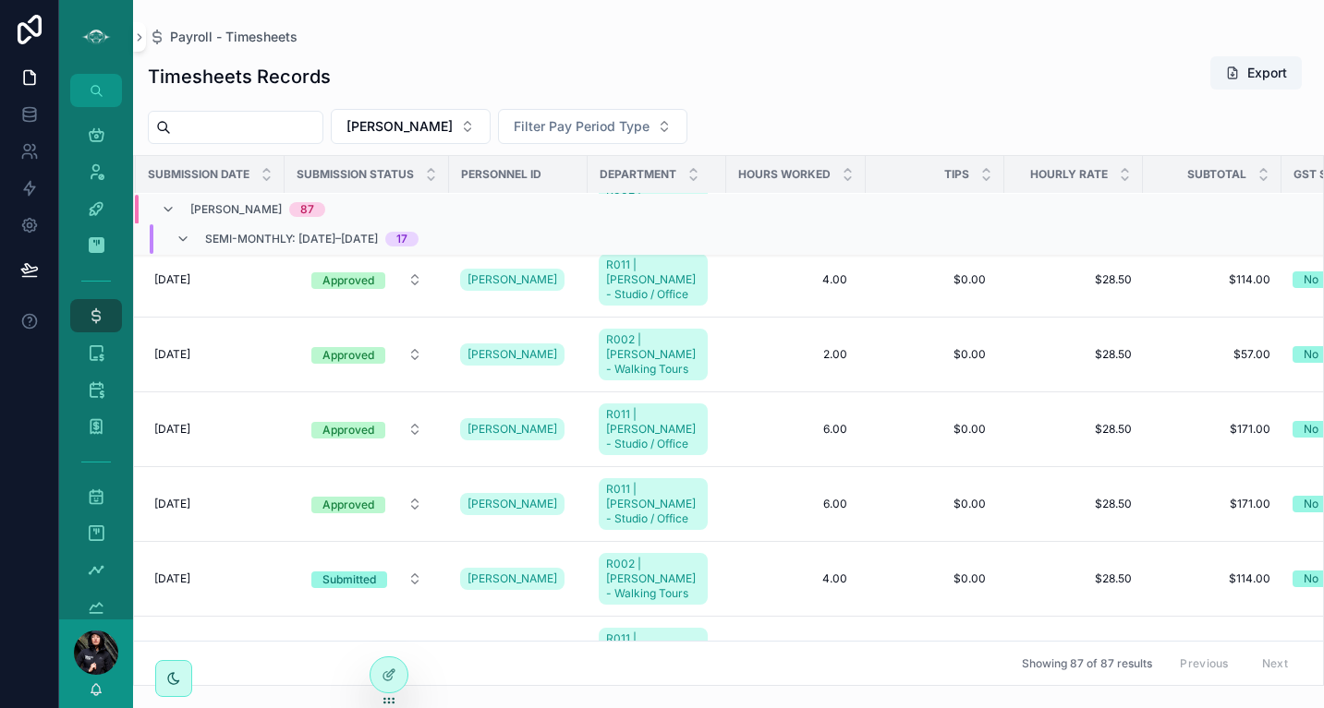
scroll to position [903, 275]
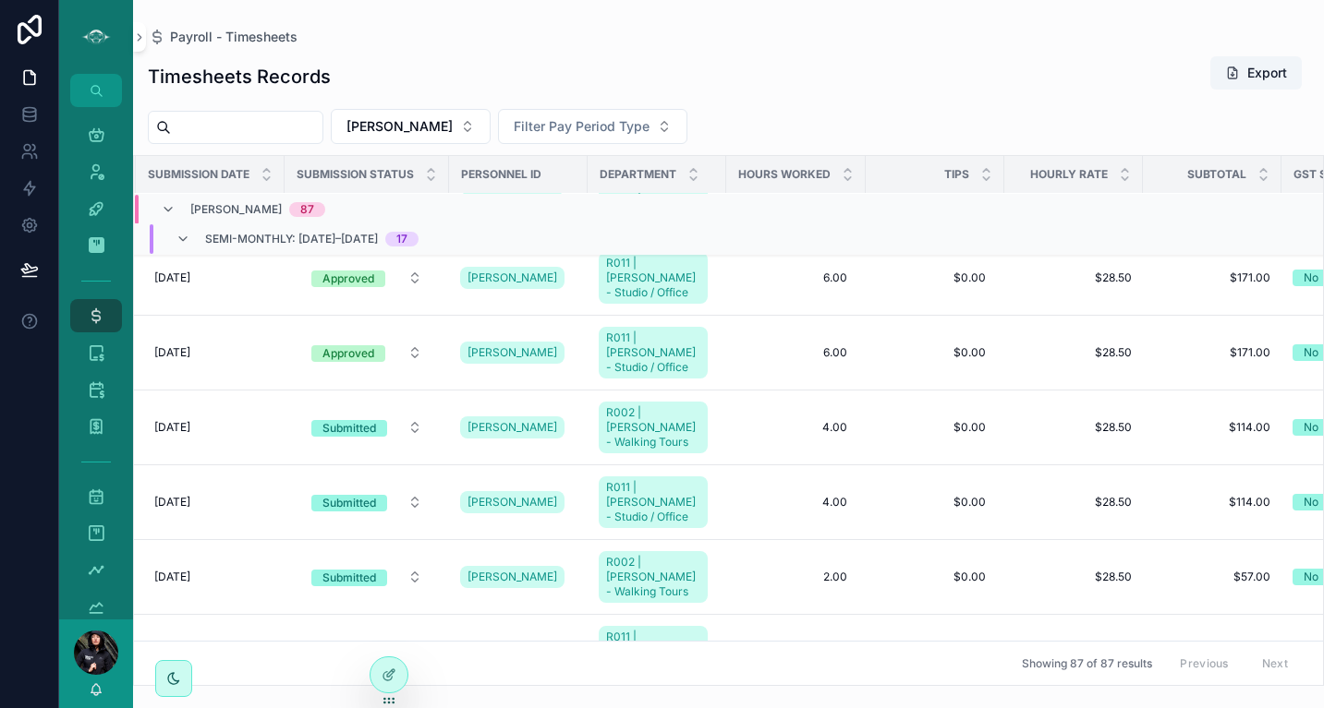
click at [348, 420] on div "Submitted" at bounding box center [349, 428] width 54 height 17
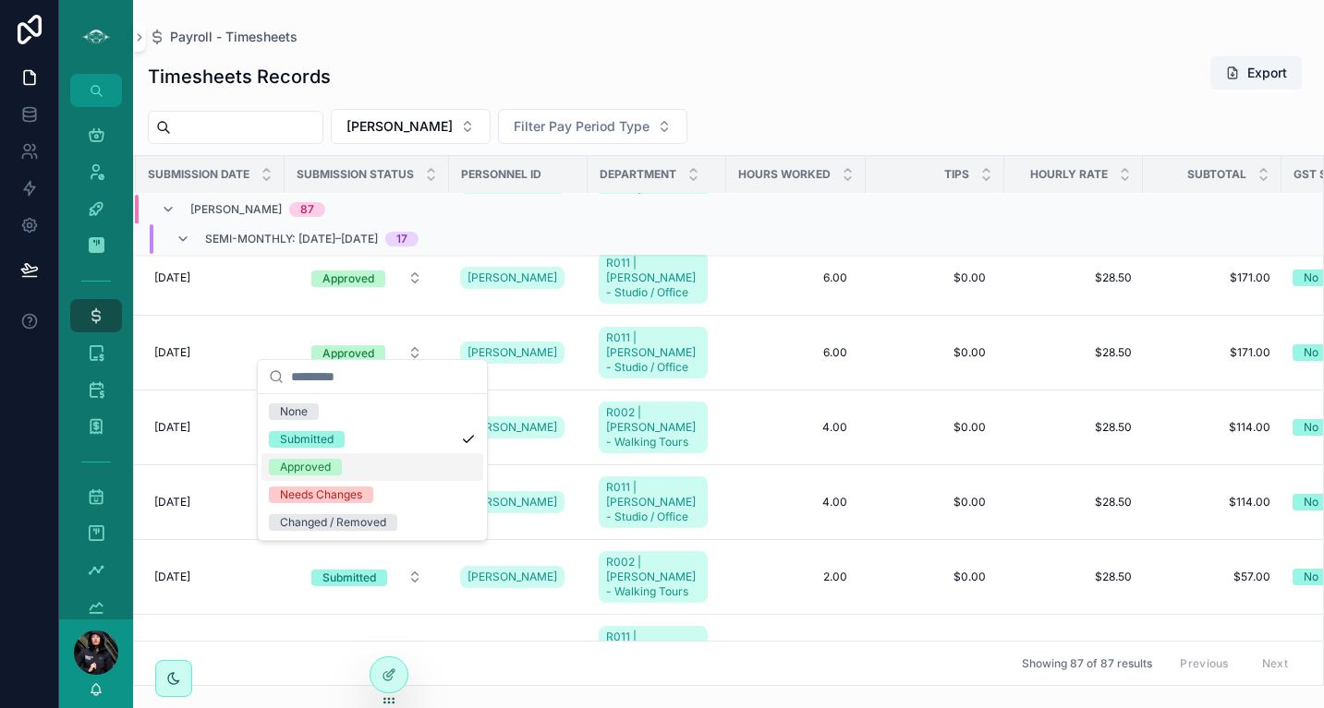
click at [317, 466] on div "Approved" at bounding box center [305, 467] width 51 height 17
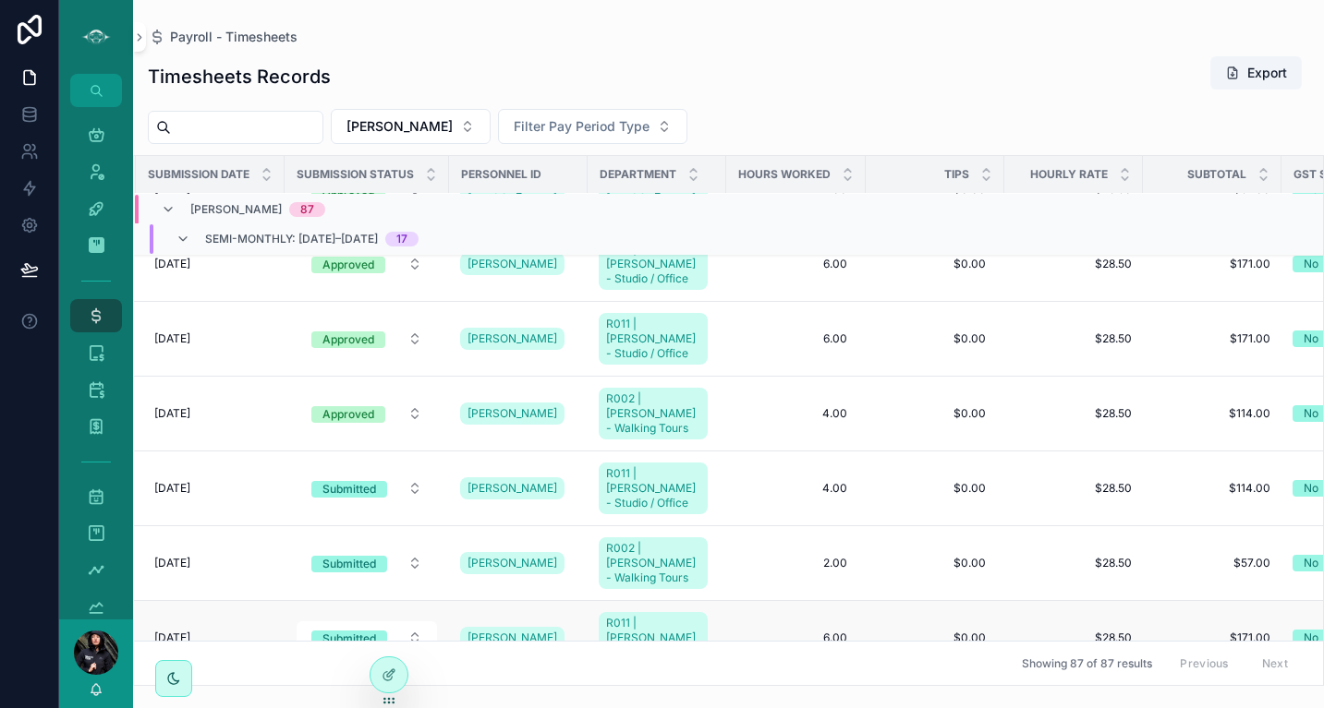
scroll to position [917, 275]
click at [364, 481] on div "Submitted" at bounding box center [349, 489] width 54 height 17
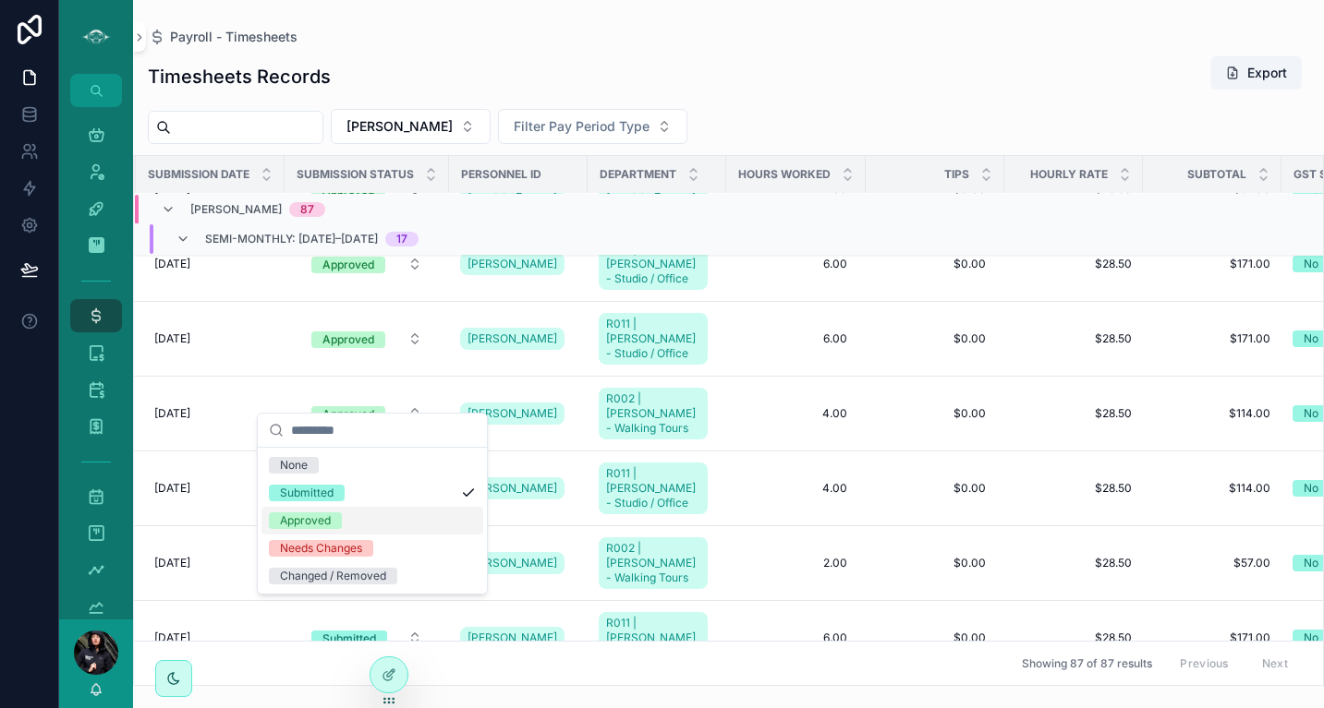
click at [330, 518] on div "Approved" at bounding box center [305, 521] width 51 height 17
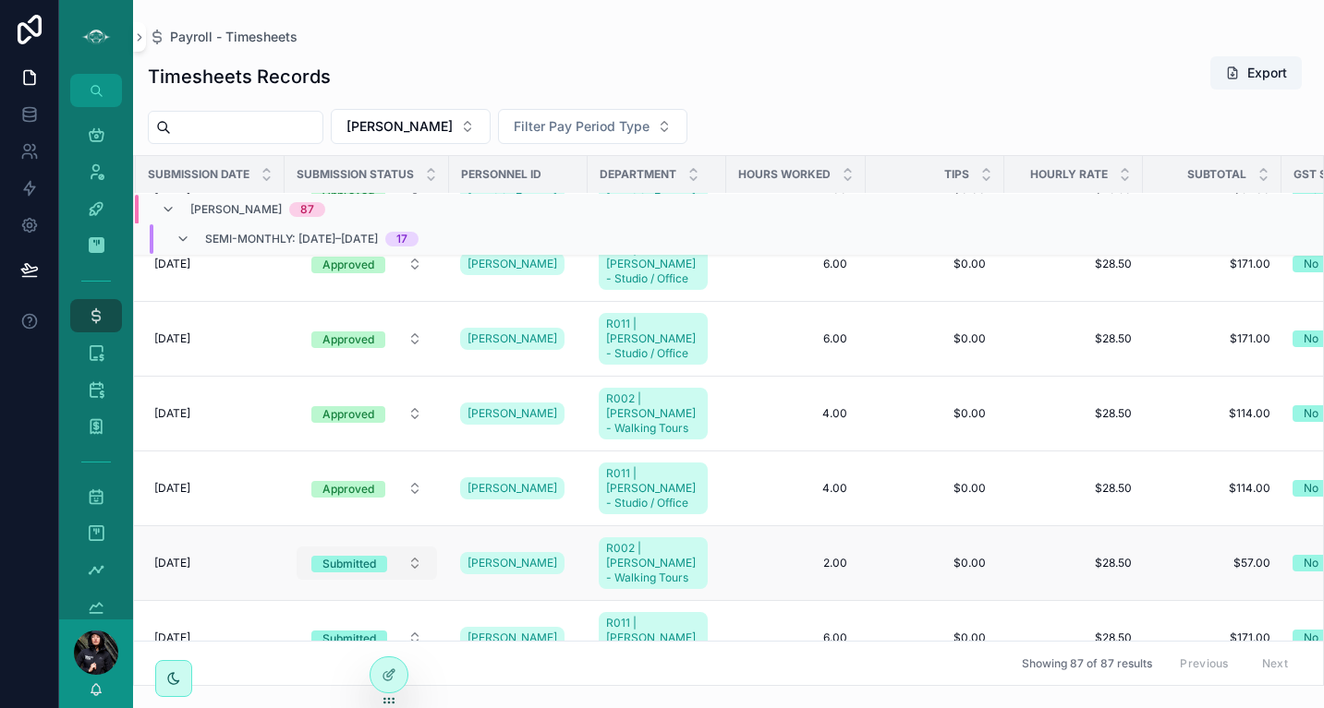
click at [345, 556] on div "Submitted" at bounding box center [349, 564] width 54 height 17
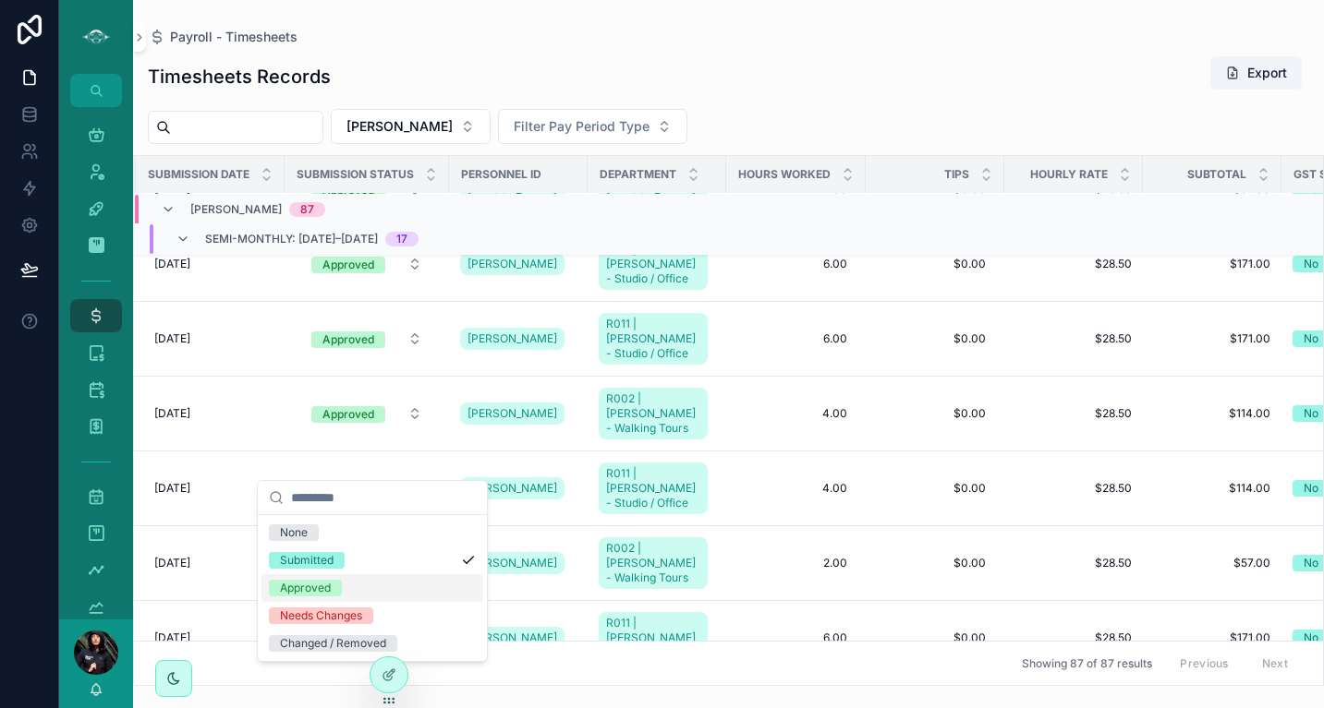
click at [319, 587] on div "Approved" at bounding box center [305, 588] width 51 height 17
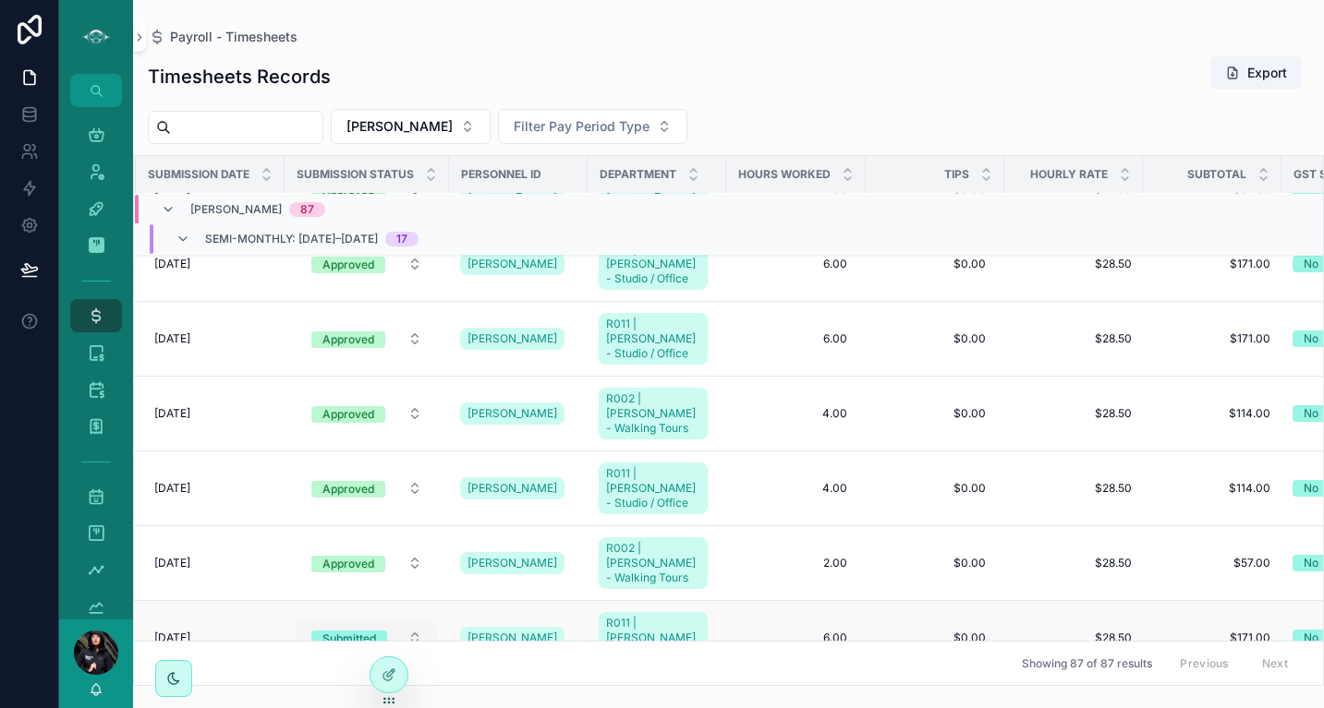
click at [367, 631] on div "Submitted" at bounding box center [349, 639] width 54 height 17
click at [348, 631] on div "Submitted" at bounding box center [349, 639] width 54 height 17
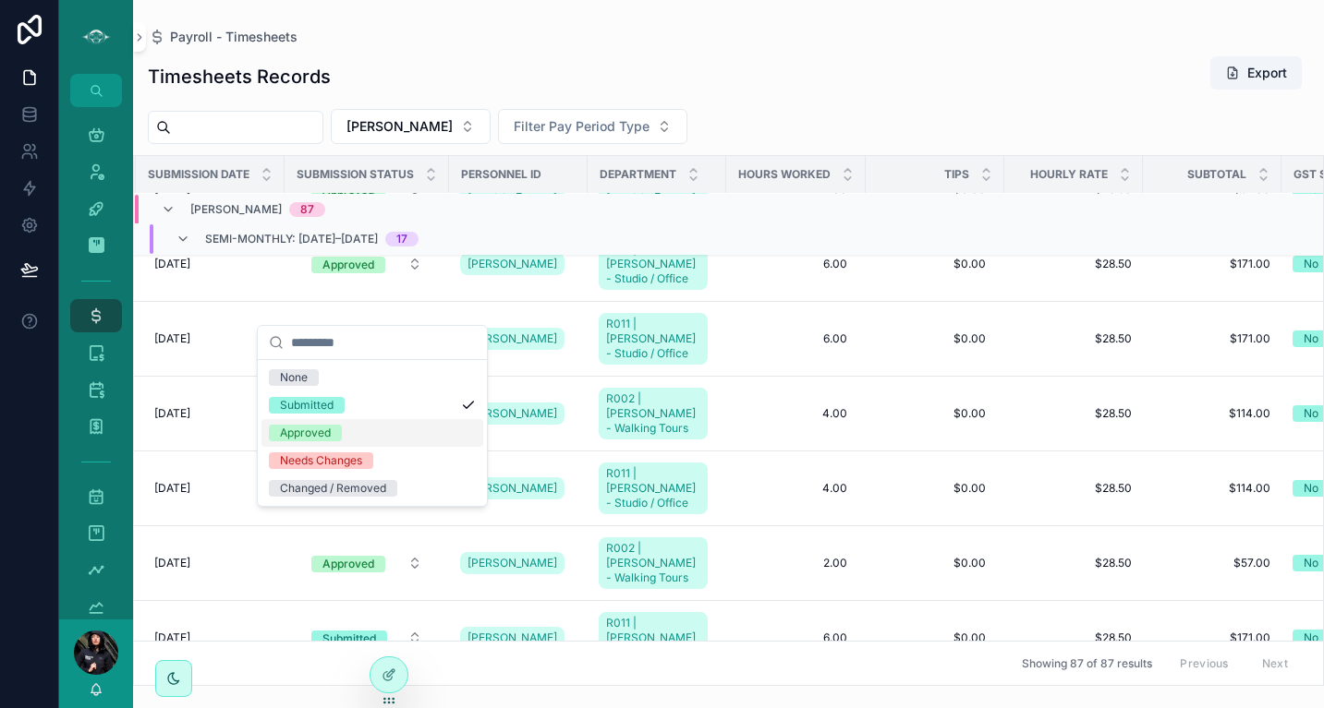
click at [323, 431] on div "Approved" at bounding box center [305, 433] width 51 height 17
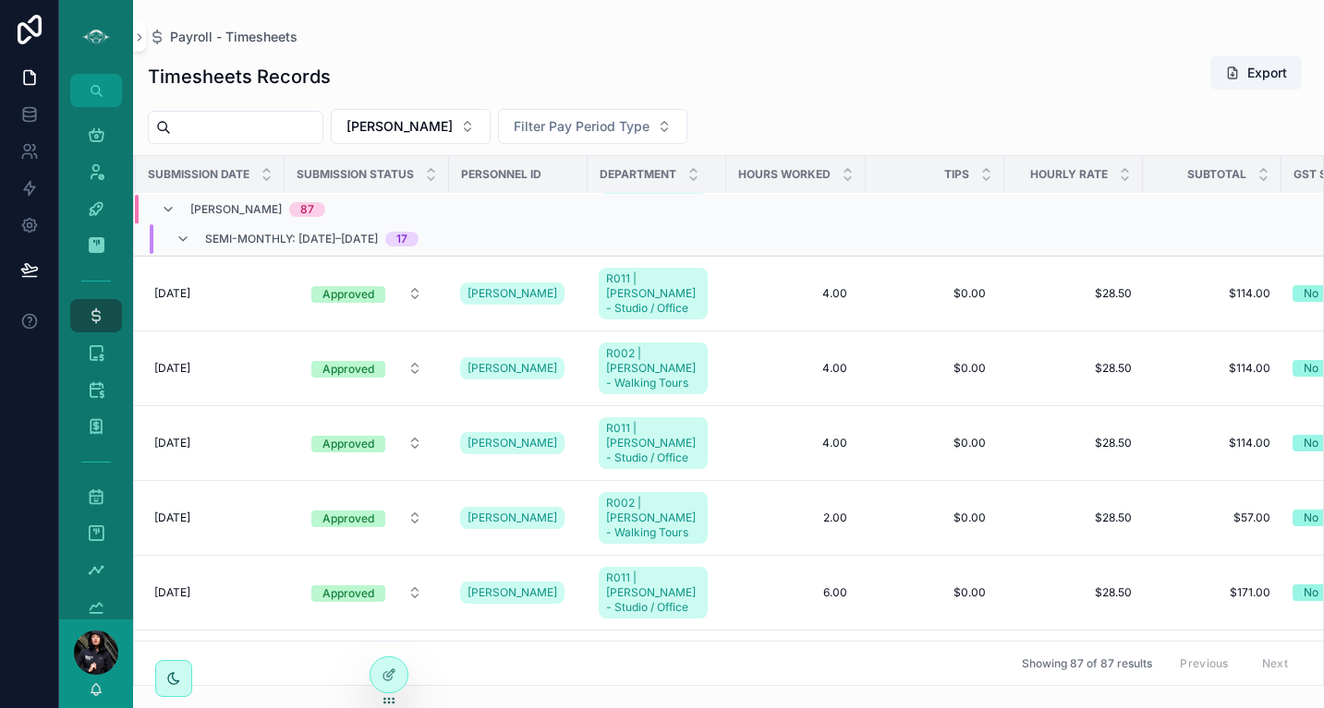
scroll to position [0, 275]
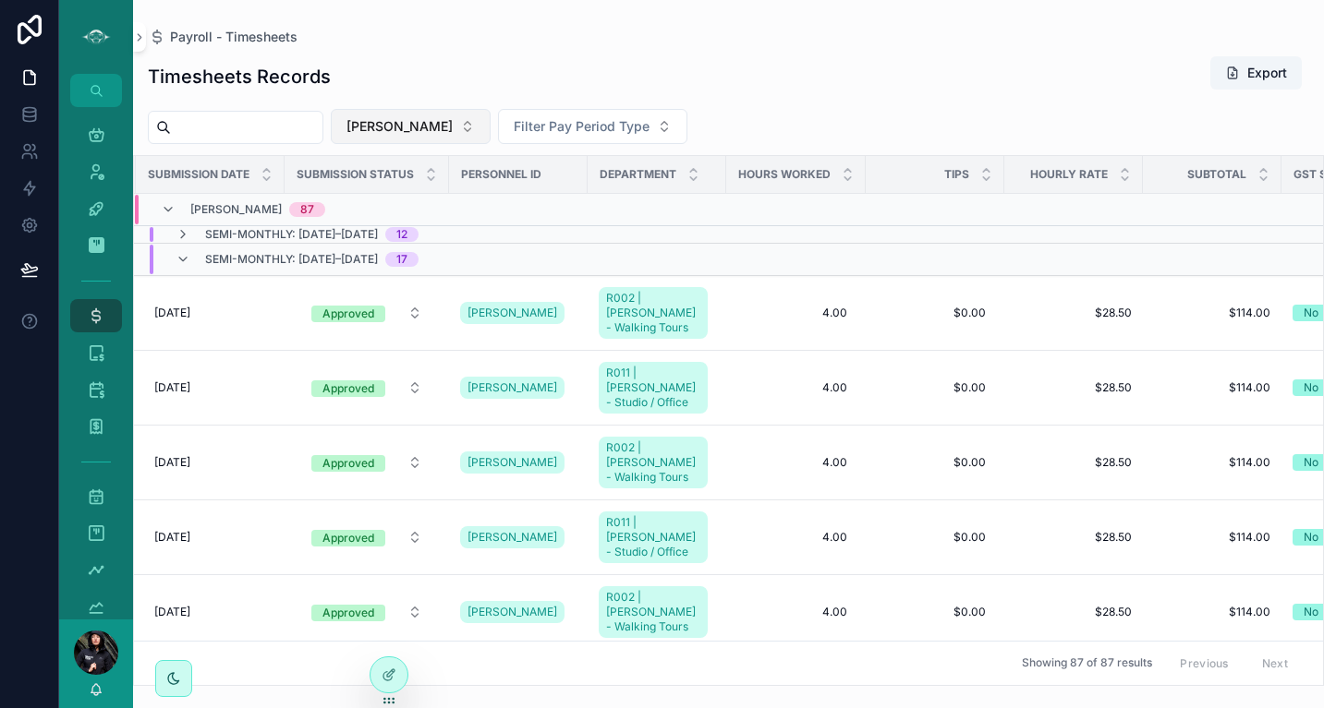
click at [429, 116] on button "[PERSON_NAME]" at bounding box center [411, 126] width 160 height 35
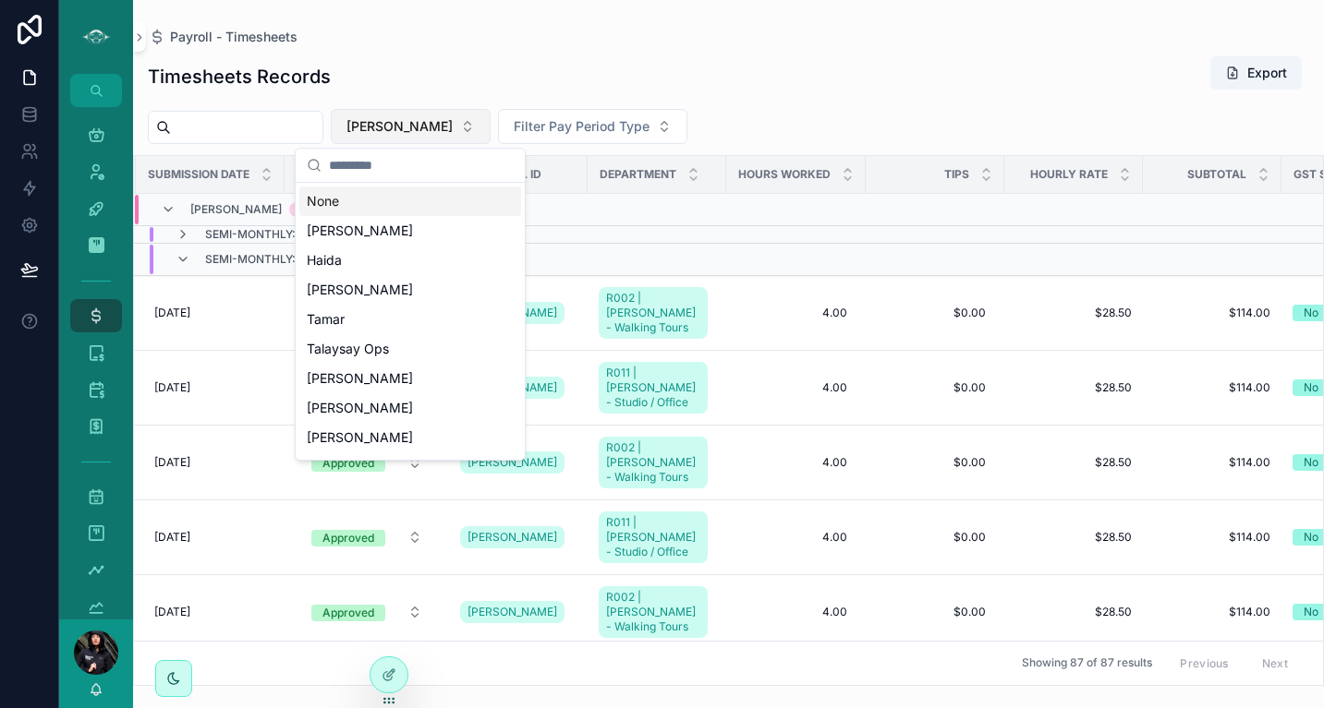
click at [420, 126] on span "[PERSON_NAME]" at bounding box center [399, 126] width 106 height 18
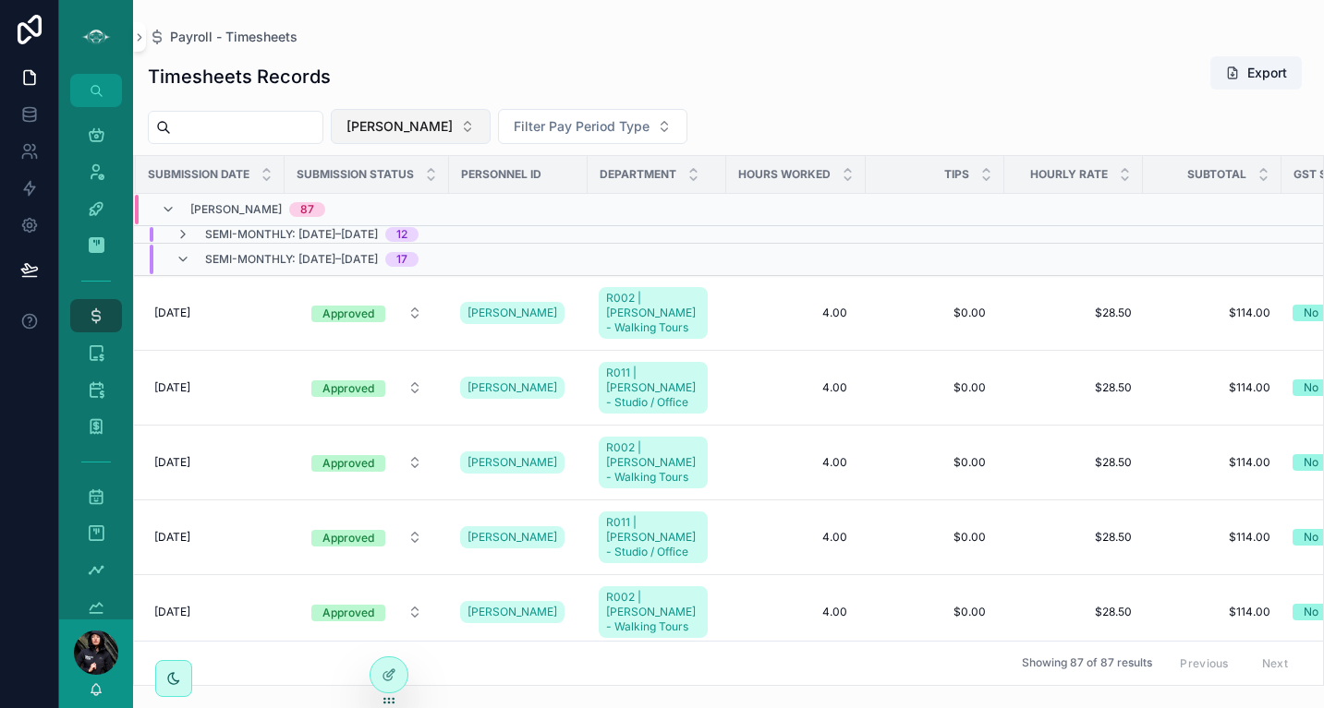
click at [416, 129] on span "[PERSON_NAME]" at bounding box center [399, 126] width 106 height 18
type input "****"
click at [357, 200] on span "Seraphine" at bounding box center [337, 201] width 61 height 18
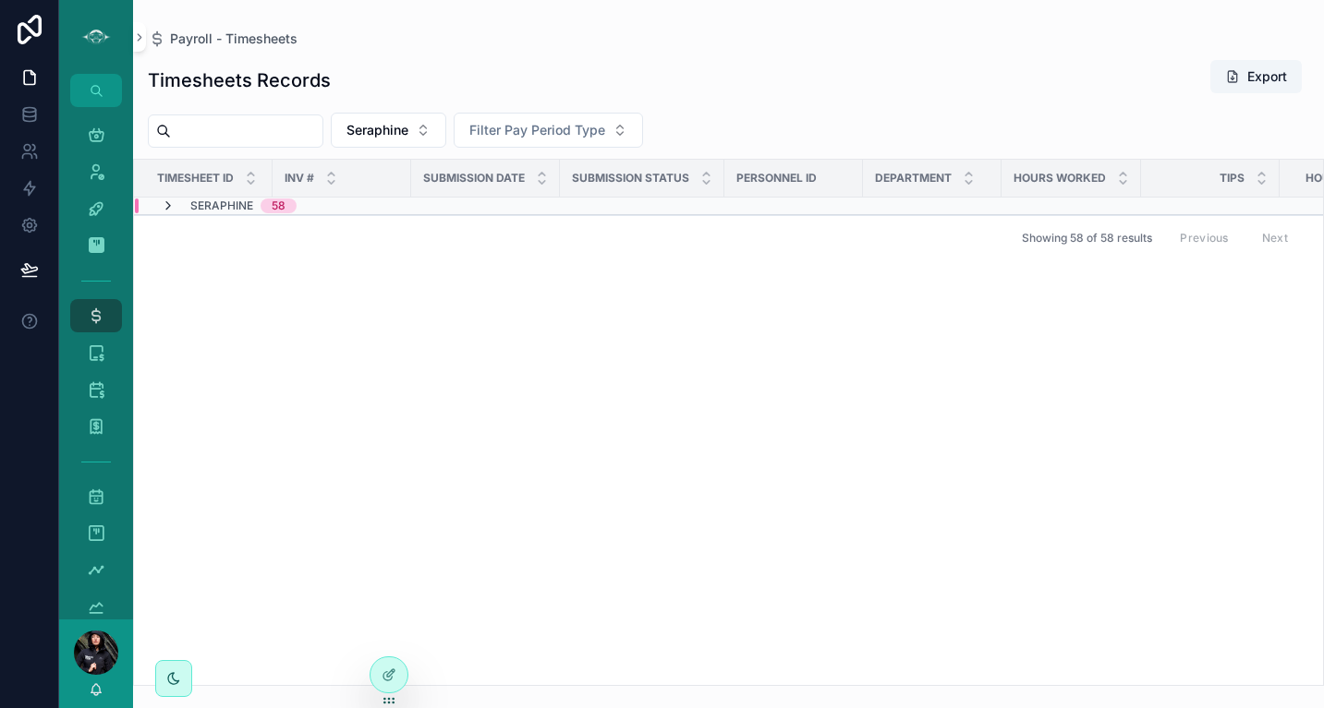
click at [170, 207] on icon "scrollable content" at bounding box center [168, 206] width 15 height 15
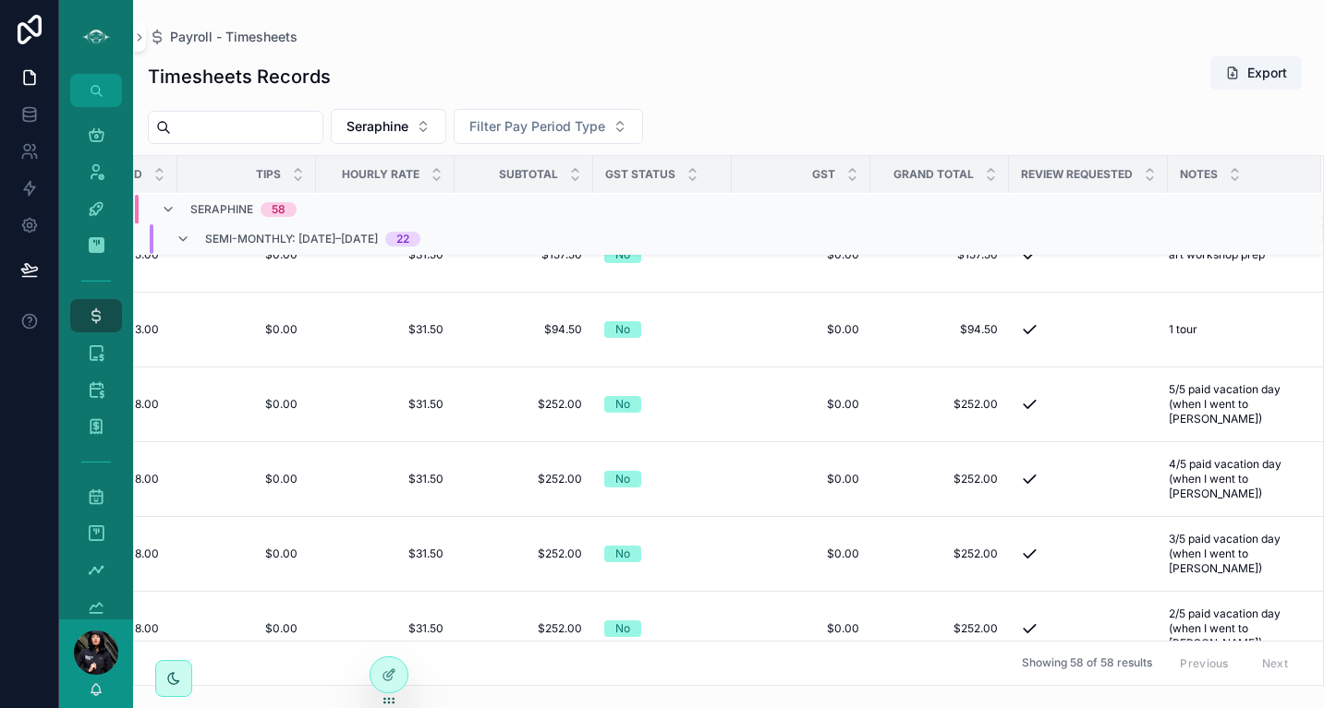
scroll to position [0, 986]
